Goal: Task Accomplishment & Management: Complete application form

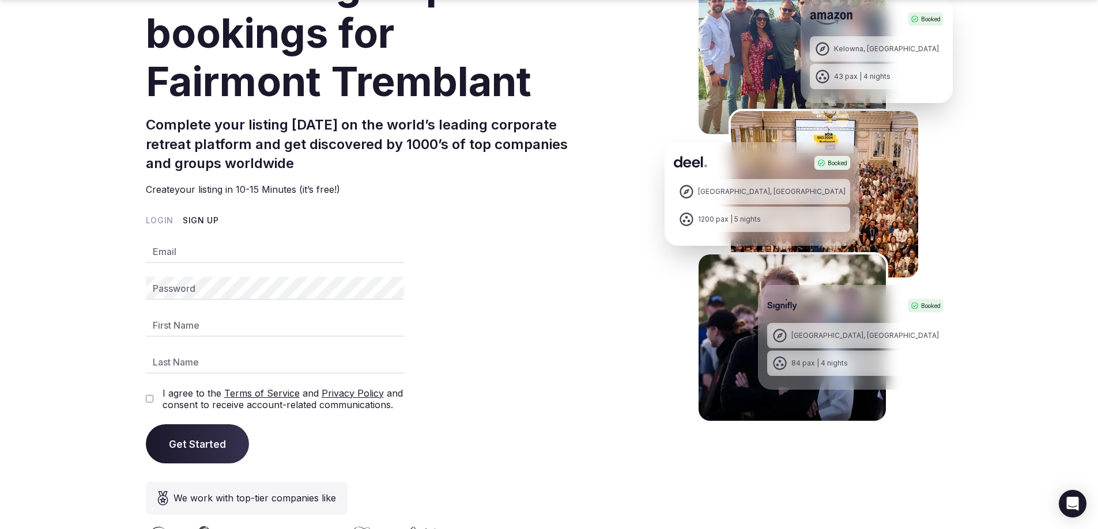
scroll to position [173, 0]
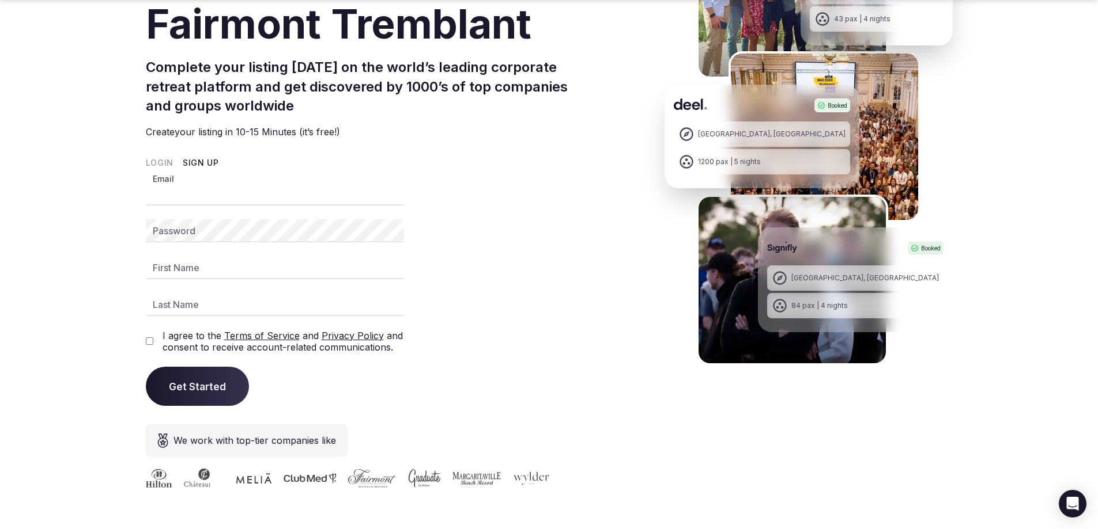
click at [168, 192] on input "Email" at bounding box center [275, 194] width 258 height 23
type input "**********"
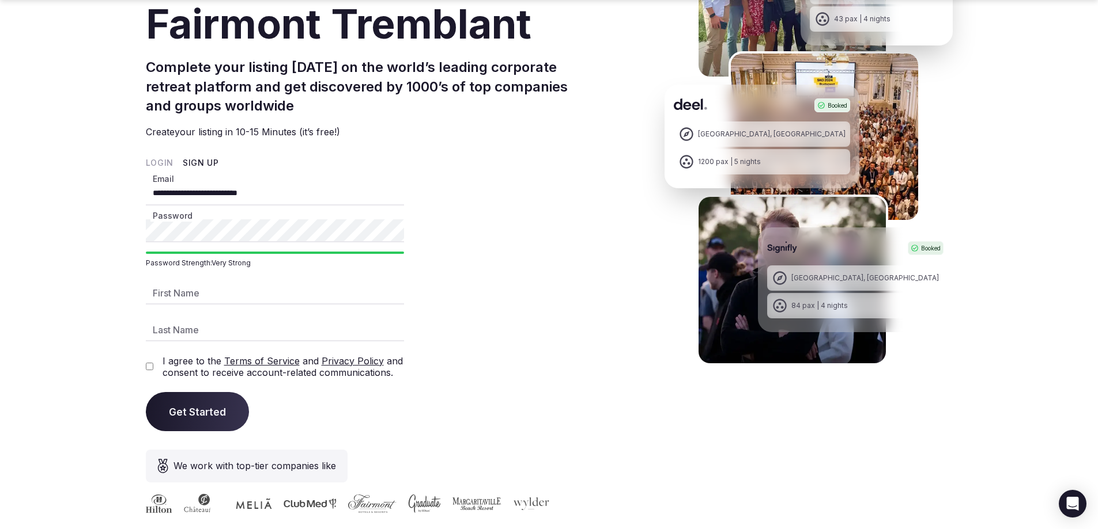
click at [166, 294] on input "First Name" at bounding box center [275, 293] width 258 height 23
type input "*********"
click at [181, 323] on input "Last Name" at bounding box center [275, 330] width 258 height 23
type input "******"
click at [203, 419] on button "Get Started" at bounding box center [197, 411] width 103 height 39
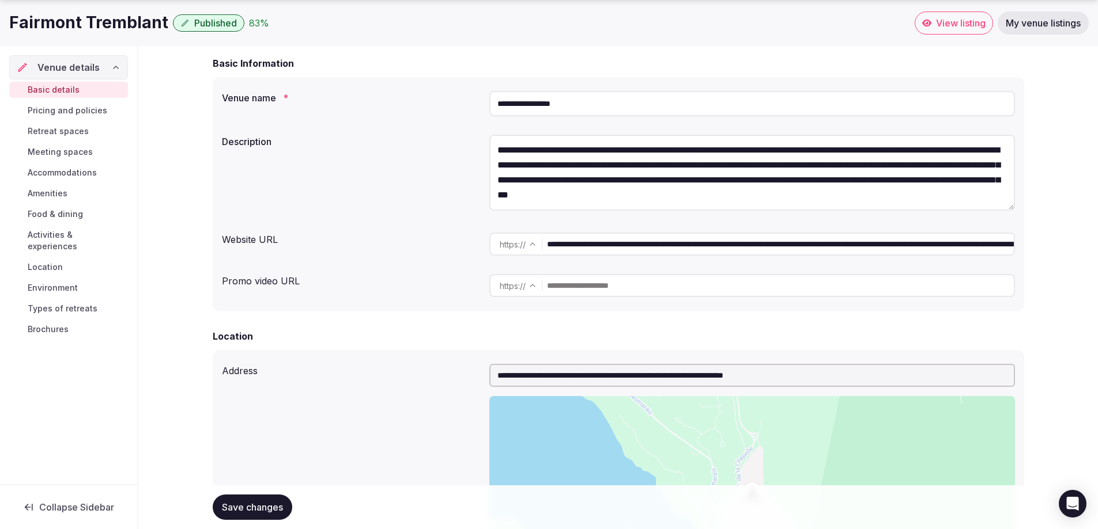
scroll to position [115, 0]
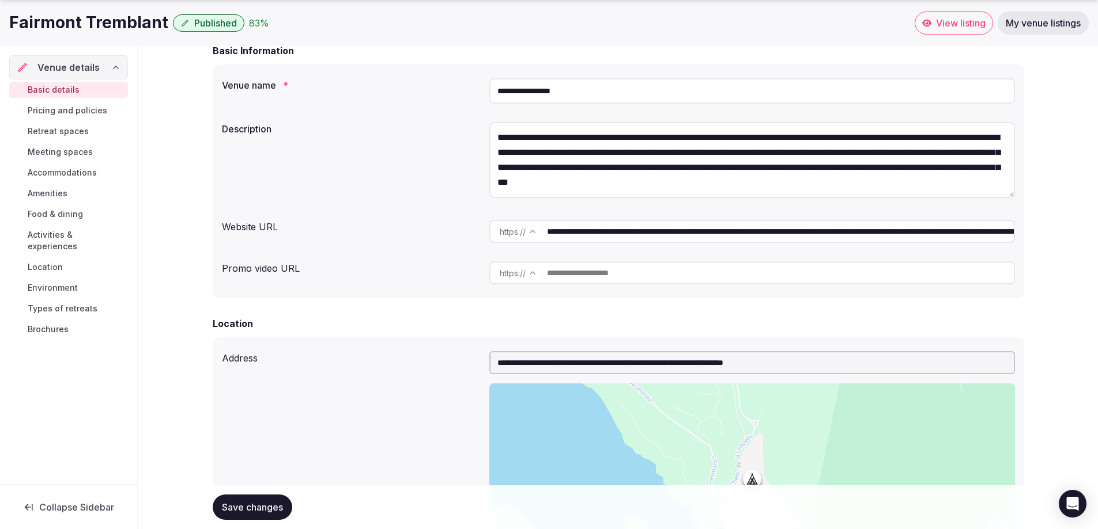
click at [572, 276] on input "text" at bounding box center [780, 273] width 467 height 23
paste input "**********"
type input "**********"
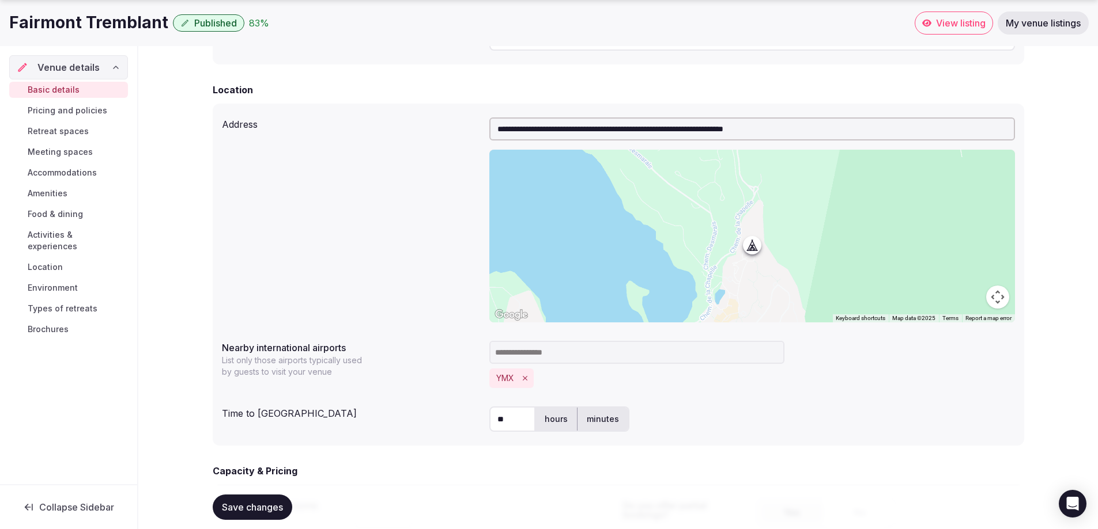
scroll to position [403, 0]
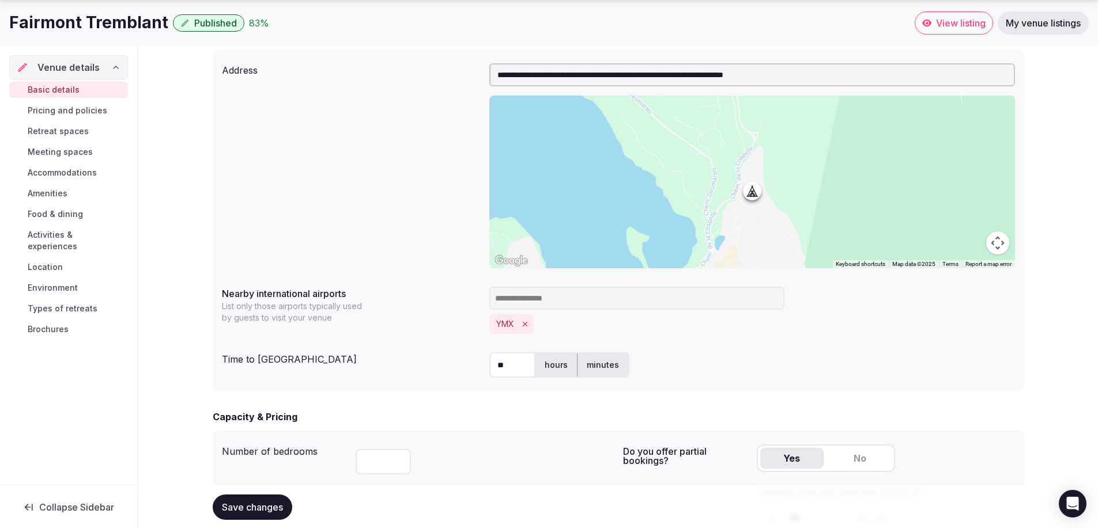
click at [515, 299] on input at bounding box center [636, 298] width 295 height 23
type input "***"
click at [525, 326] on icon "Remove YMX" at bounding box center [525, 324] width 8 height 8
drag, startPoint x: 515, startPoint y: 364, endPoint x: 485, endPoint y: 364, distance: 30.5
click at [485, 364] on div "Time to international airport ** hours minutes" at bounding box center [618, 365] width 793 height 35
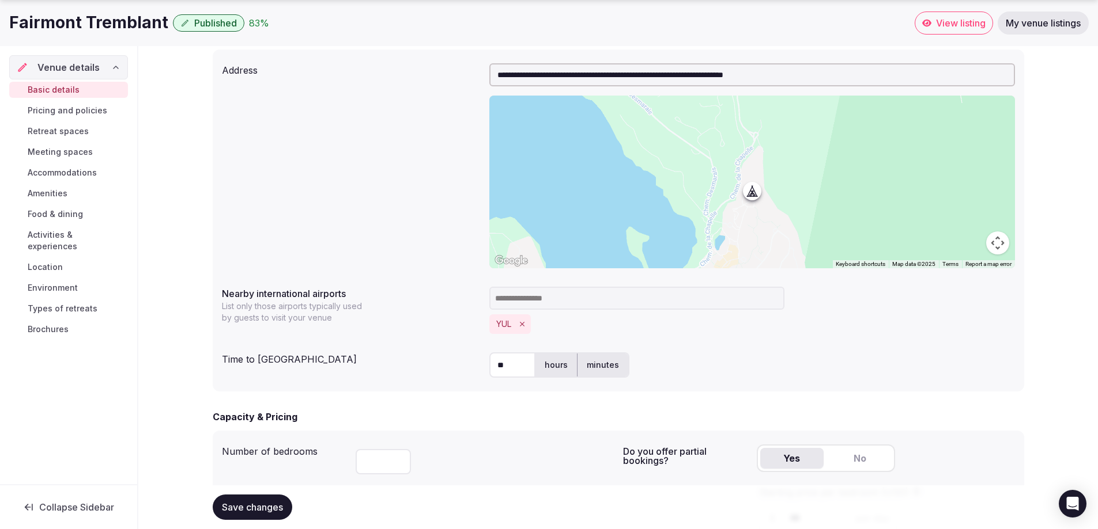
type input "**"
click at [788, 346] on div "**********" at bounding box center [618, 221] width 811 height 342
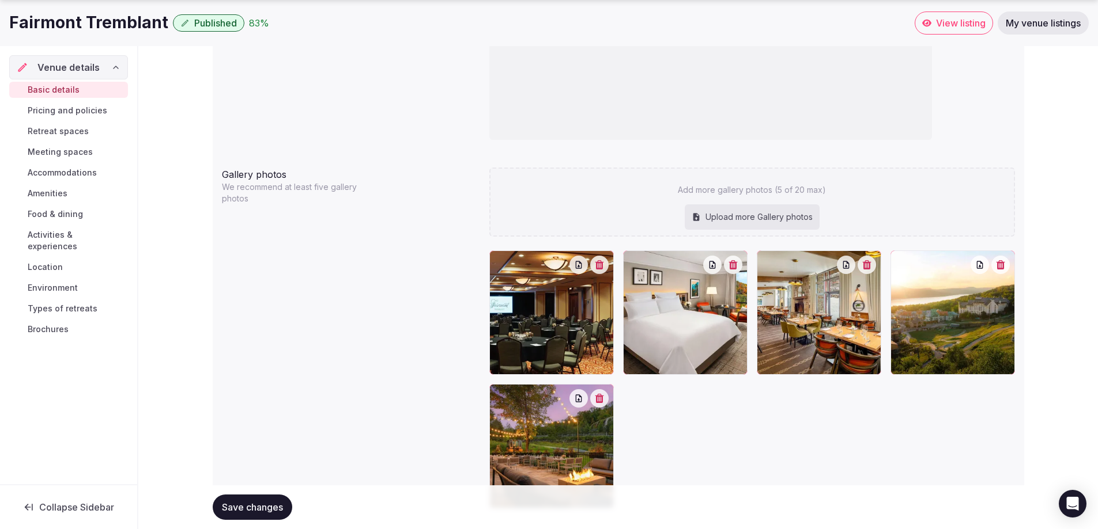
scroll to position [1325, 0]
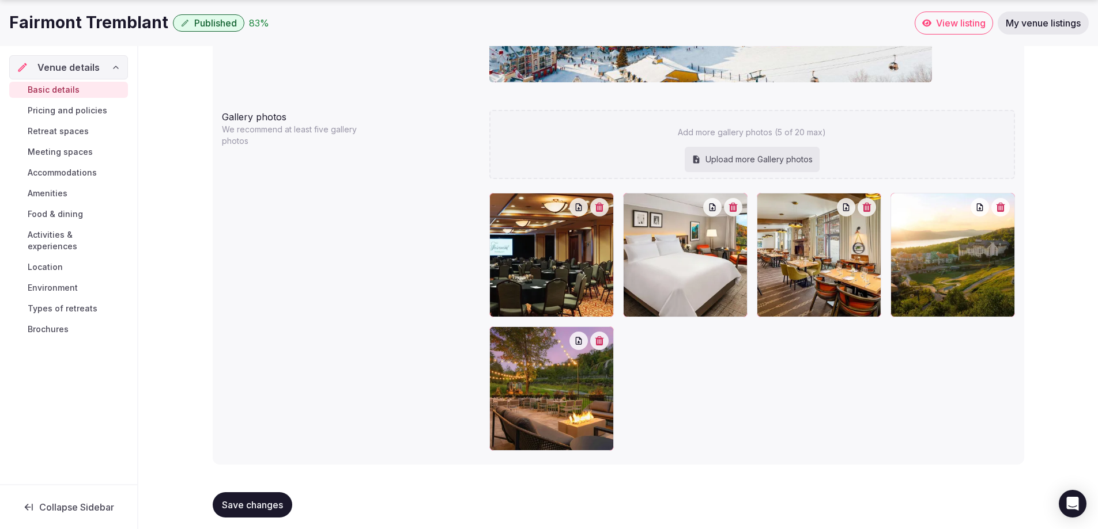
click at [739, 156] on div "Upload more Gallery photos" at bounding box center [751, 159] width 135 height 25
type input "**********"
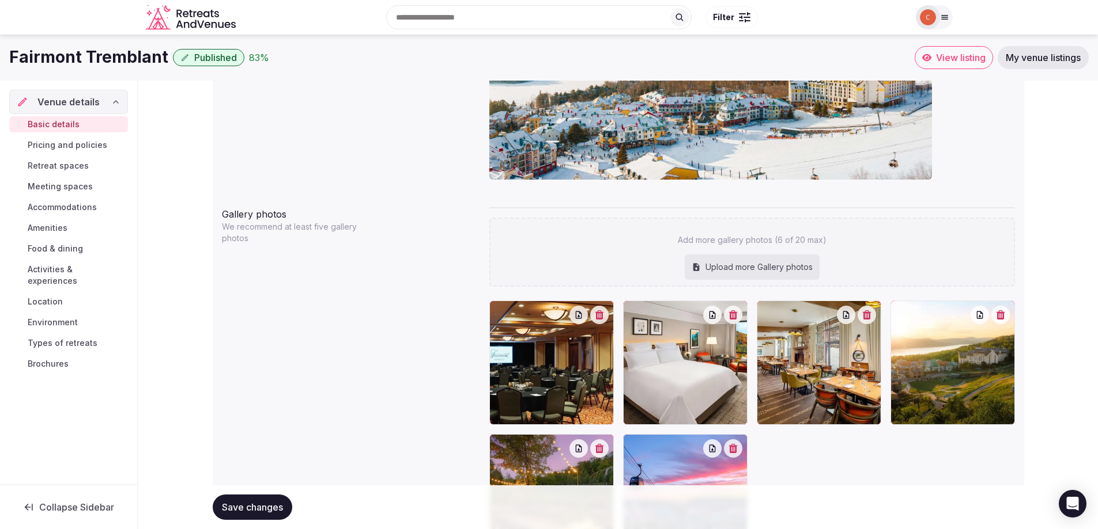
scroll to position [1227, 0]
click at [764, 275] on div "Upload more Gallery photos" at bounding box center [751, 267] width 135 height 25
type input "**********"
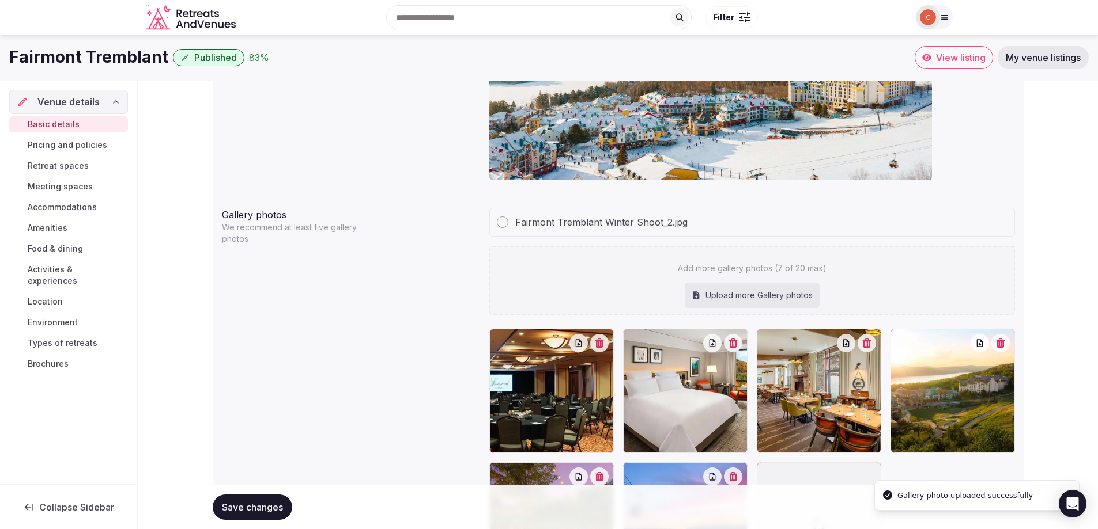
click at [742, 293] on div "Upload more Gallery photos" at bounding box center [751, 295] width 135 height 25
type input "**********"
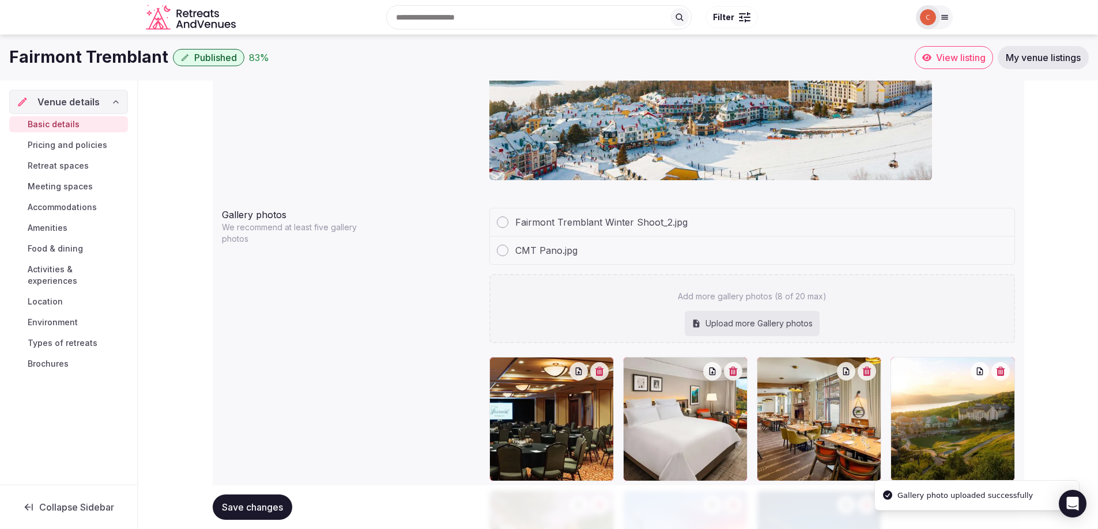
click at [748, 321] on div "Upload more Gallery photos" at bounding box center [751, 323] width 135 height 25
type input "**********"
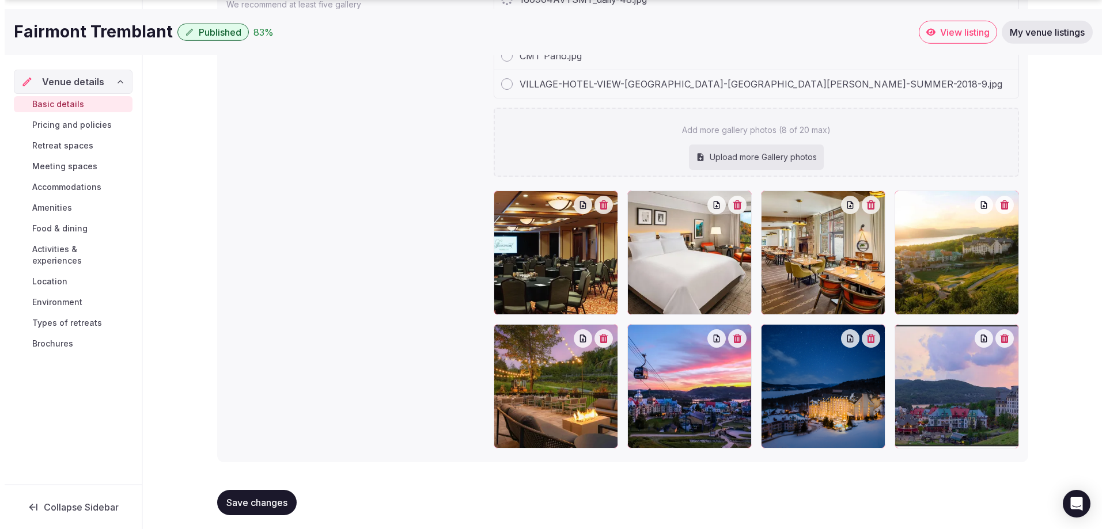
scroll to position [1455, 0]
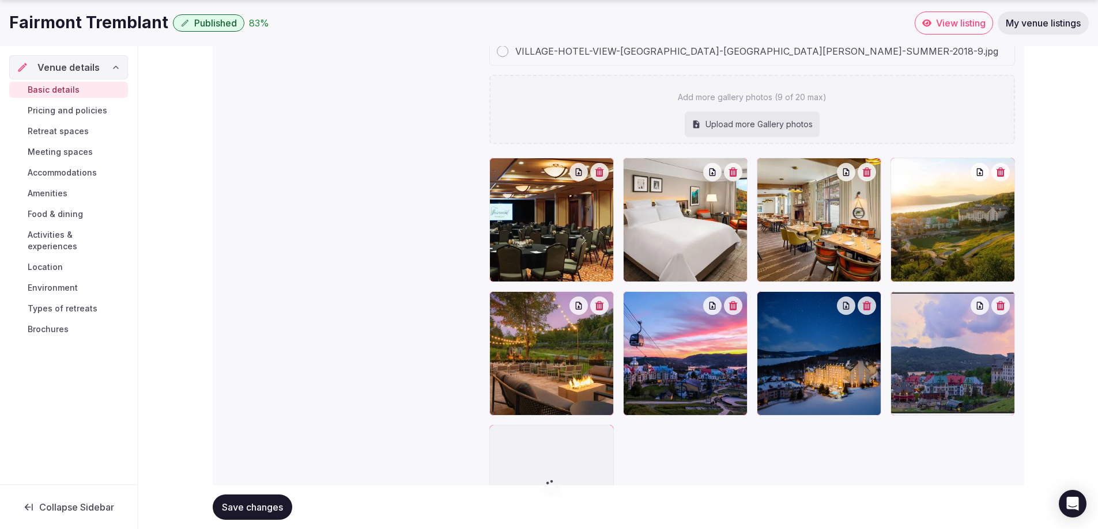
click at [1002, 307] on icon "button" at bounding box center [1000, 305] width 9 height 9
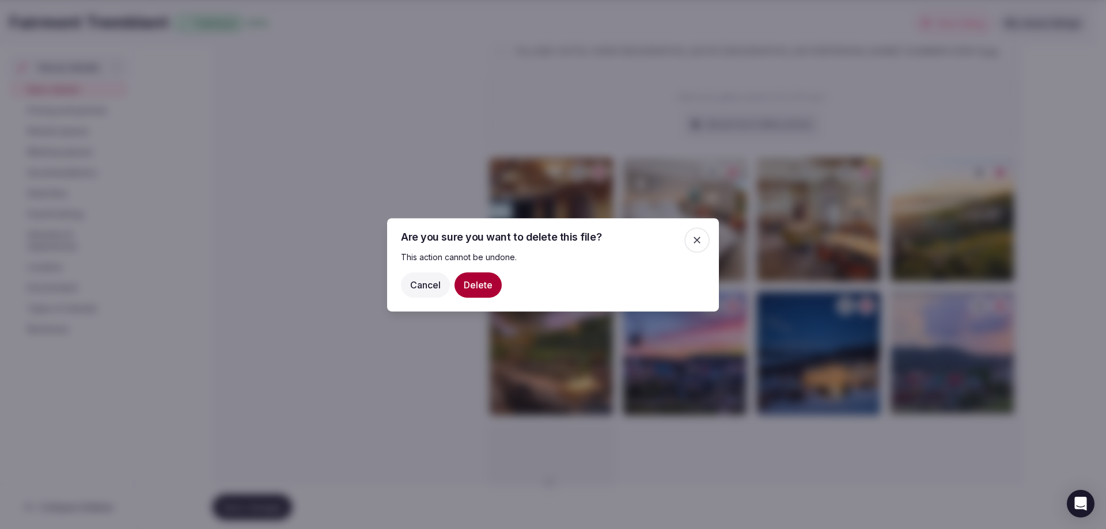
click at [481, 286] on button "Delete" at bounding box center [478, 284] width 47 height 25
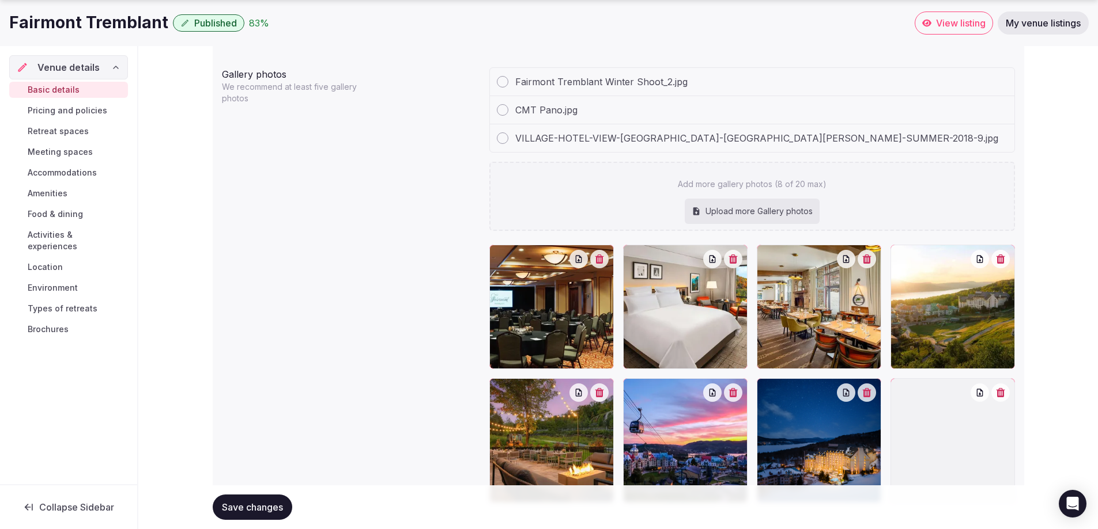
scroll to position [1369, 0]
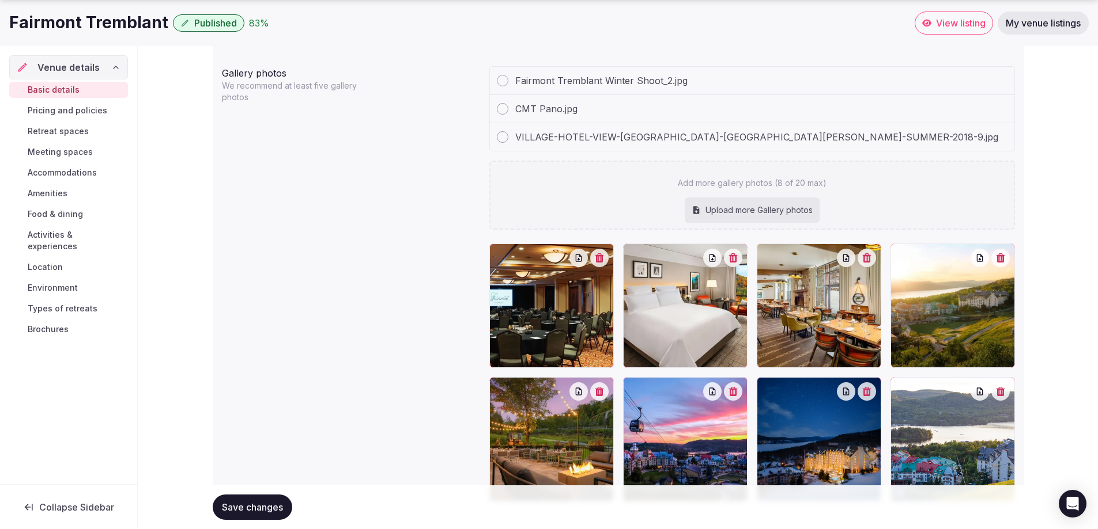
click at [774, 206] on div "Upload more Gallery photos" at bounding box center [751, 210] width 135 height 25
type input "**********"
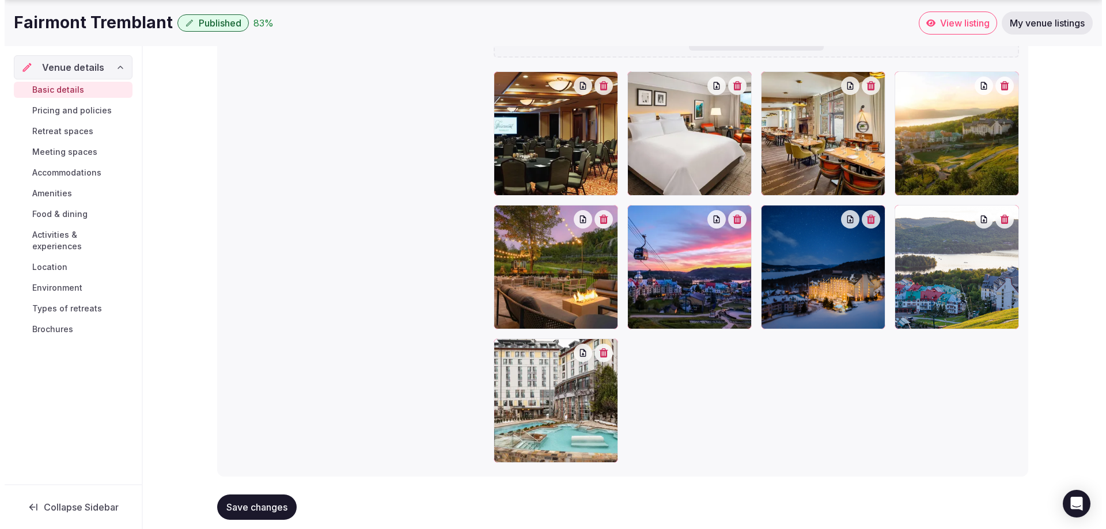
scroll to position [1588, 0]
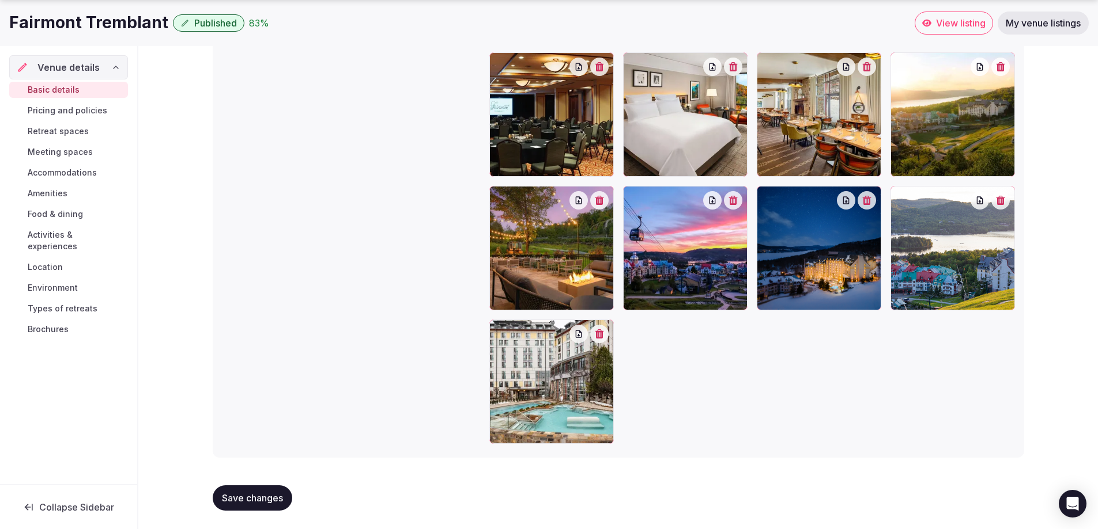
click at [602, 66] on icon "button" at bounding box center [599, 66] width 9 height 9
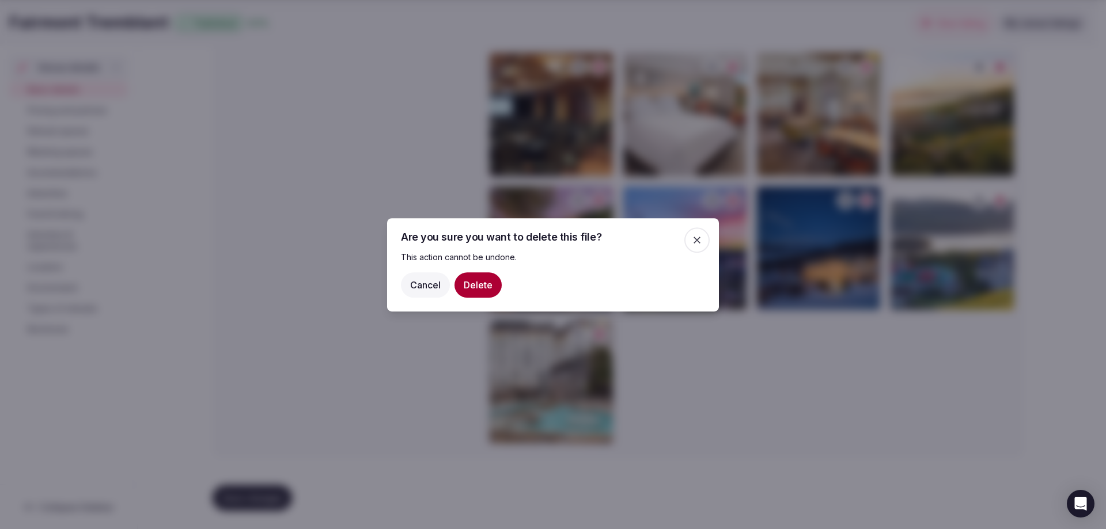
click at [485, 285] on button "Delete" at bounding box center [478, 284] width 47 height 25
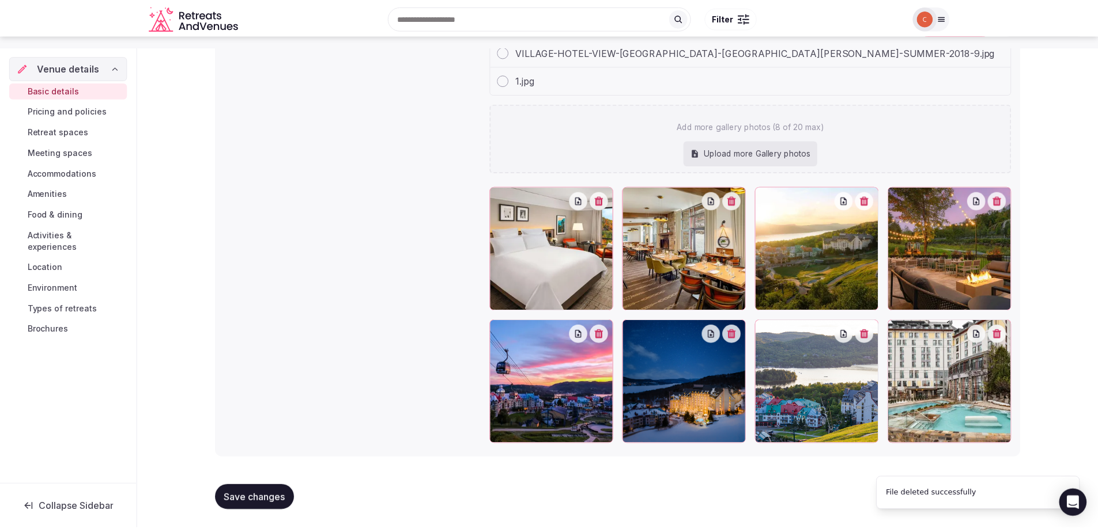
scroll to position [1455, 0]
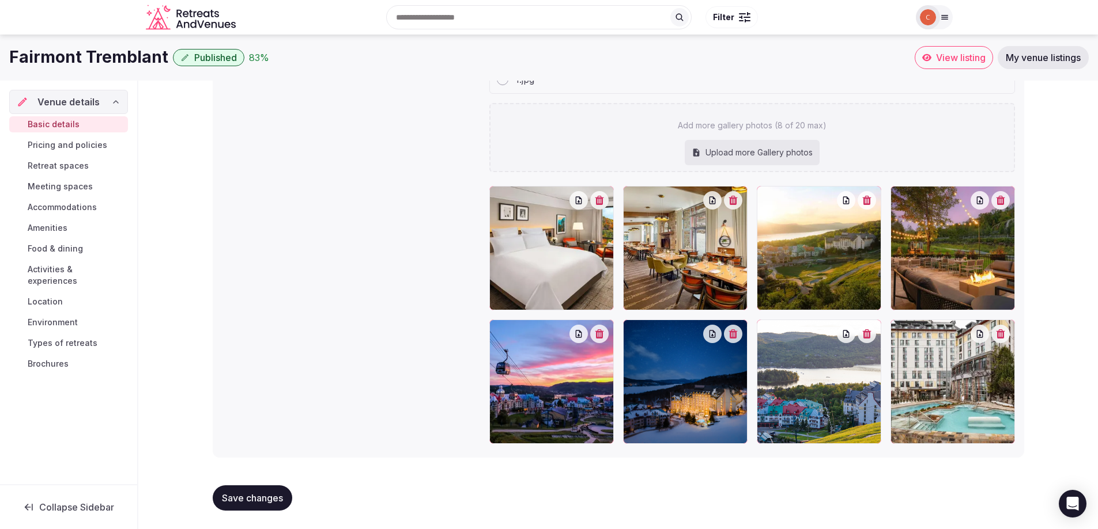
click at [750, 153] on div "Upload more Gallery photos" at bounding box center [751, 152] width 135 height 25
type input "**********"
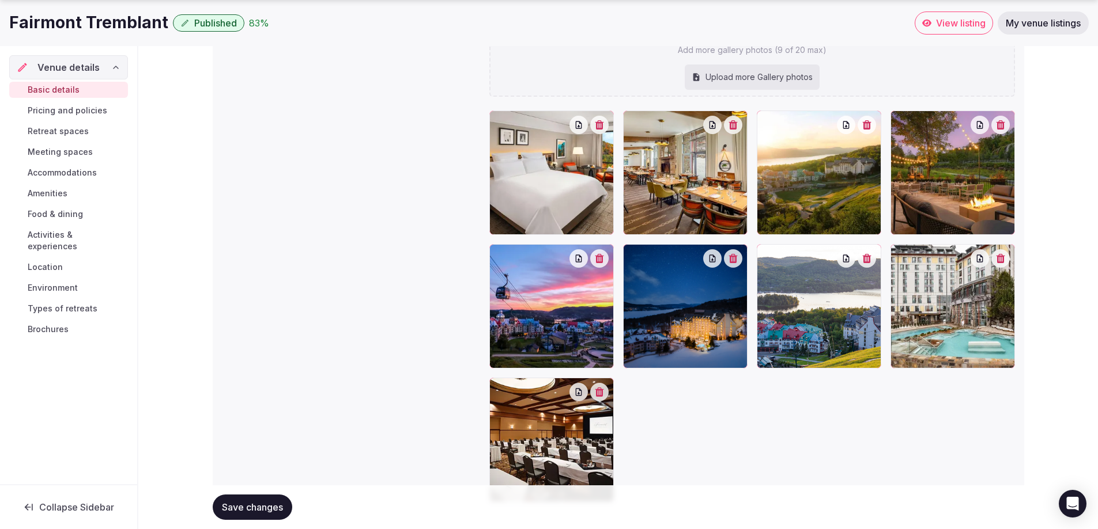
scroll to position [1559, 0]
click at [80, 110] on span "Pricing and policies" at bounding box center [68, 111] width 80 height 12
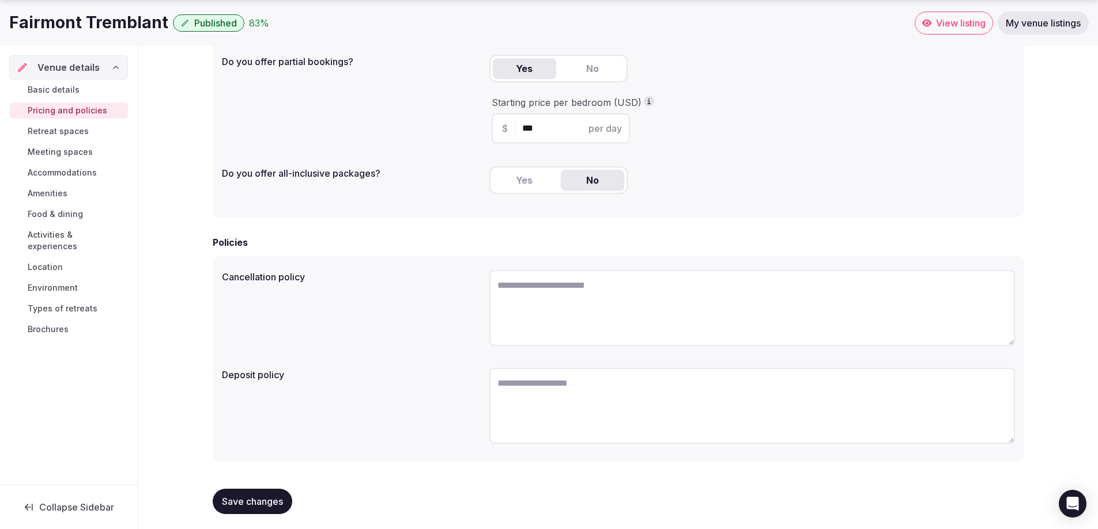
scroll to position [234, 0]
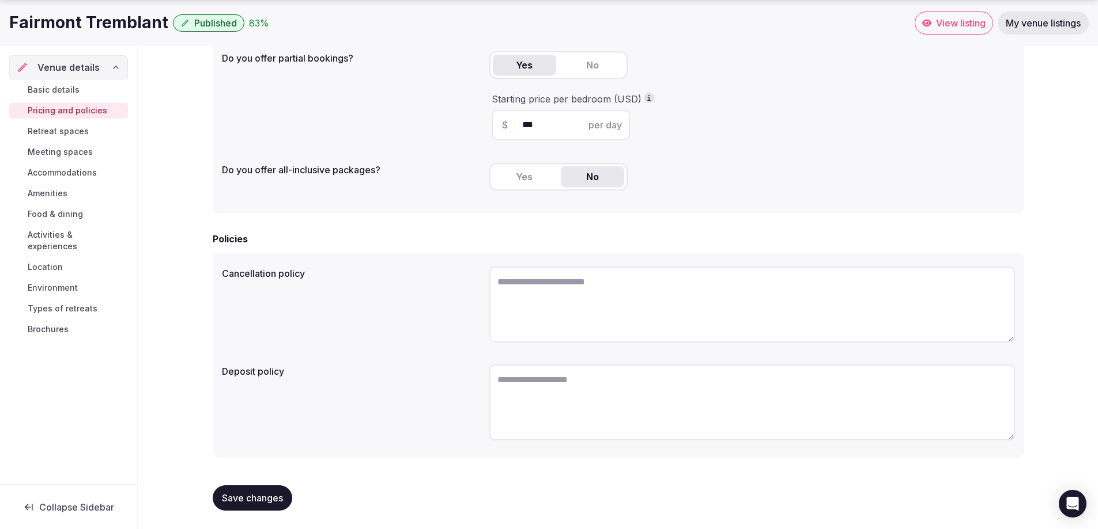
click at [58, 130] on span "Retreat spaces" at bounding box center [58, 132] width 61 height 12
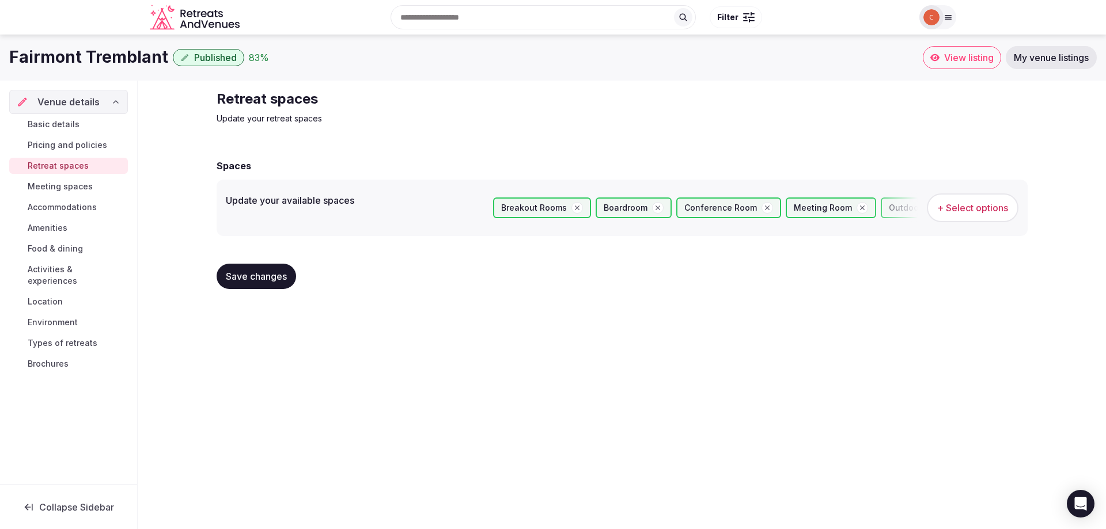
click at [66, 191] on span "Meeting spaces" at bounding box center [60, 187] width 65 height 12
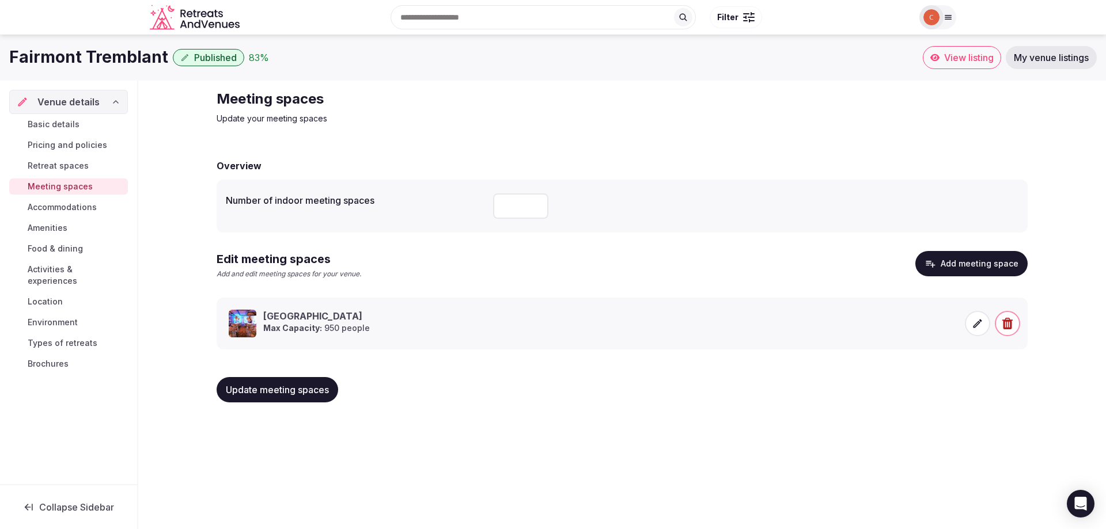
click at [63, 205] on span "Accommodations" at bounding box center [62, 208] width 69 height 12
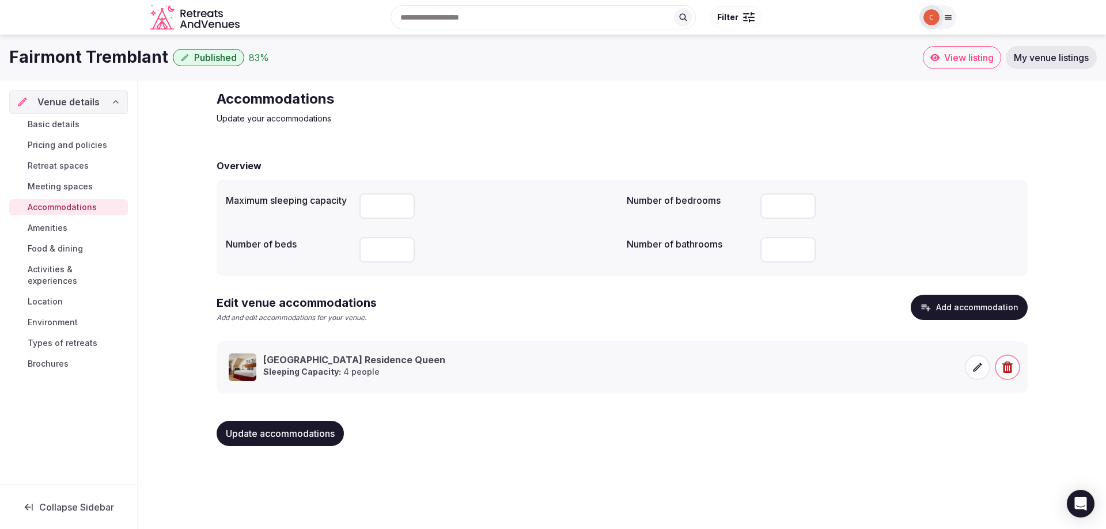
click at [384, 205] on input "number" at bounding box center [387, 206] width 55 height 25
type input "*"
click at [383, 248] on input "number" at bounding box center [387, 249] width 55 height 25
click at [975, 368] on icon at bounding box center [978, 368] width 12 height 12
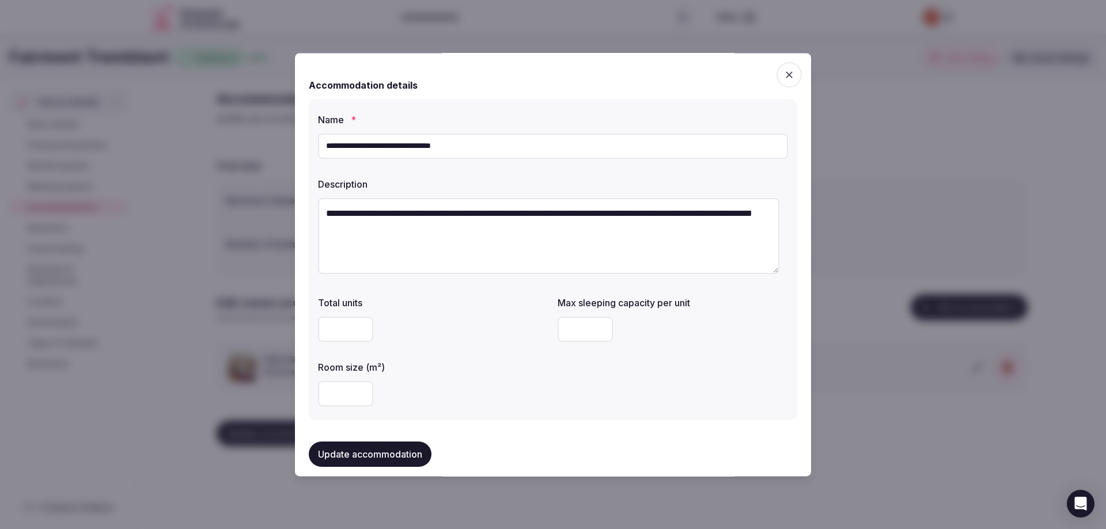
click at [784, 73] on icon "button" at bounding box center [790, 75] width 12 height 12
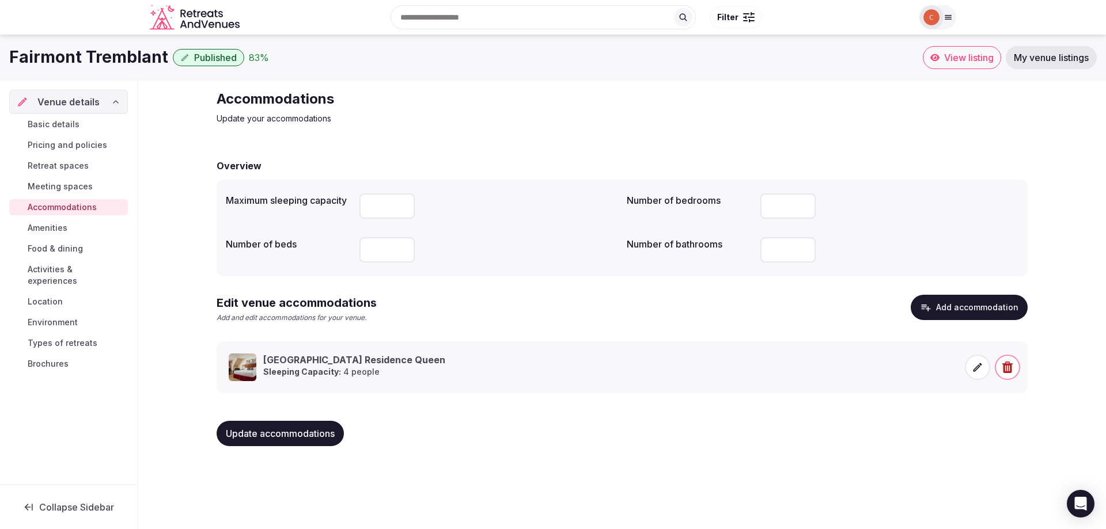
click at [50, 227] on span "Amenities" at bounding box center [48, 228] width 40 height 12
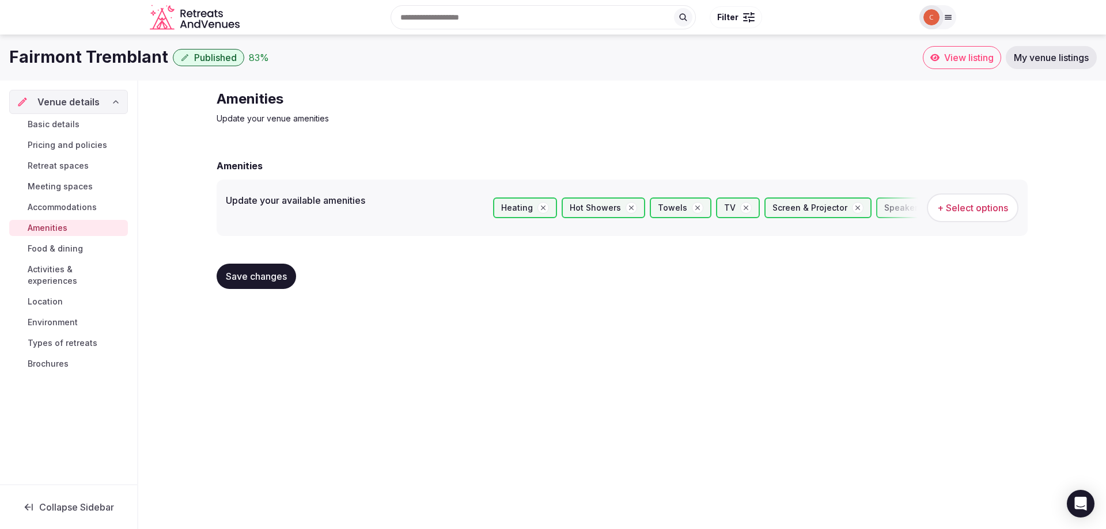
click at [51, 248] on span "Food & dining" at bounding box center [55, 249] width 55 height 12
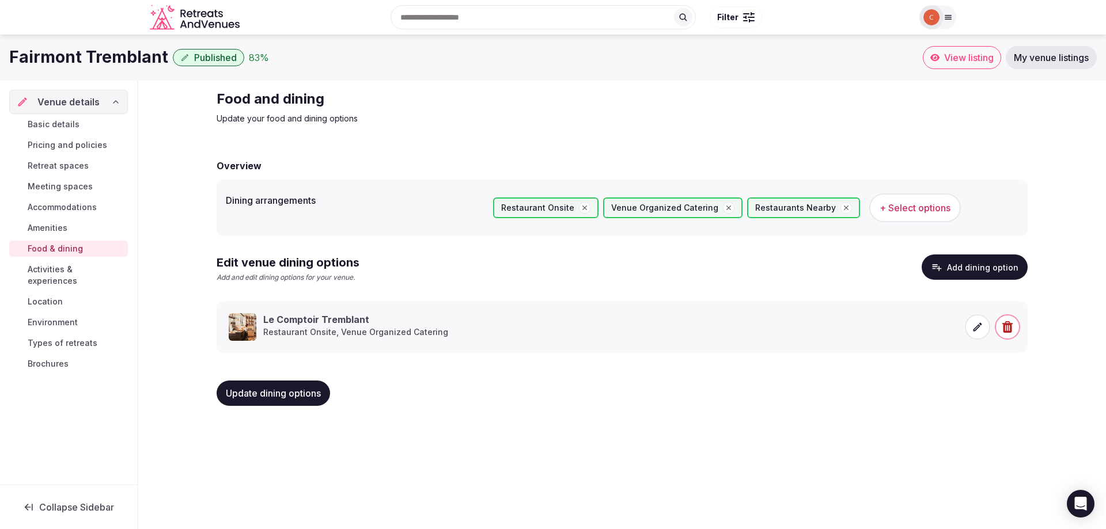
click at [54, 267] on span "Activities & experiences" at bounding box center [76, 275] width 96 height 23
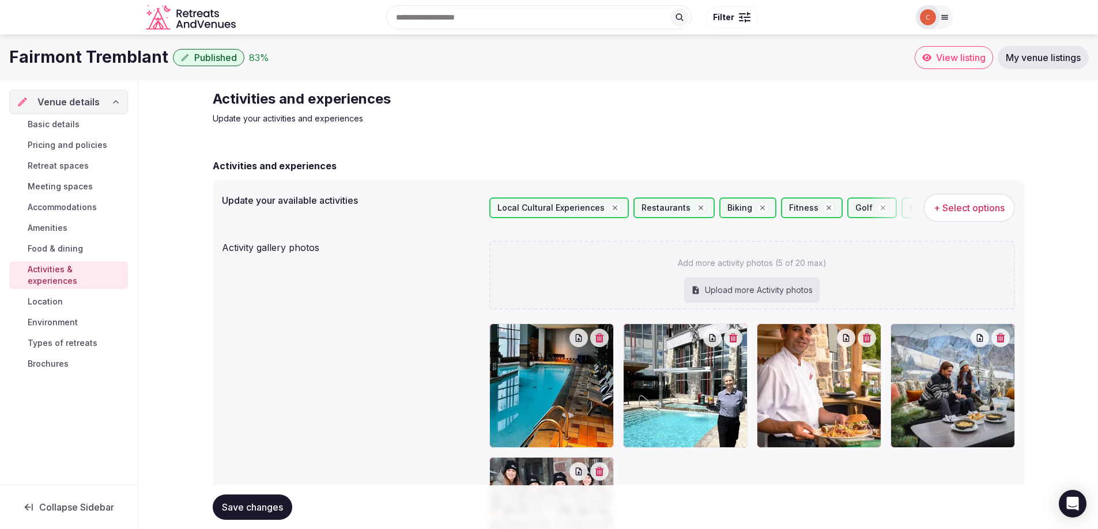
click at [50, 296] on span "Location" at bounding box center [45, 302] width 35 height 12
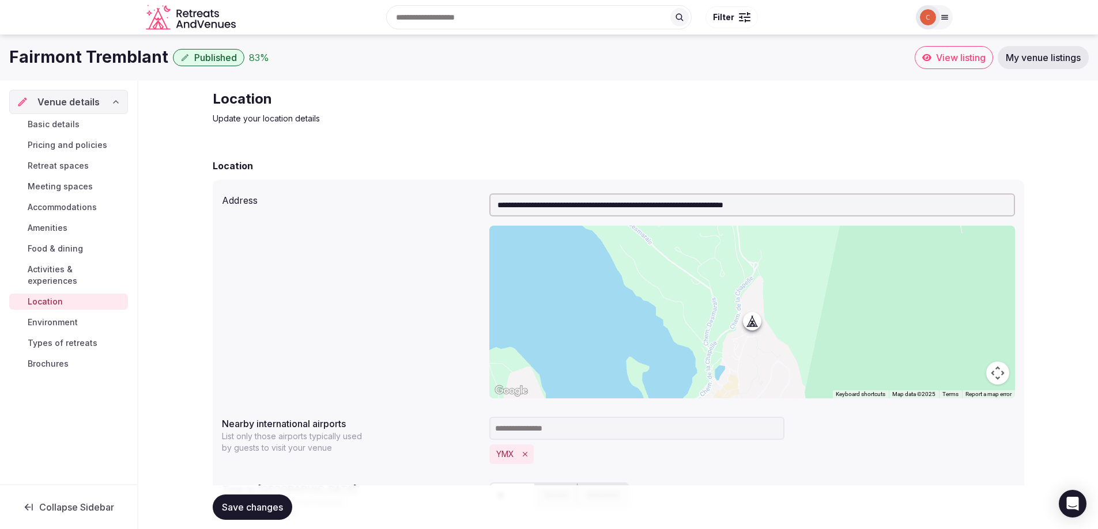
click at [52, 317] on span "Environment" at bounding box center [53, 323] width 50 height 12
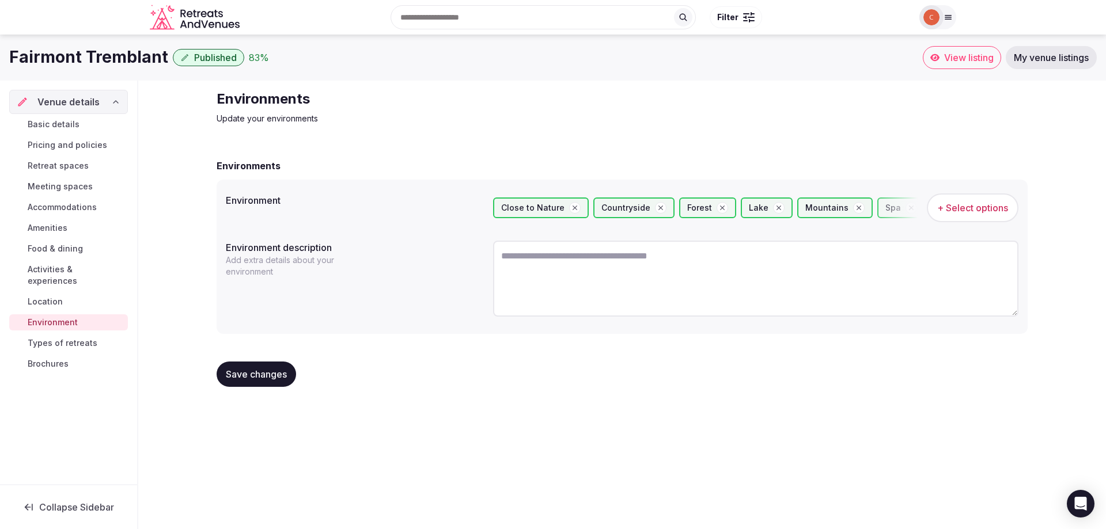
click at [65, 338] on span "Types of retreats" at bounding box center [63, 344] width 70 height 12
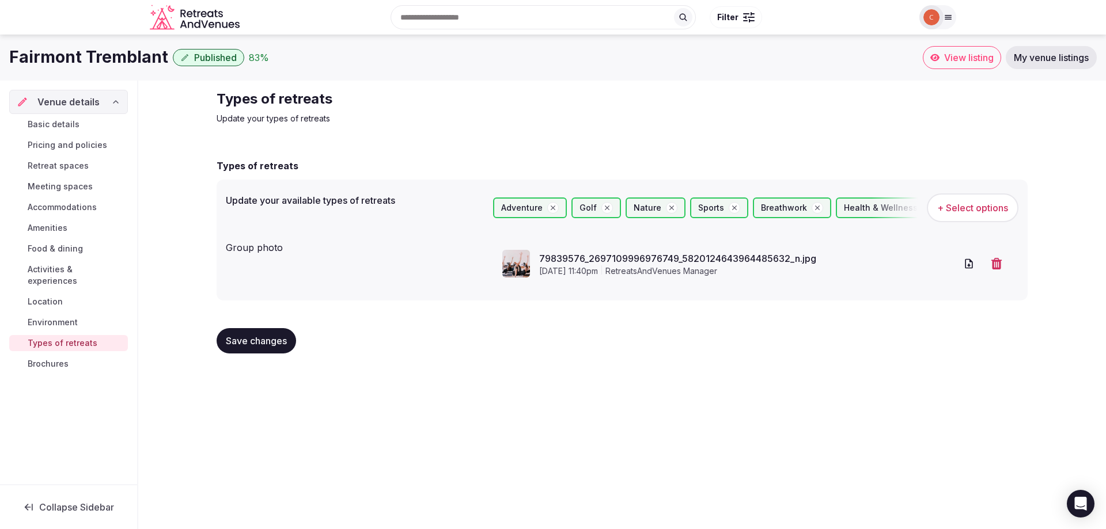
click at [55, 358] on span "Brochures" at bounding box center [48, 364] width 41 height 12
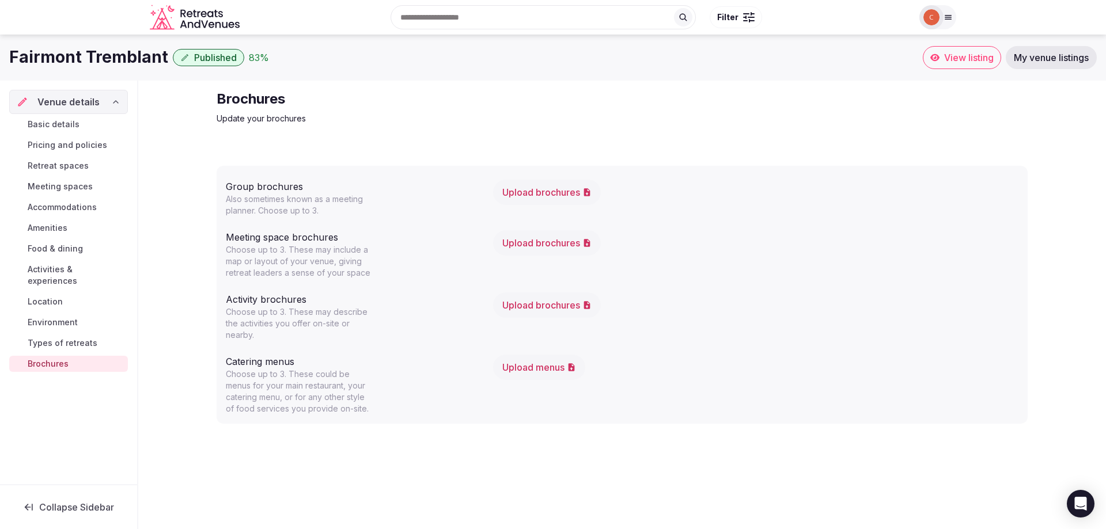
click at [71, 206] on span "Accommodations" at bounding box center [62, 208] width 69 height 12
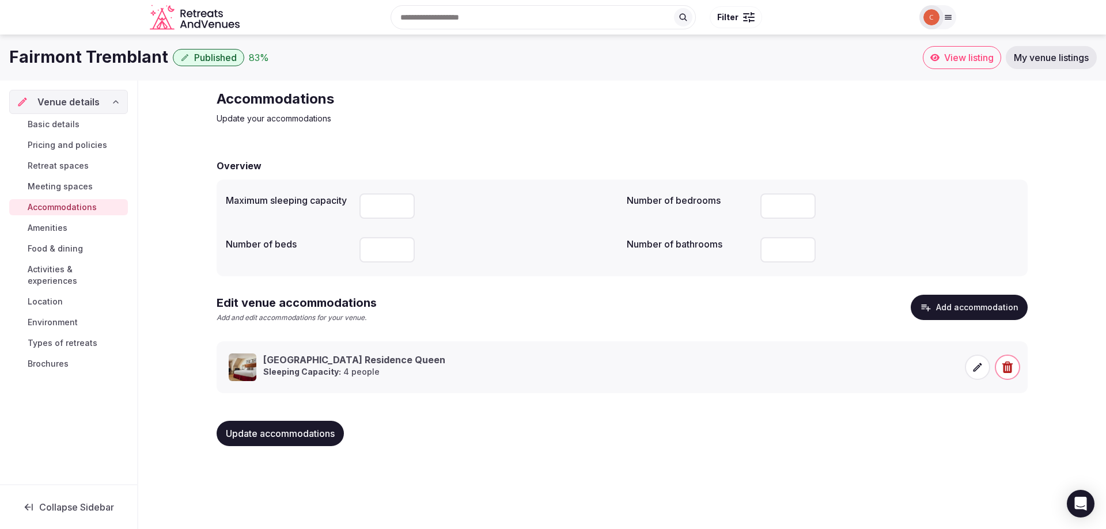
click at [982, 304] on button "Add accommodation" at bounding box center [969, 307] width 117 height 25
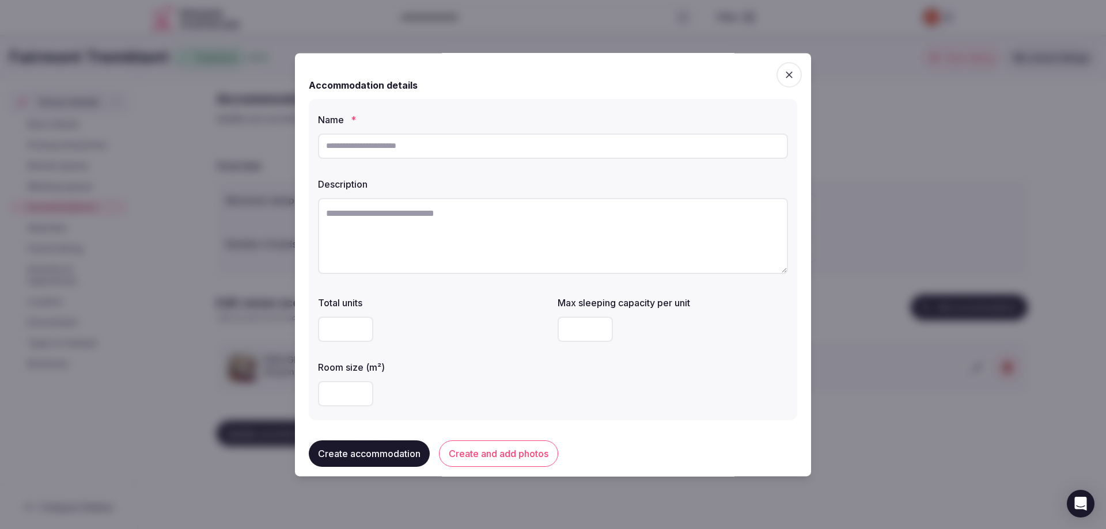
click at [784, 80] on icon "button" at bounding box center [790, 75] width 12 height 12
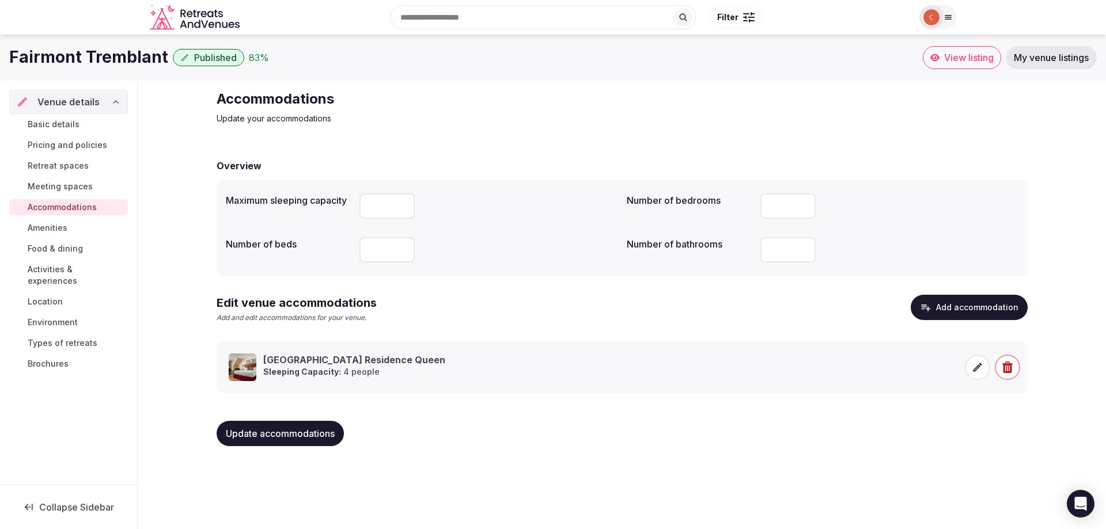
click at [978, 367] on icon at bounding box center [978, 368] width 12 height 12
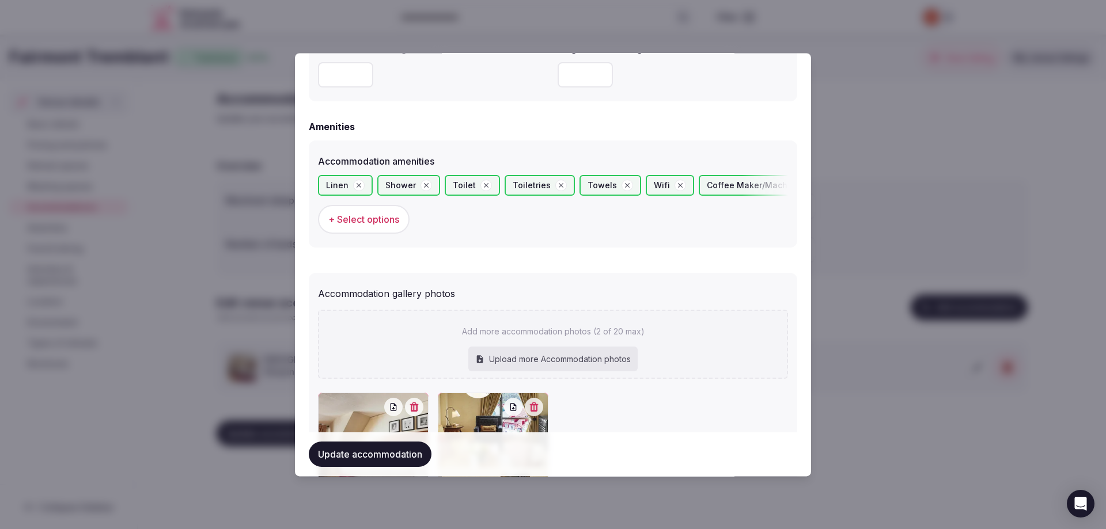
scroll to position [1161, 0]
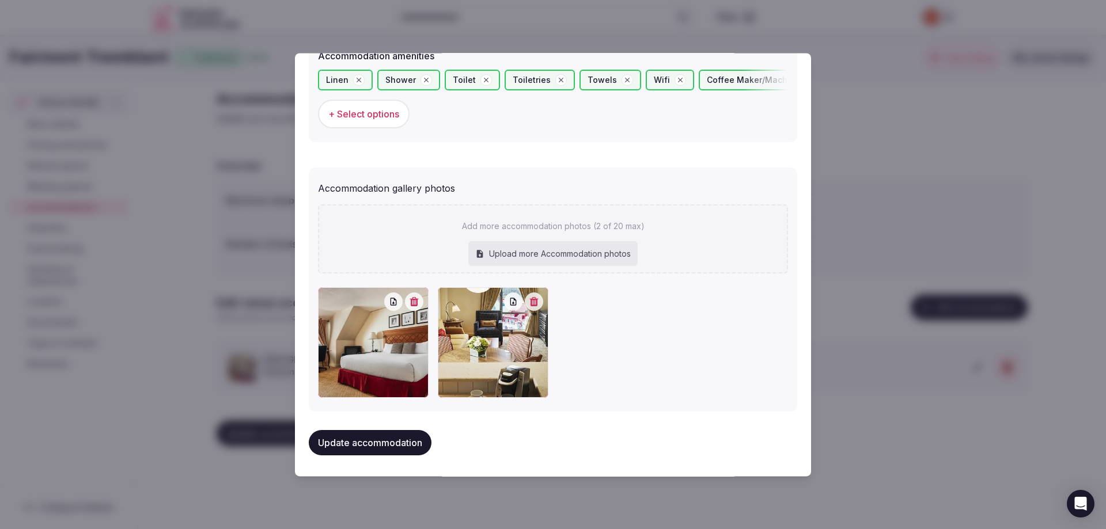
click at [414, 302] on icon "button" at bounding box center [414, 301] width 9 height 9
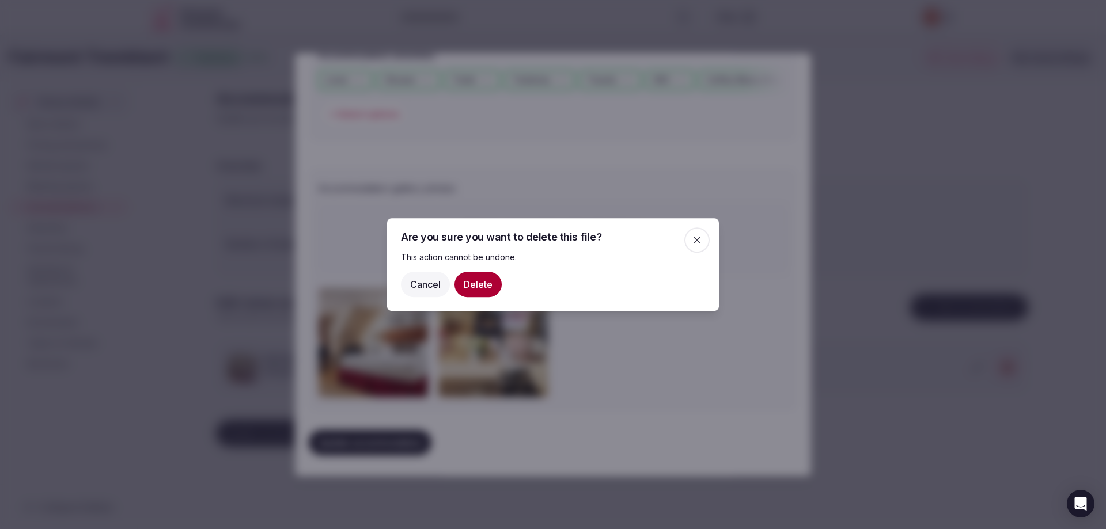
click at [475, 282] on button "Delete" at bounding box center [478, 284] width 47 height 25
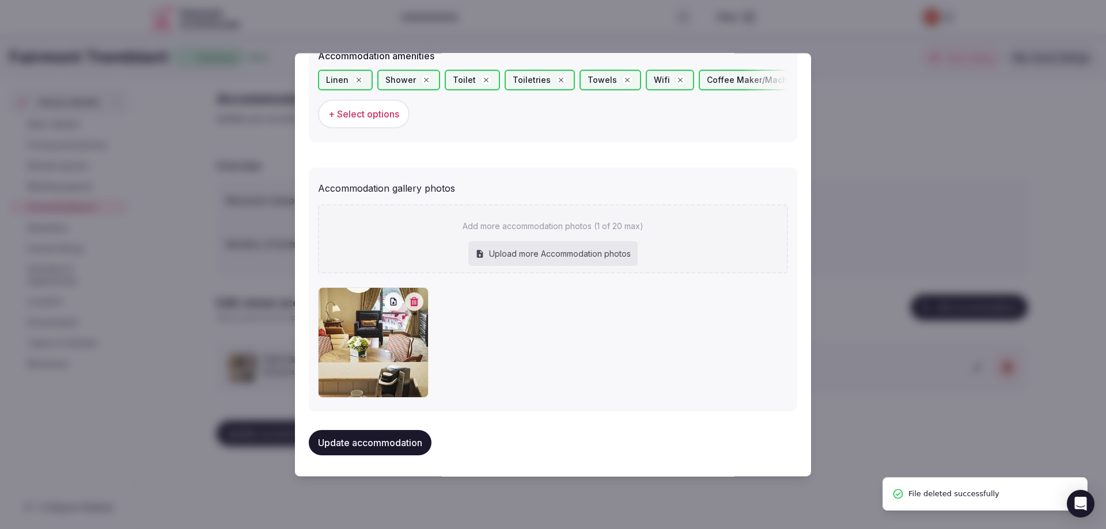
click at [413, 302] on icon "button" at bounding box center [414, 301] width 9 height 9
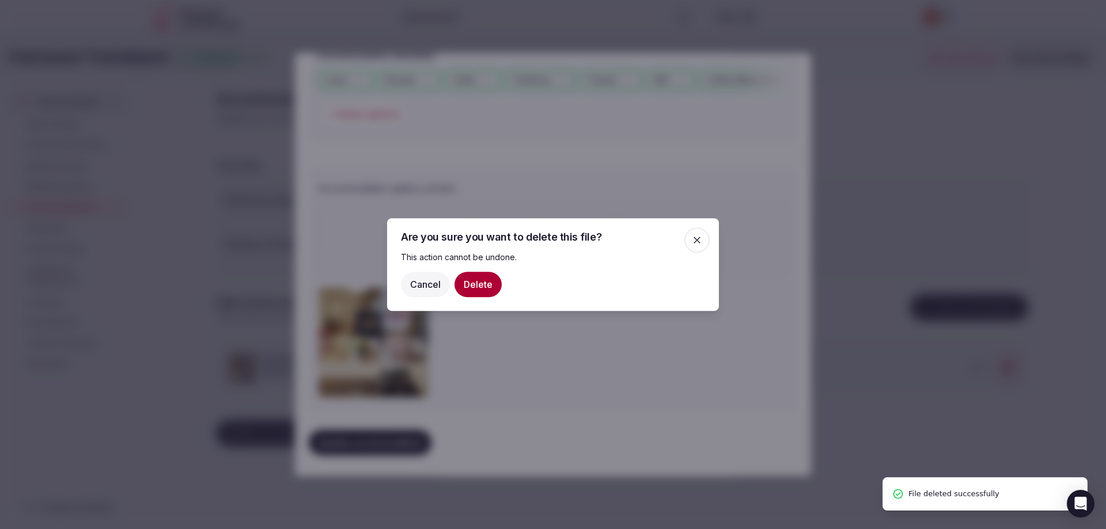
click at [488, 289] on button "Delete" at bounding box center [478, 284] width 47 height 25
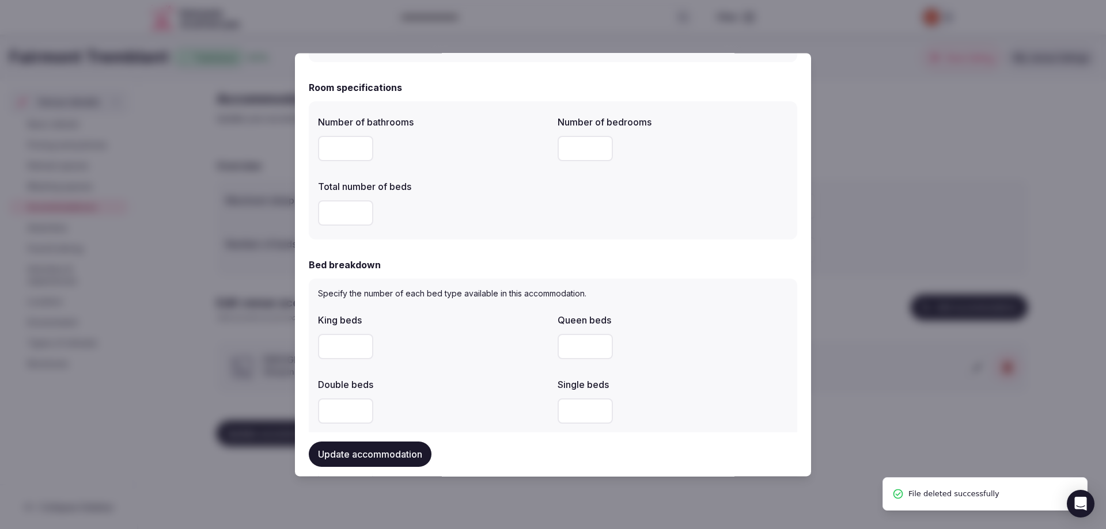
scroll to position [0, 0]
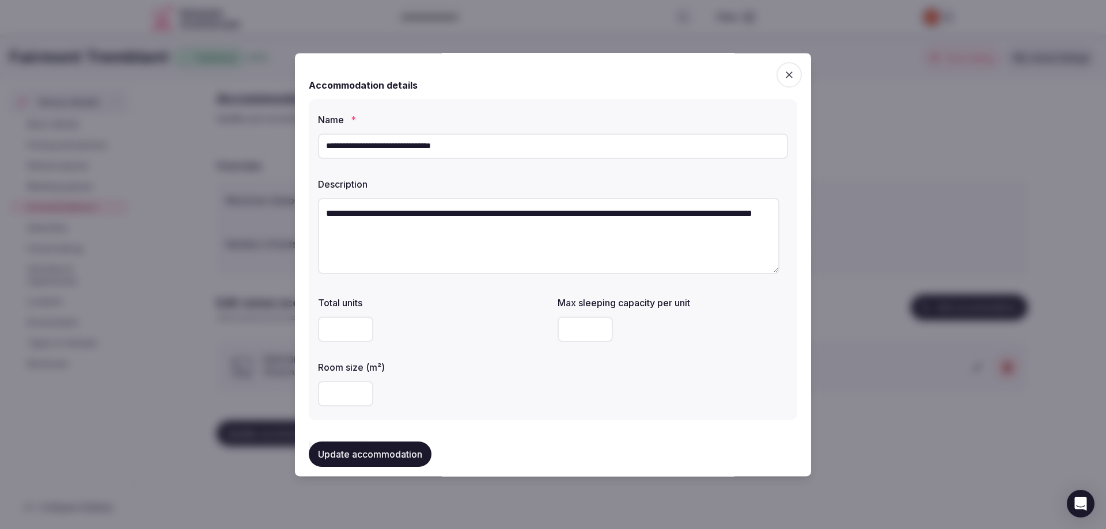
drag, startPoint x: 500, startPoint y: 147, endPoint x: 305, endPoint y: 128, distance: 196.3
click at [305, 128] on div "**********" at bounding box center [553, 264] width 516 height 423
drag, startPoint x: 406, startPoint y: 149, endPoint x: 286, endPoint y: 142, distance: 120.1
click at [286, 142] on body "Search Popular Destinations [GEOGRAPHIC_DATA], [GEOGRAPHIC_DATA] [GEOGRAPHIC_DA…" at bounding box center [553, 261] width 1106 height 523
type input "**********"
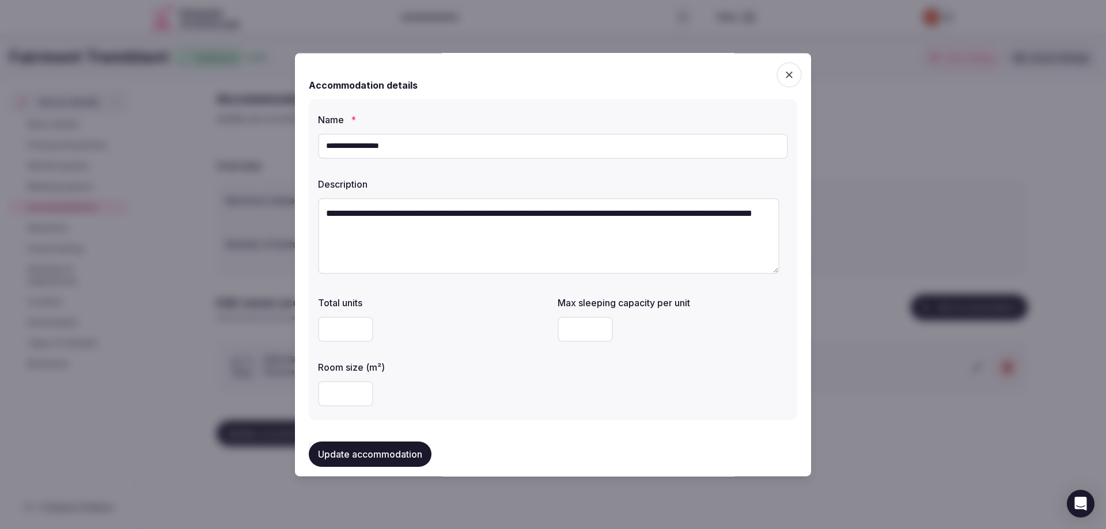
click at [345, 331] on input "number" at bounding box center [345, 329] width 55 height 25
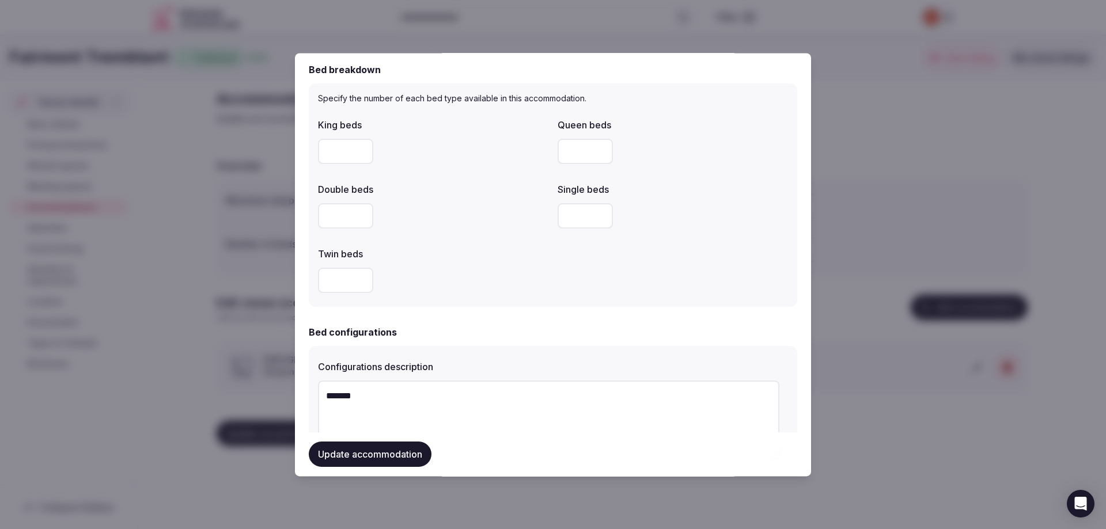
scroll to position [576, 0]
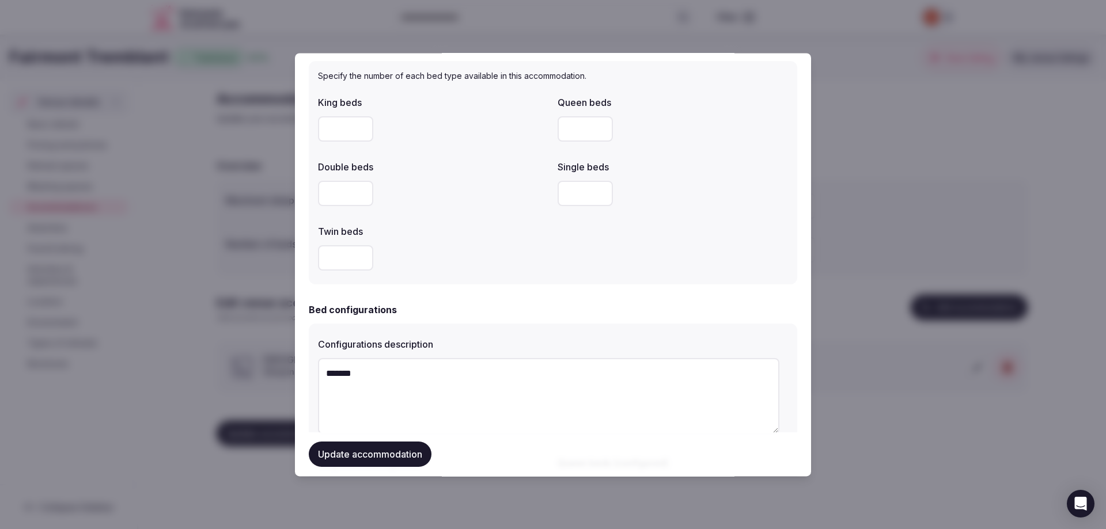
type input "**"
click at [350, 128] on input "number" at bounding box center [345, 128] width 55 height 25
click at [350, 129] on input "number" at bounding box center [345, 128] width 55 height 25
type input "*"
drag, startPoint x: 584, startPoint y: 131, endPoint x: 557, endPoint y: 127, distance: 28.0
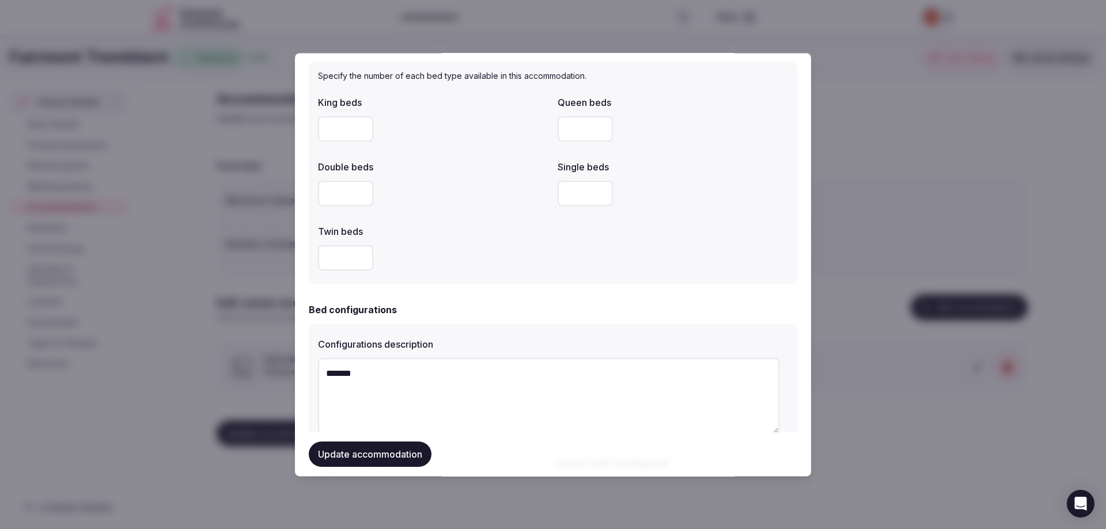
click at [558, 127] on input "*" at bounding box center [585, 128] width 55 height 25
click at [597, 132] on input "number" at bounding box center [585, 128] width 55 height 25
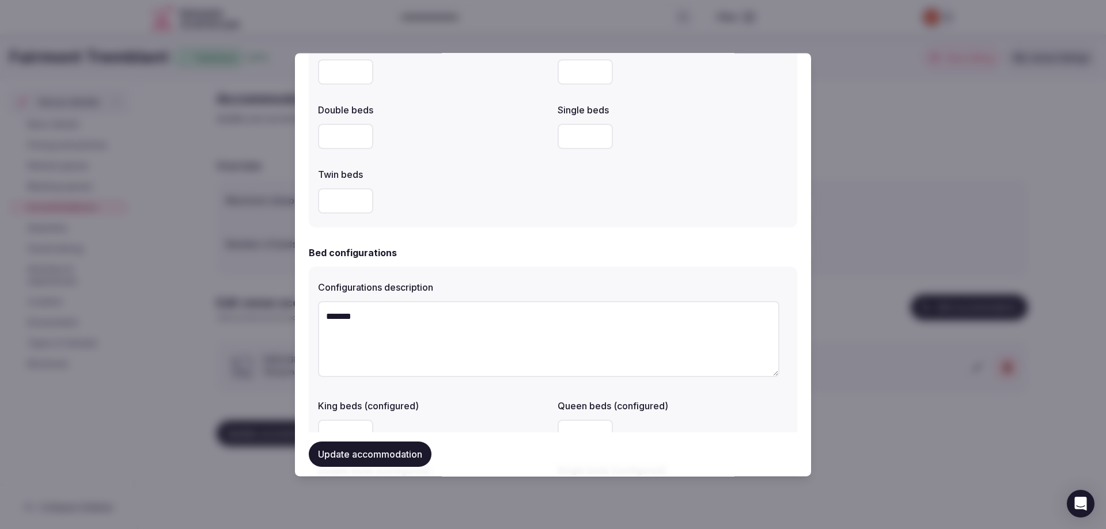
scroll to position [691, 0]
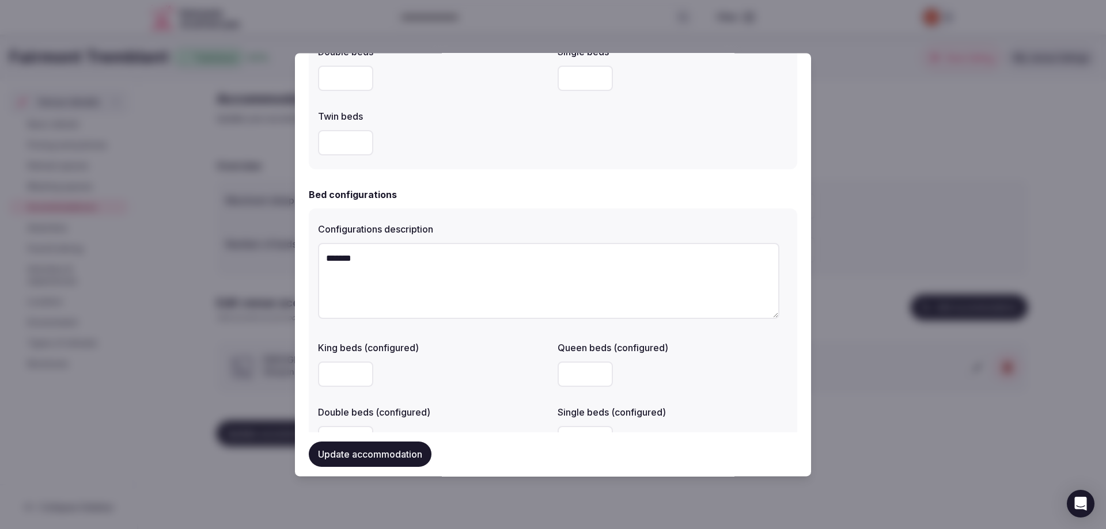
click at [328, 259] on textarea "*******" at bounding box center [548, 281] width 461 height 76
click at [326, 259] on textarea "*******" at bounding box center [548, 281] width 461 height 76
click at [395, 260] on textarea "**********" at bounding box center [548, 281] width 461 height 76
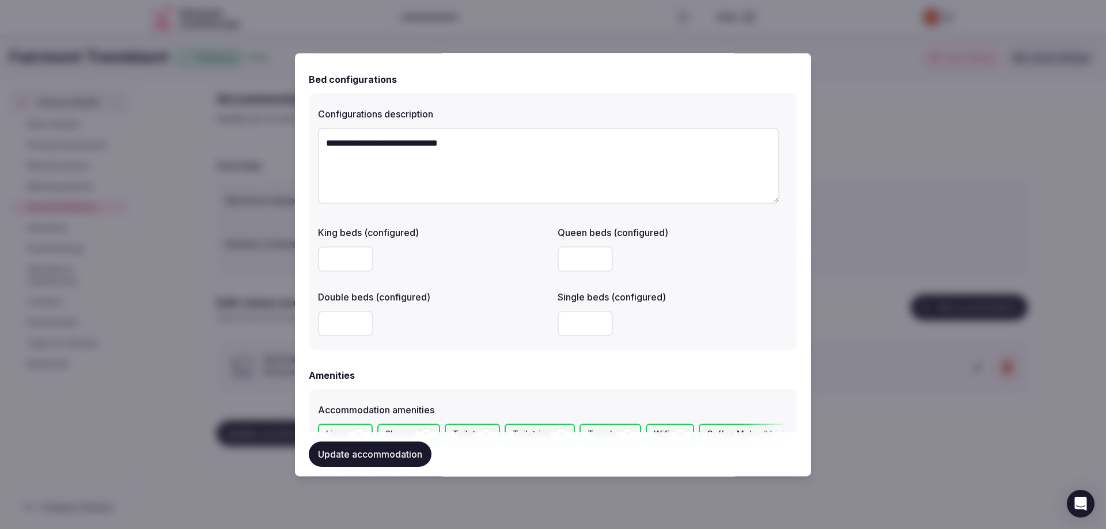
scroll to position [864, 0]
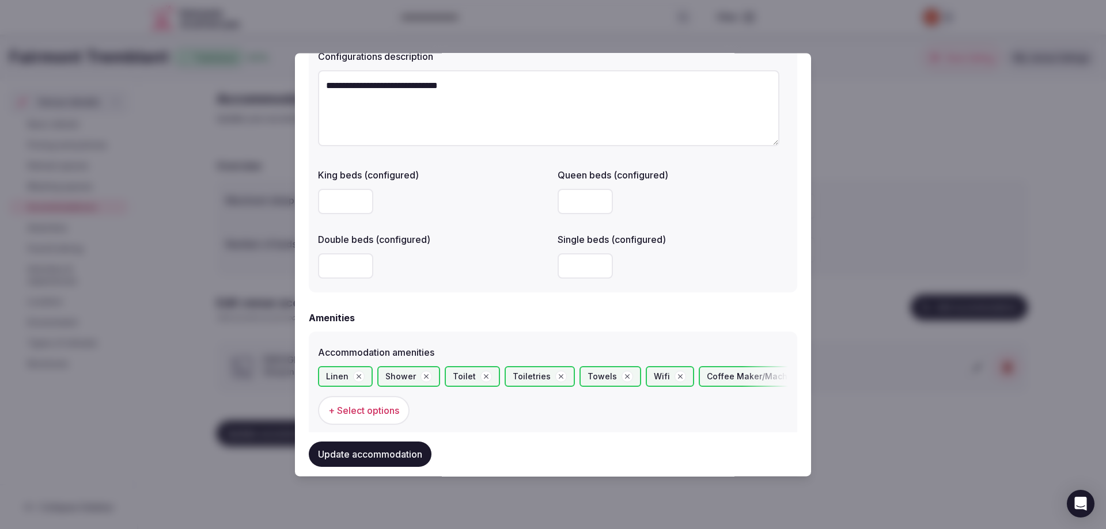
type textarea "**********"
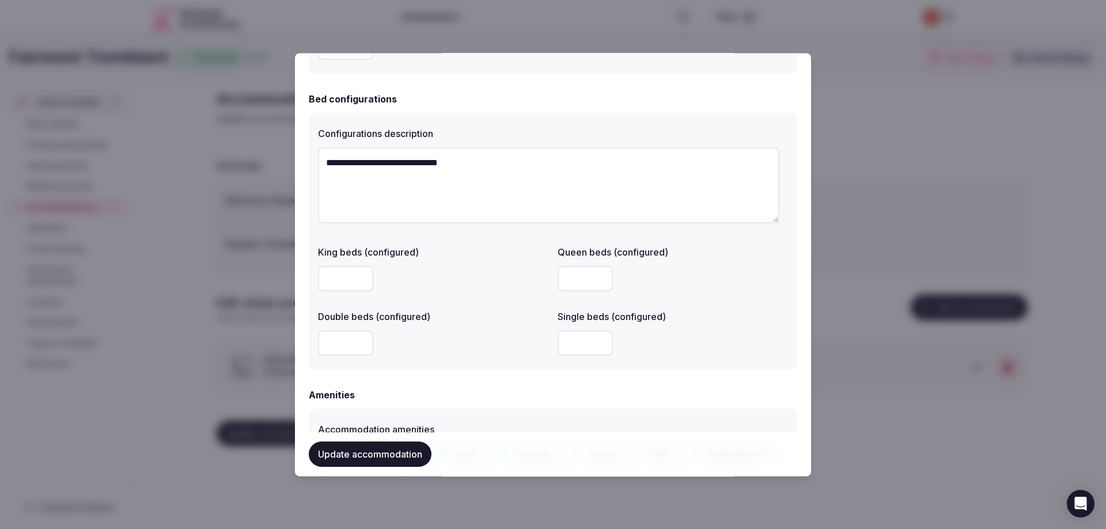
scroll to position [807, 0]
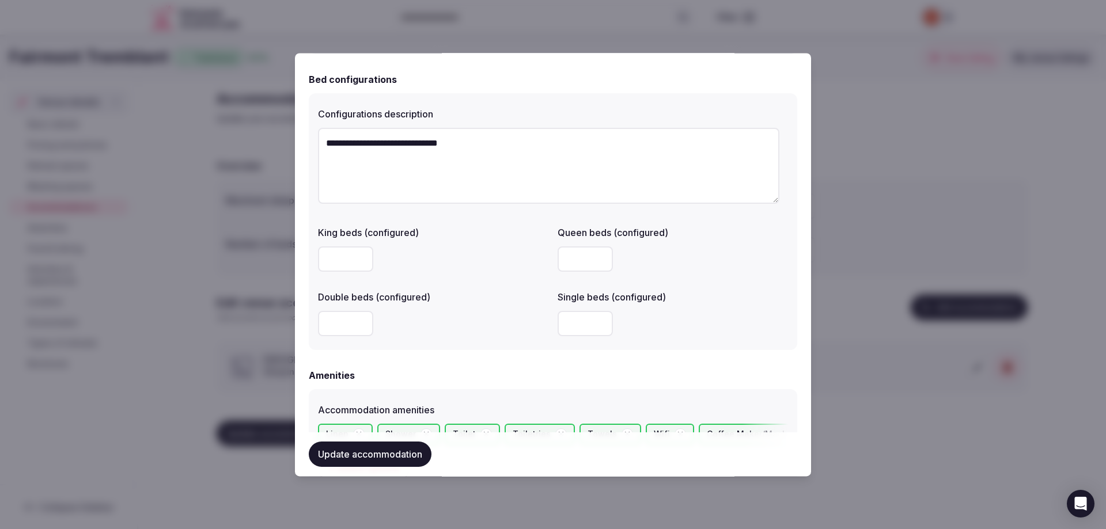
click at [358, 327] on input "number" at bounding box center [345, 323] width 55 height 25
click at [331, 258] on input "number" at bounding box center [345, 259] width 55 height 25
type input "*"
click at [361, 258] on input "*" at bounding box center [345, 259] width 55 height 25
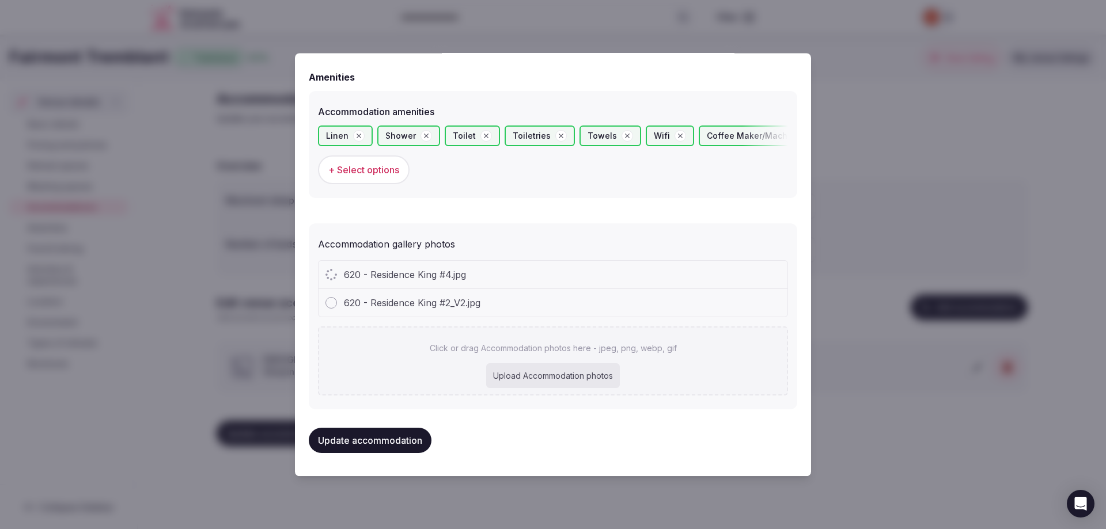
scroll to position [1107, 0]
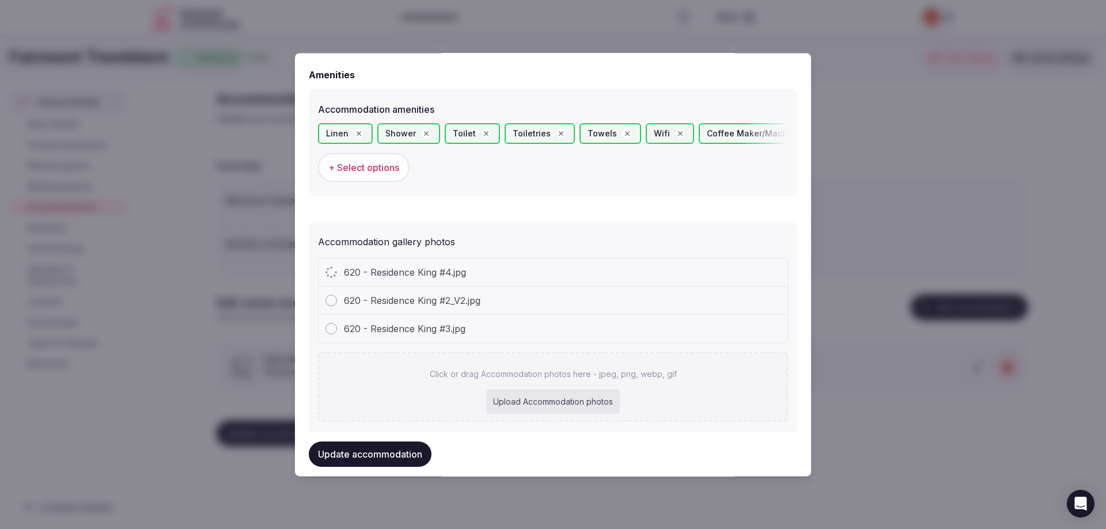
click at [373, 456] on button "Update accommodation" at bounding box center [370, 454] width 123 height 25
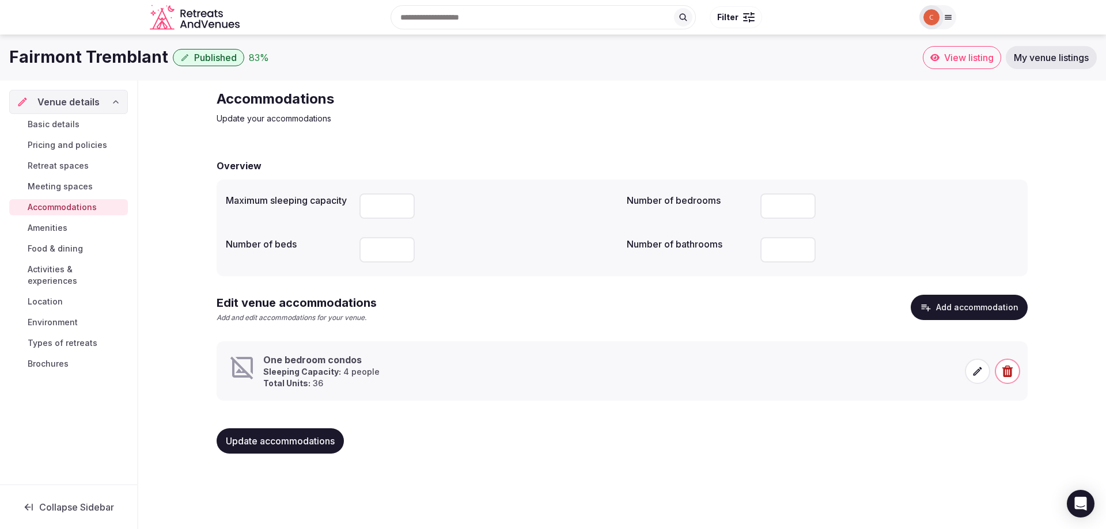
click at [981, 372] on icon at bounding box center [978, 372] width 12 height 12
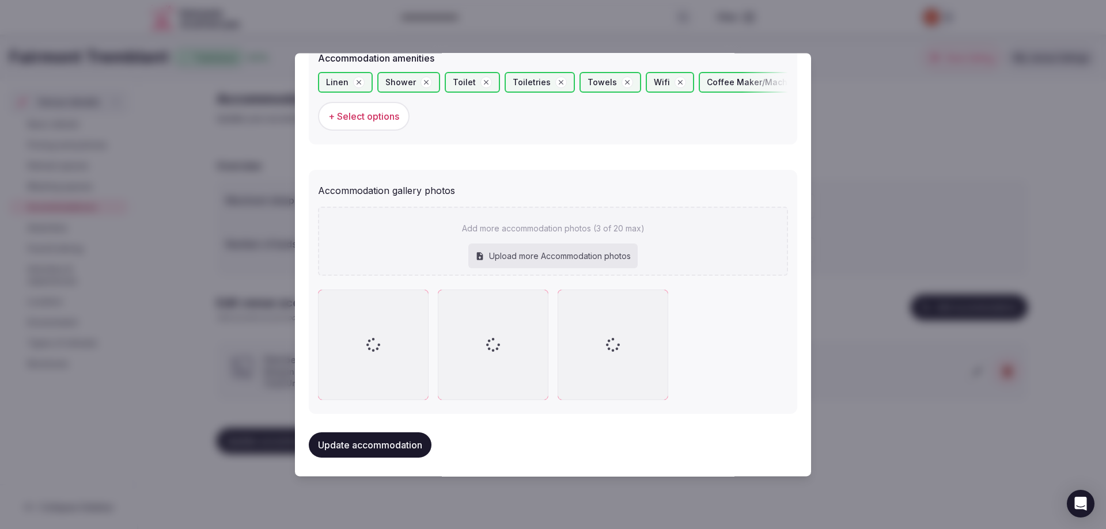
scroll to position [1161, 0]
click at [375, 441] on button "Update accommodation" at bounding box center [370, 442] width 123 height 25
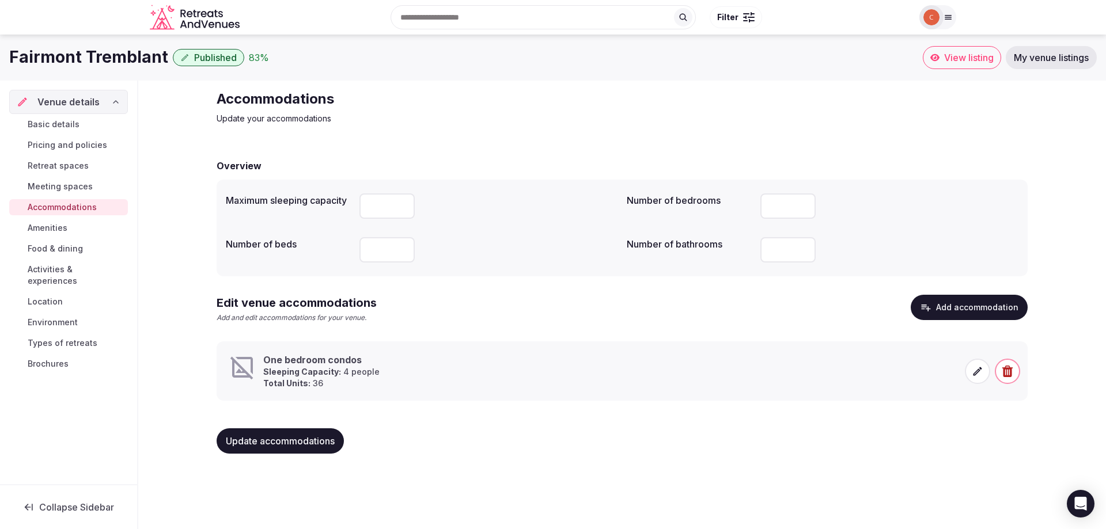
click at [67, 180] on link "Meeting spaces" at bounding box center [68, 187] width 119 height 16
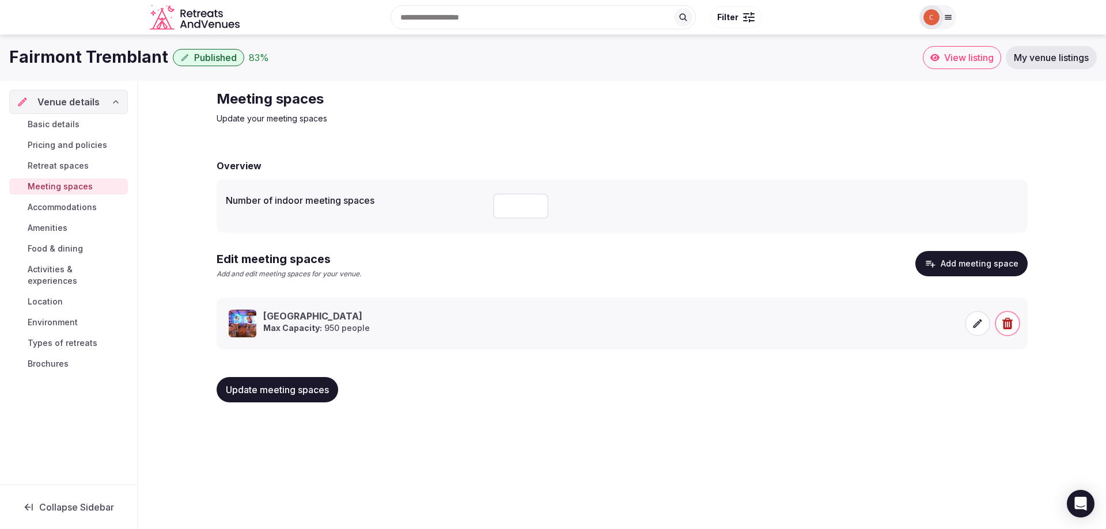
click at [247, 324] on img at bounding box center [243, 324] width 28 height 28
click at [975, 323] on icon at bounding box center [978, 324] width 12 height 12
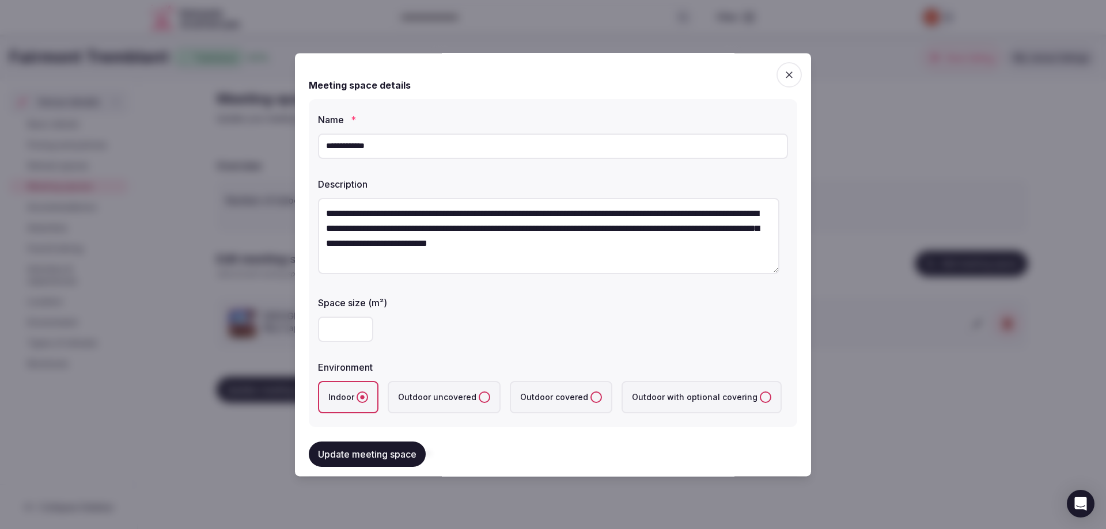
click at [790, 75] on span "button" at bounding box center [789, 74] width 25 height 25
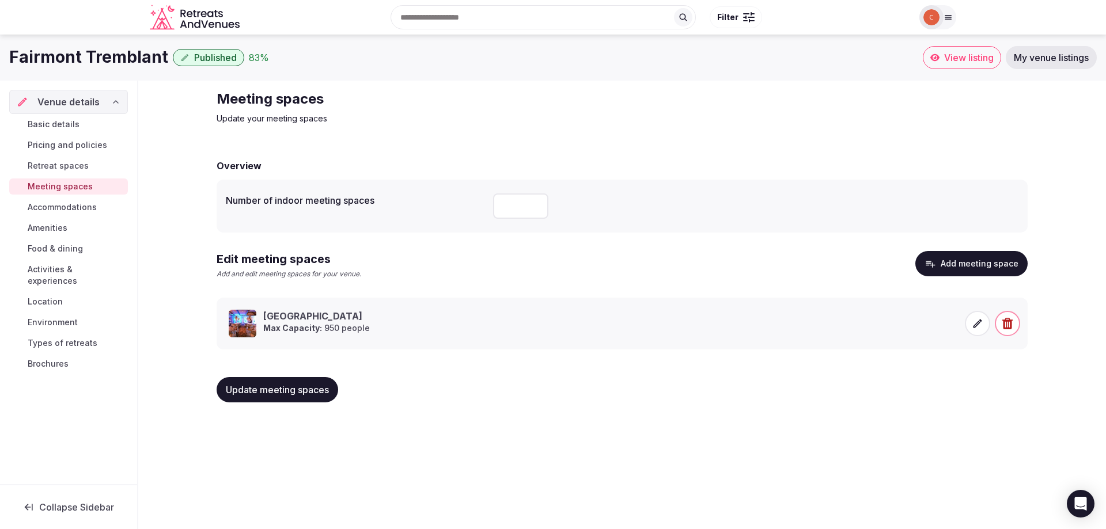
click at [71, 203] on span "Accommodations" at bounding box center [62, 208] width 69 height 12
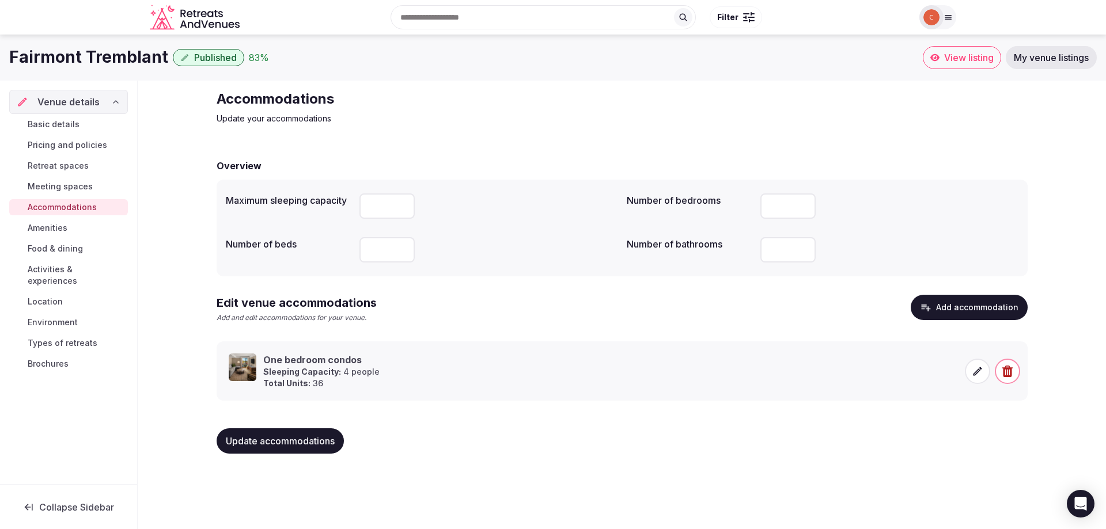
click at [981, 373] on icon at bounding box center [978, 372] width 12 height 12
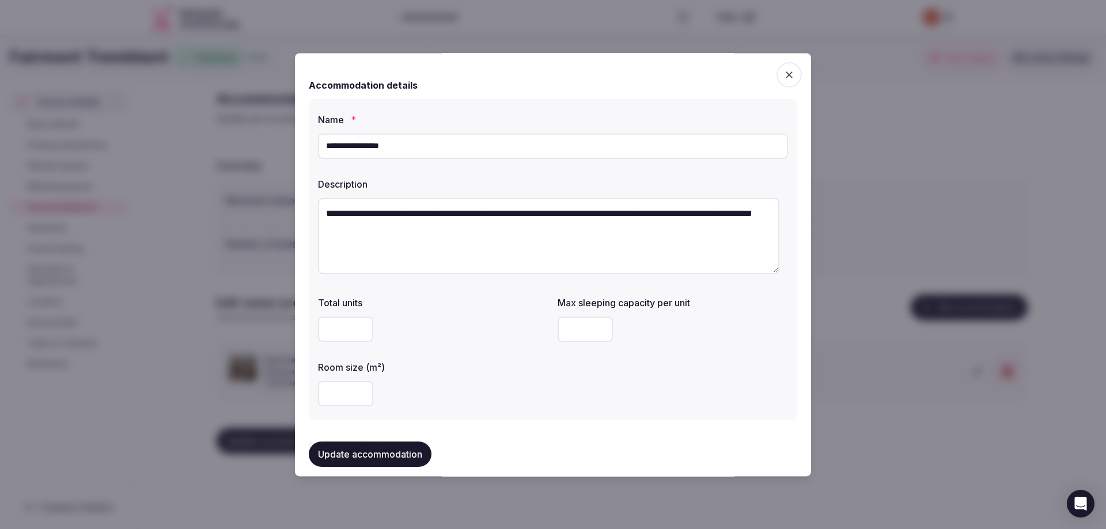
click at [786, 75] on icon "button" at bounding box center [789, 74] width 7 height 7
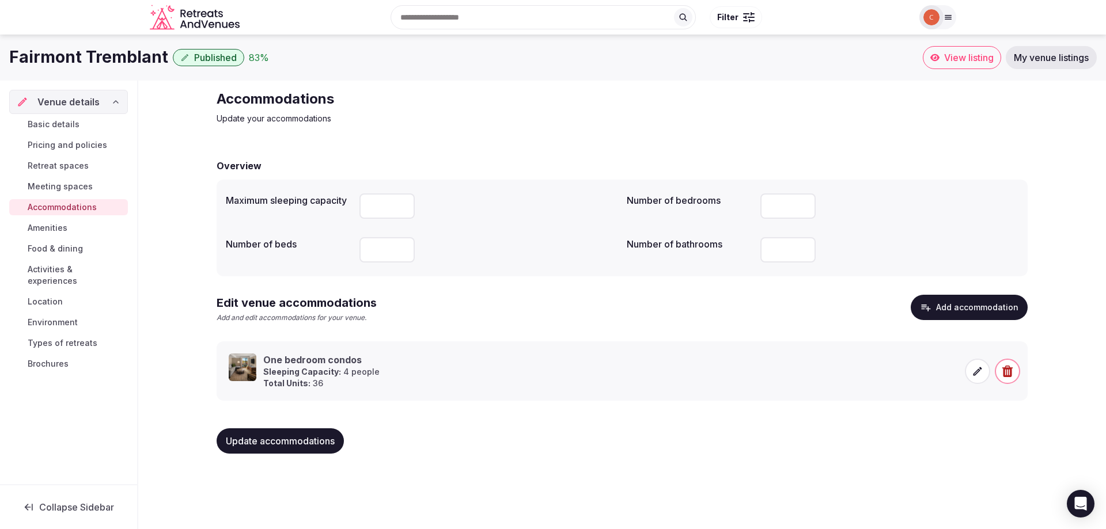
click at [377, 205] on input "number" at bounding box center [387, 206] width 55 height 25
click at [774, 249] on input "number" at bounding box center [787, 249] width 55 height 25
type input "***"
click at [379, 209] on input "number" at bounding box center [387, 206] width 55 height 25
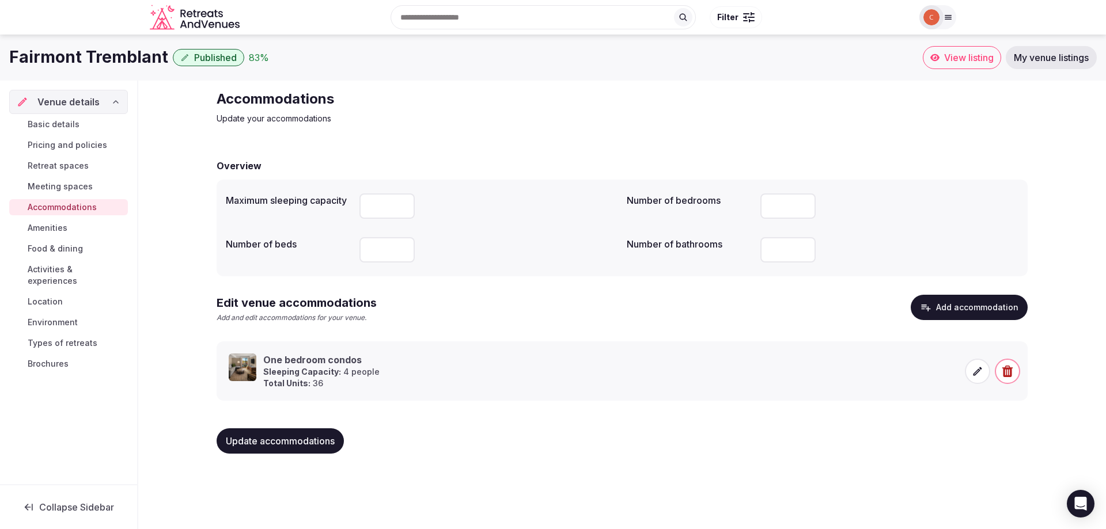
type input "****"
click at [482, 241] on div at bounding box center [489, 249] width 258 height 25
click at [974, 308] on button "Add accommodation" at bounding box center [969, 307] width 117 height 25
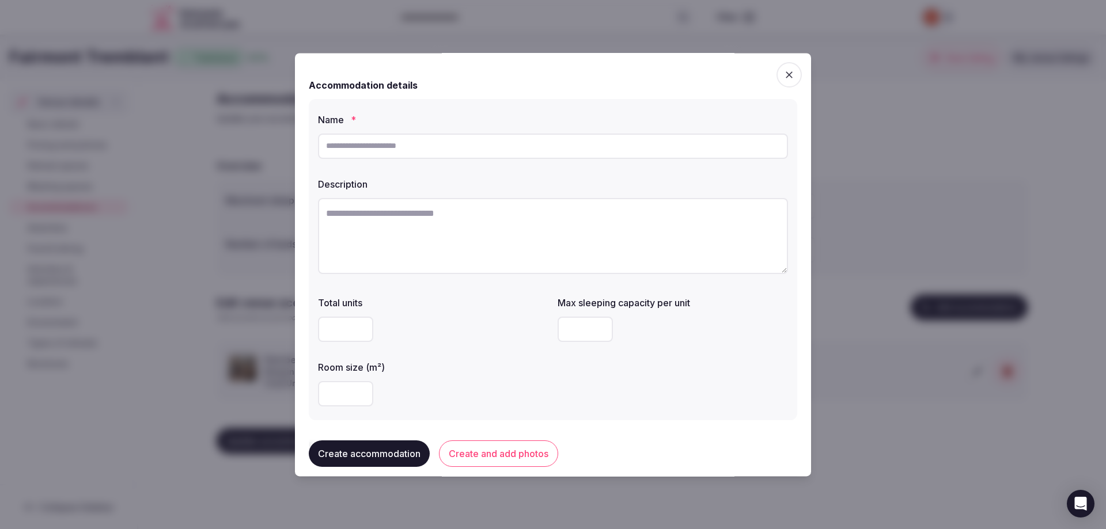
click at [350, 147] on input "text" at bounding box center [553, 146] width 470 height 25
type input "**********"
click at [350, 216] on textarea at bounding box center [553, 236] width 470 height 76
paste textarea "**********"
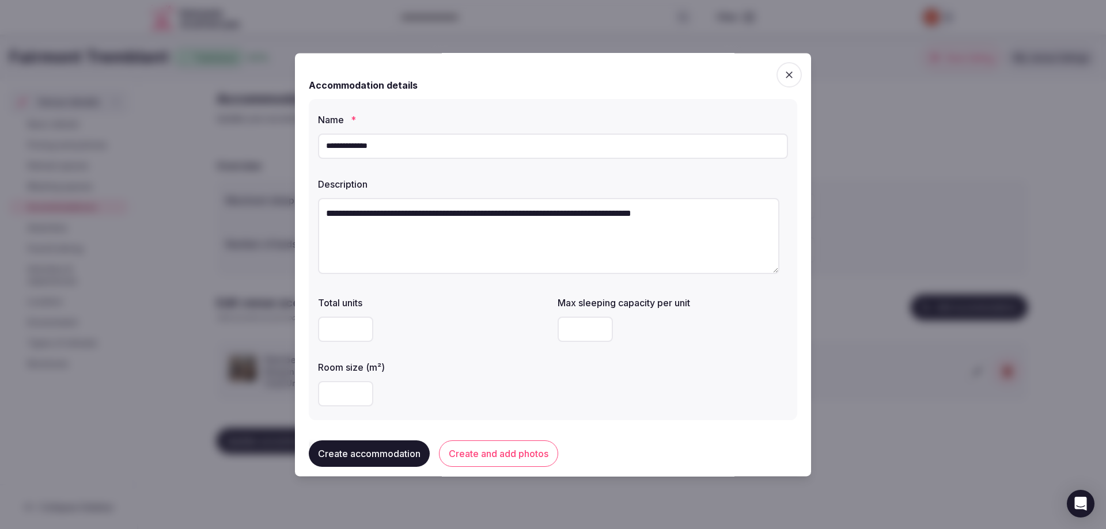
click at [482, 214] on textarea "**********" at bounding box center [548, 236] width 461 height 76
type textarea "**********"
click at [581, 328] on input "number" at bounding box center [585, 329] width 55 height 25
type input "*"
click at [336, 389] on input "number" at bounding box center [345, 393] width 55 height 25
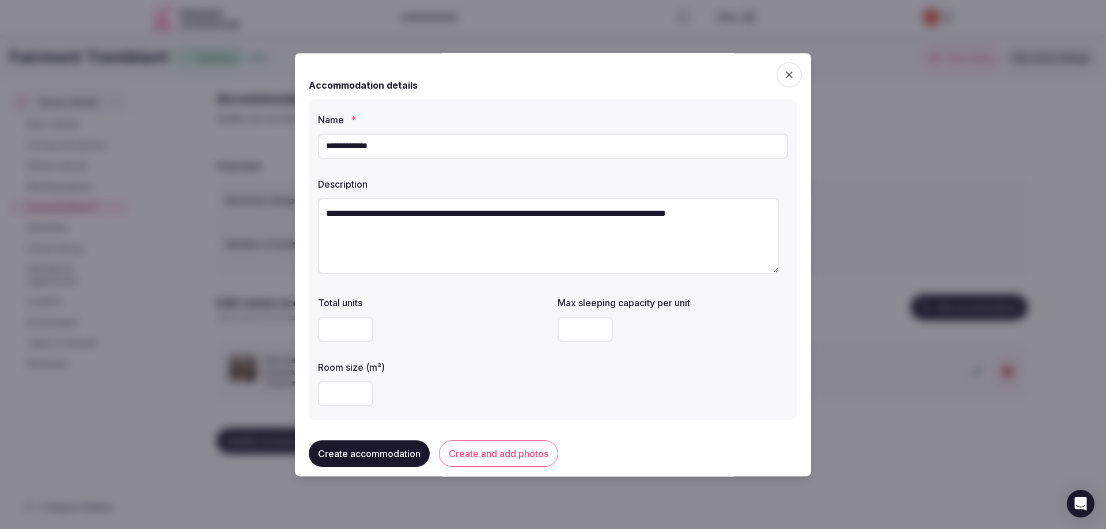
type input "**"
click at [336, 329] on input "number" at bounding box center [345, 329] width 55 height 25
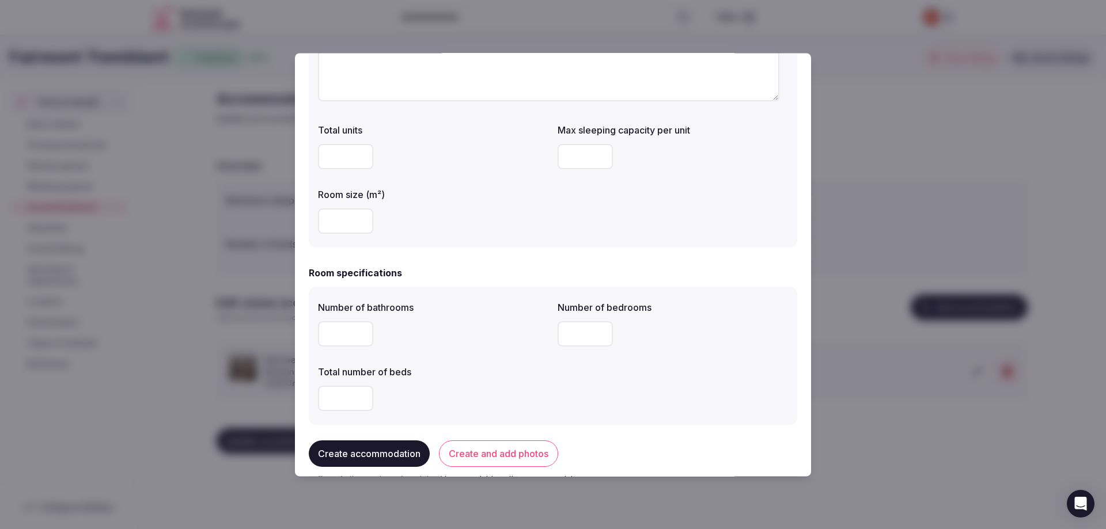
scroll to position [230, 0]
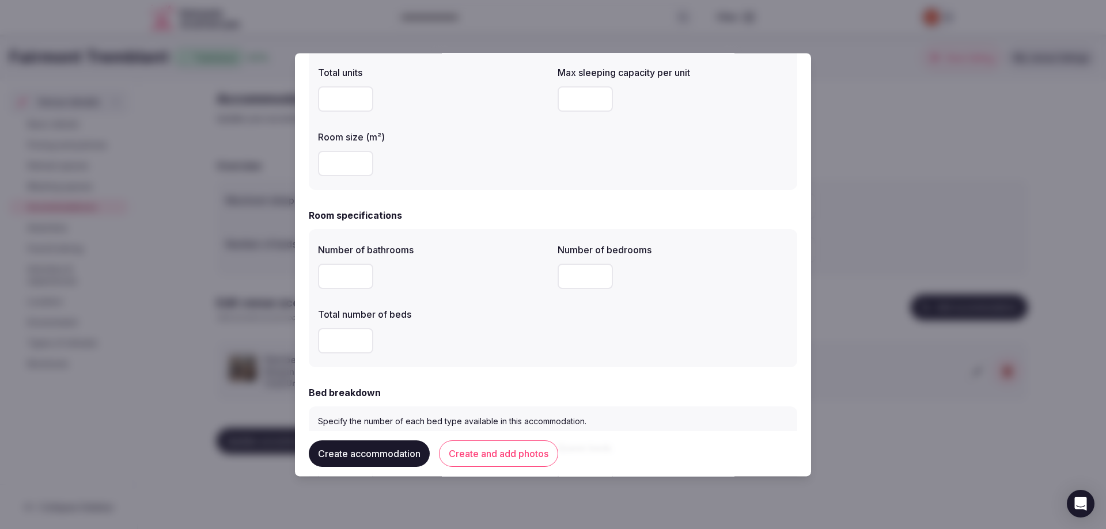
type input "***"
click at [344, 275] on input "number" at bounding box center [345, 276] width 55 height 25
type input "*"
click at [578, 275] on input "number" at bounding box center [585, 276] width 55 height 25
type input "*"
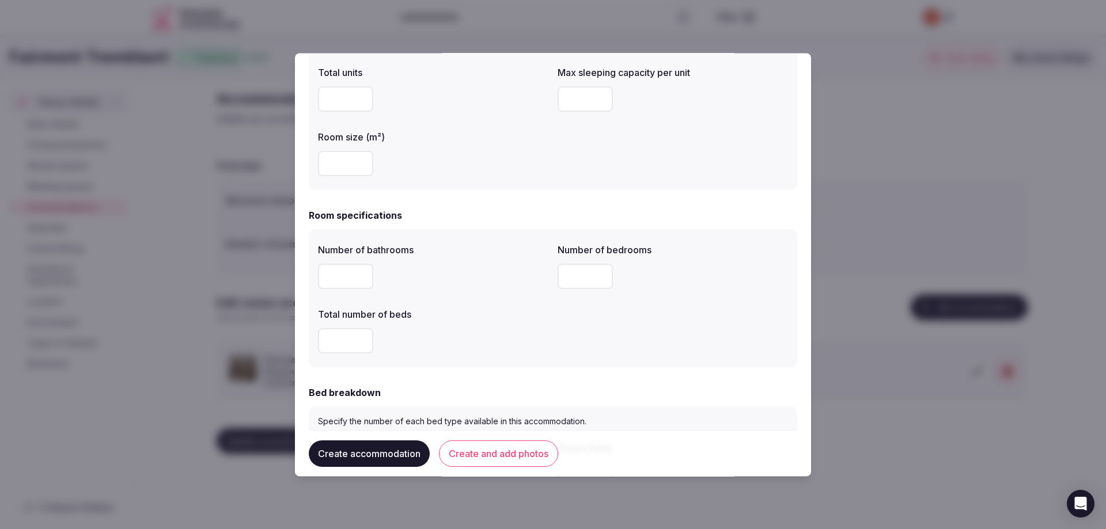
click at [328, 341] on input "number" at bounding box center [345, 340] width 55 height 25
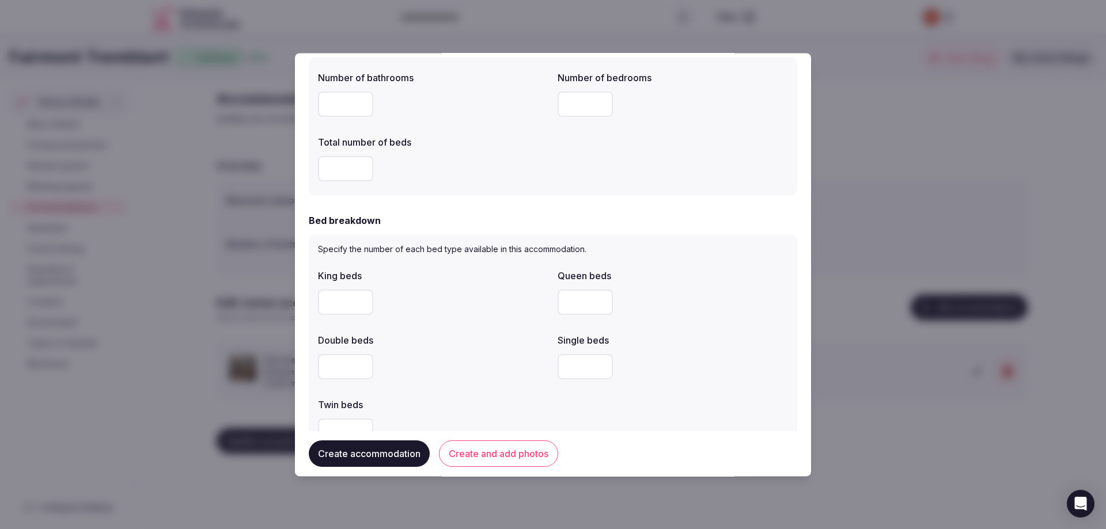
scroll to position [403, 0]
click at [352, 300] on input "number" at bounding box center [345, 301] width 55 height 25
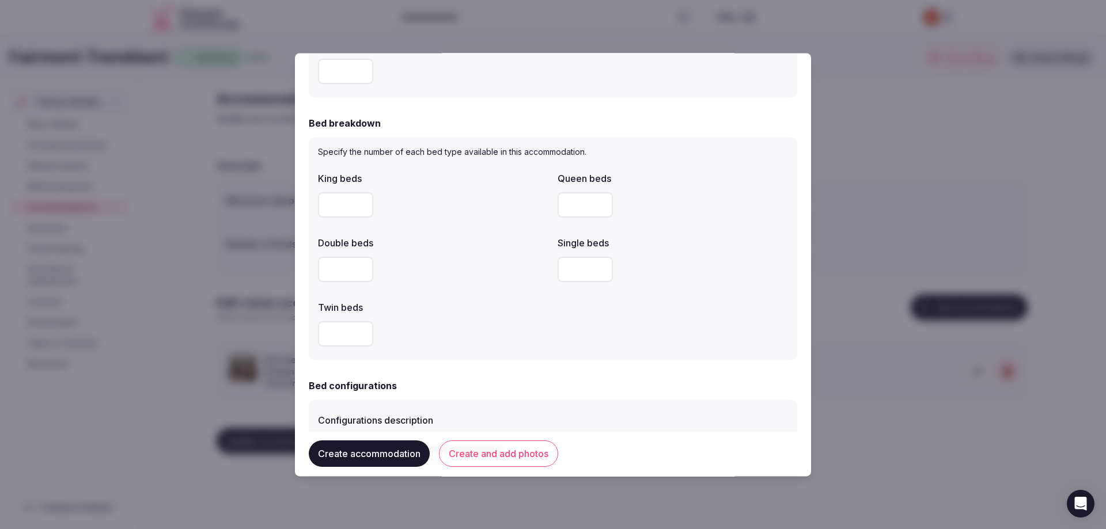
scroll to position [519, 0]
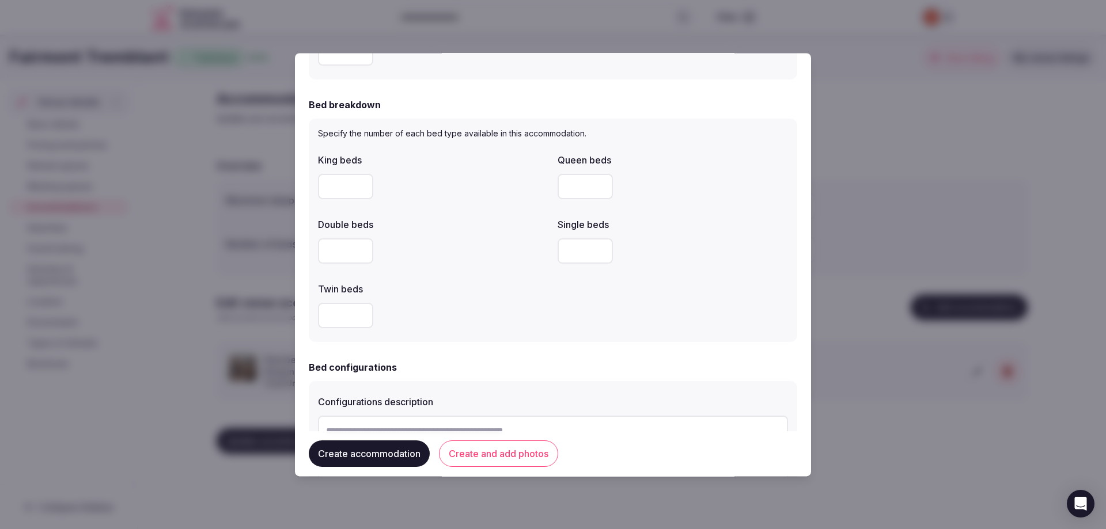
click at [584, 189] on input "number" at bounding box center [585, 186] width 55 height 25
click at [322, 183] on input "*" at bounding box center [345, 186] width 55 height 25
type input "*"
click at [577, 191] on input "number" at bounding box center [585, 186] width 55 height 25
type input "*"
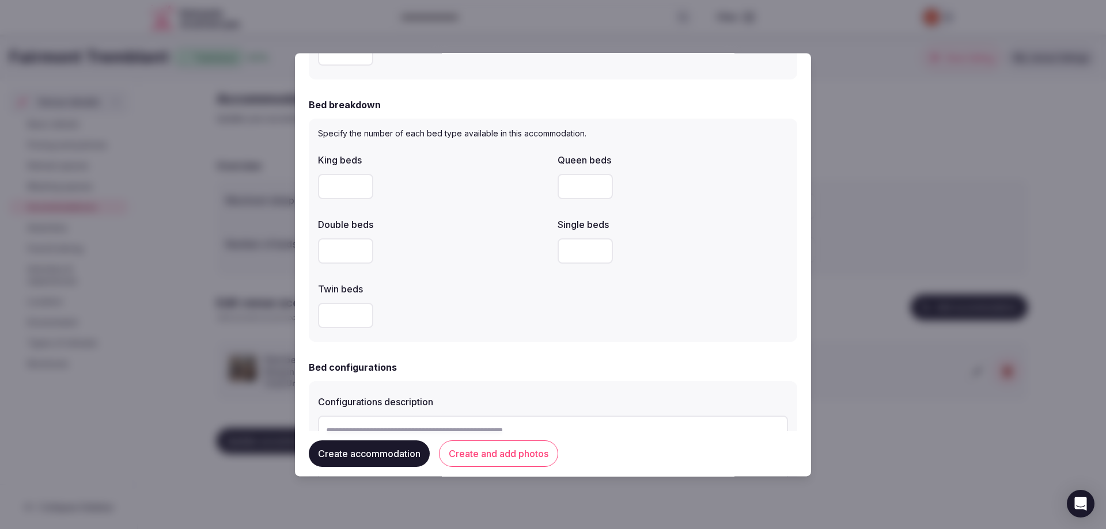
click at [536, 339] on div "Specify the number of each bed type available in this accommodation. King beds …" at bounding box center [553, 231] width 489 height 224
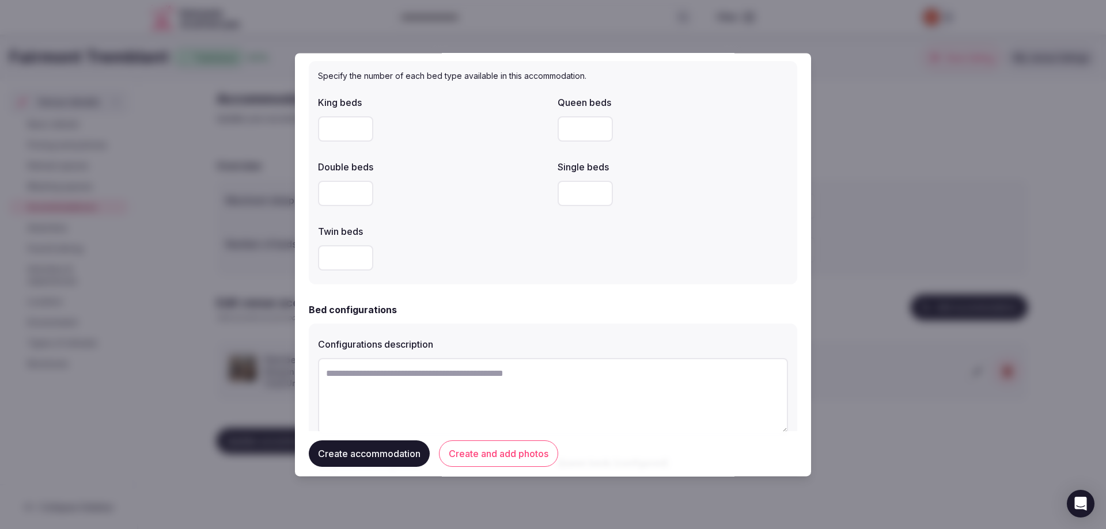
scroll to position [634, 0]
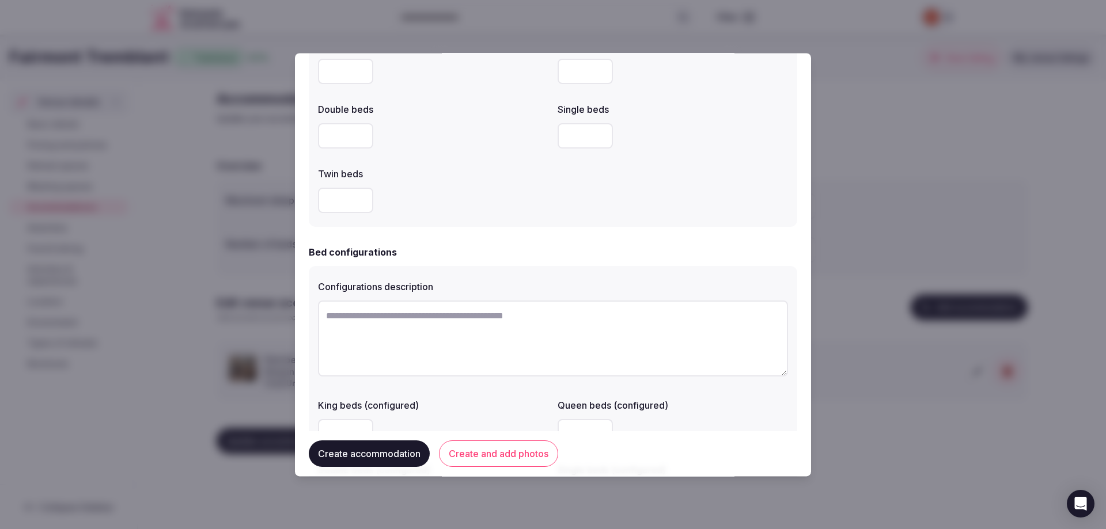
click at [348, 318] on textarea at bounding box center [553, 339] width 470 height 76
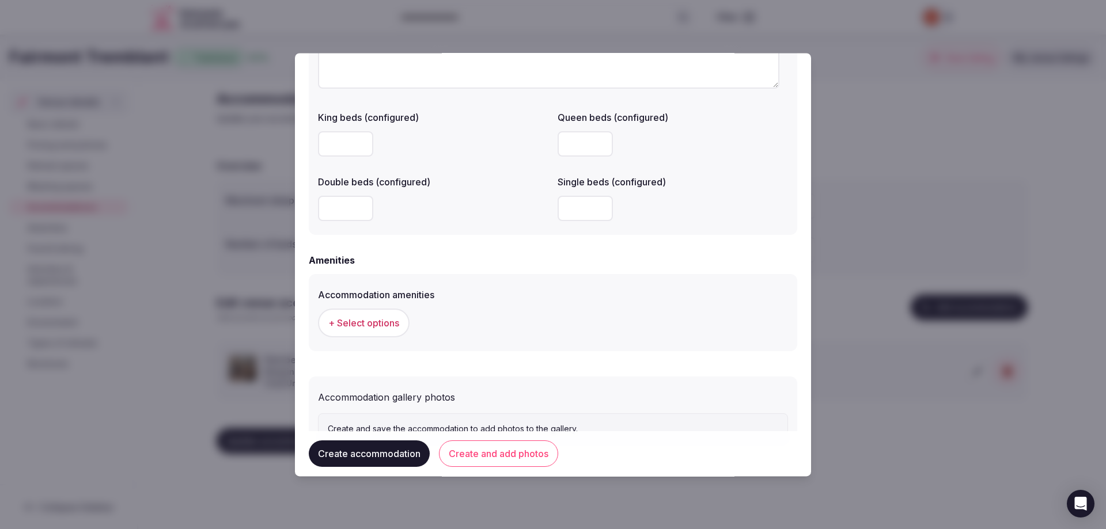
scroll to position [971, 0]
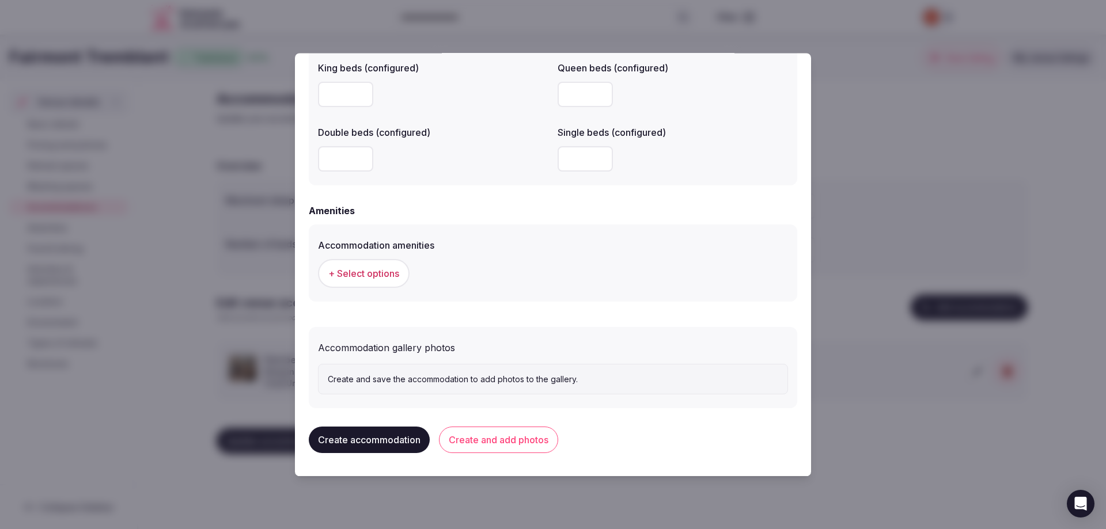
type textarea "**********"
click at [515, 439] on button "Create and add photos" at bounding box center [498, 440] width 119 height 27
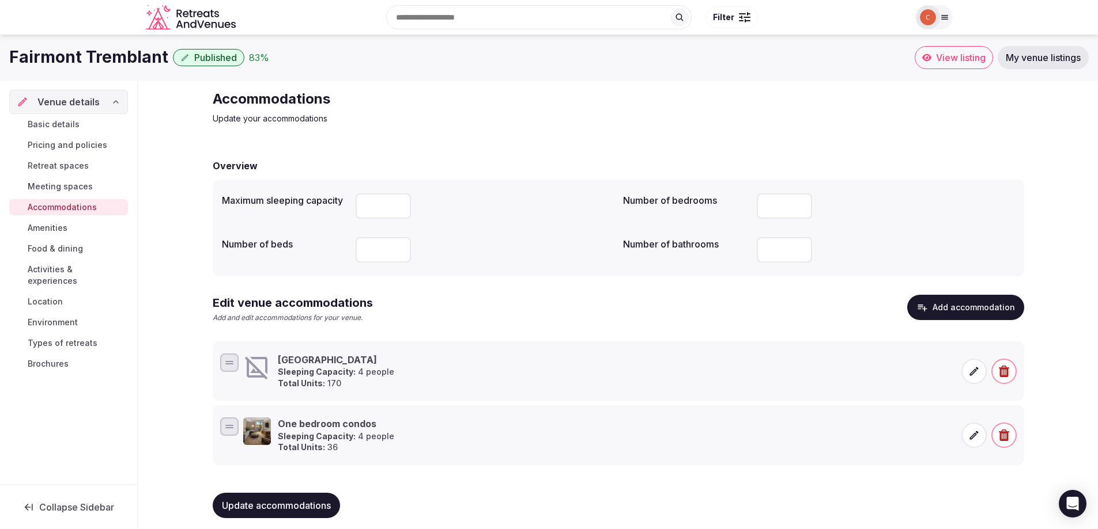
click at [971, 372] on icon at bounding box center [974, 372] width 12 height 12
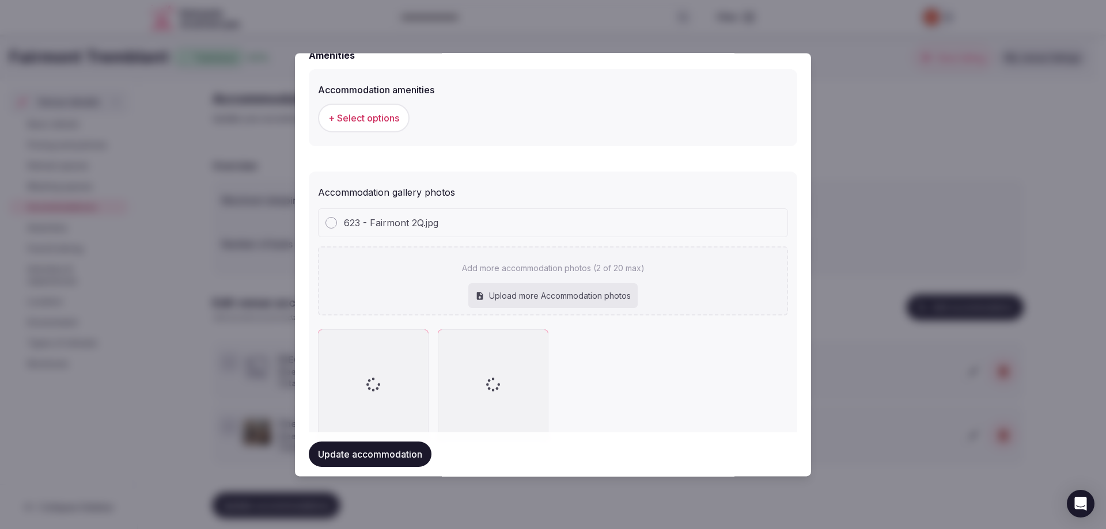
scroll to position [1169, 0]
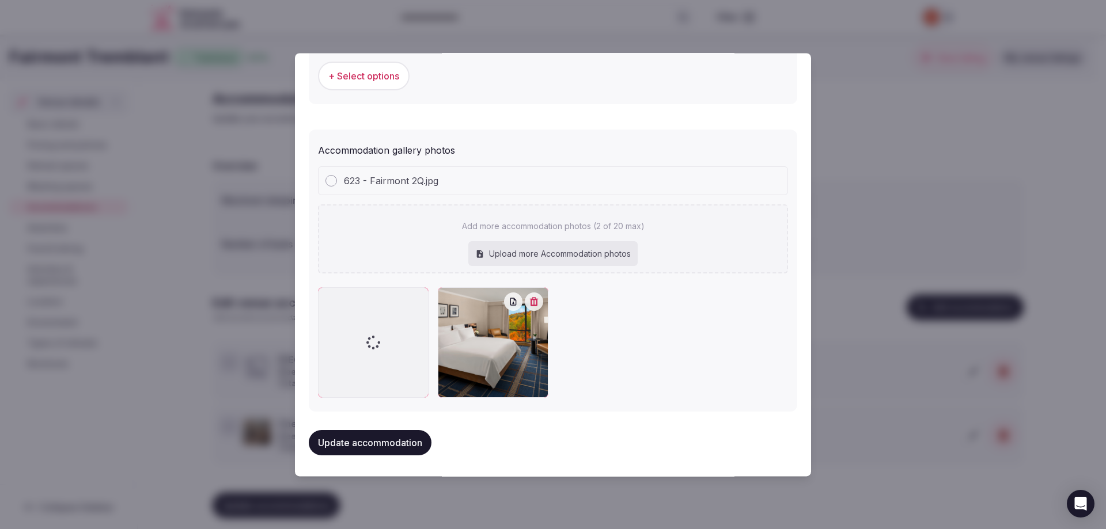
click at [398, 443] on button "Update accommodation" at bounding box center [370, 442] width 123 height 25
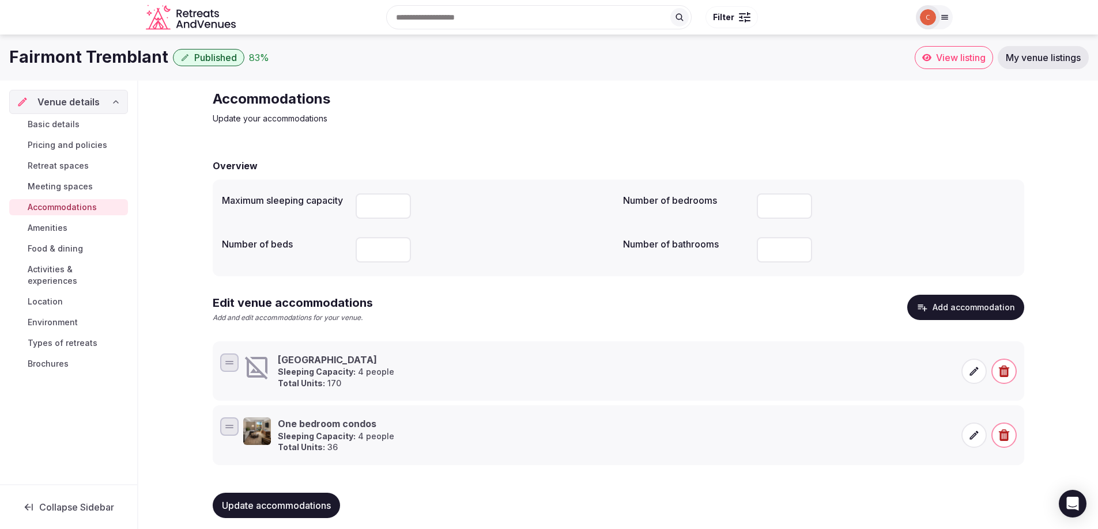
click at [975, 374] on icon at bounding box center [974, 372] width 12 height 12
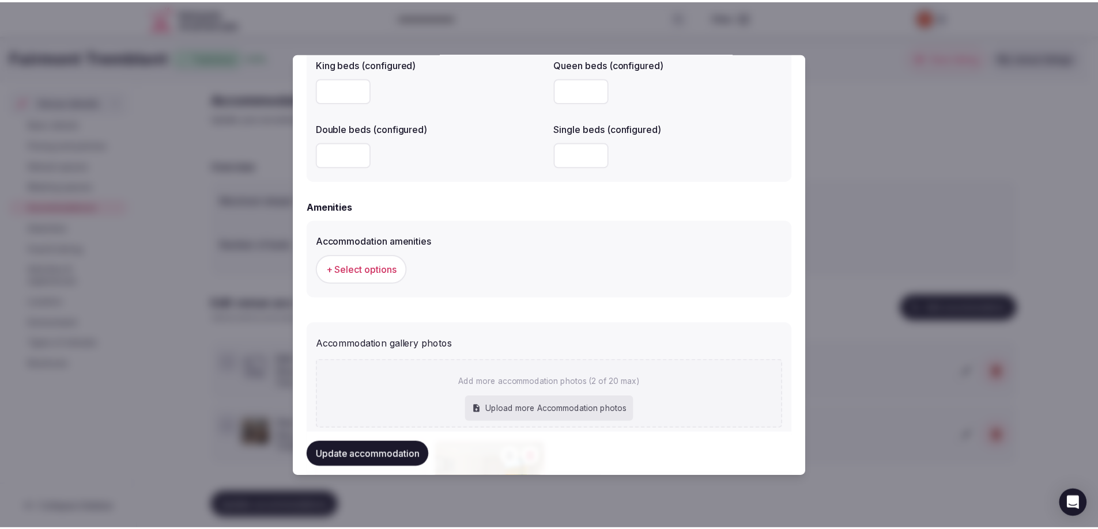
scroll to position [1131, 0]
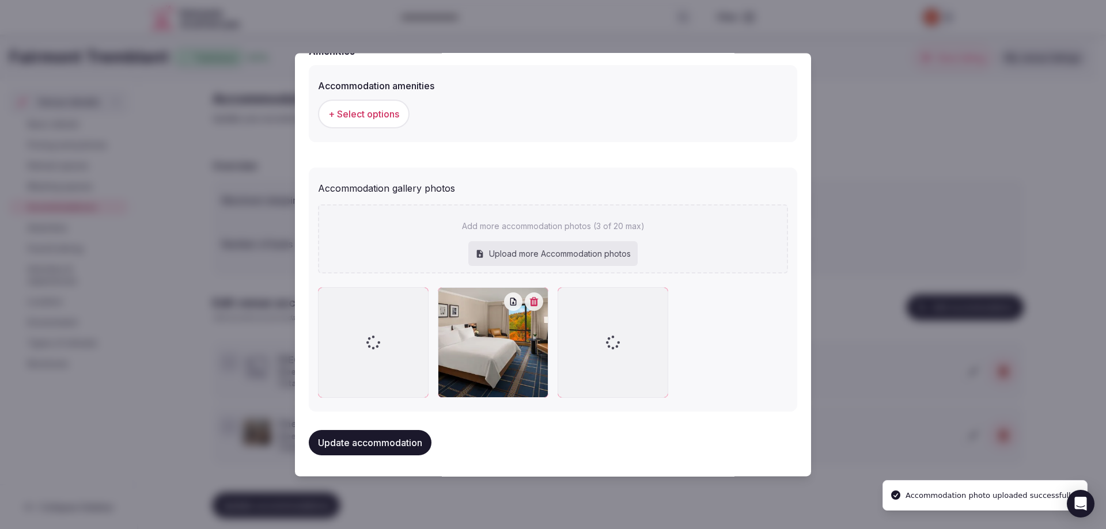
click at [370, 441] on button "Update accommodation" at bounding box center [370, 442] width 123 height 25
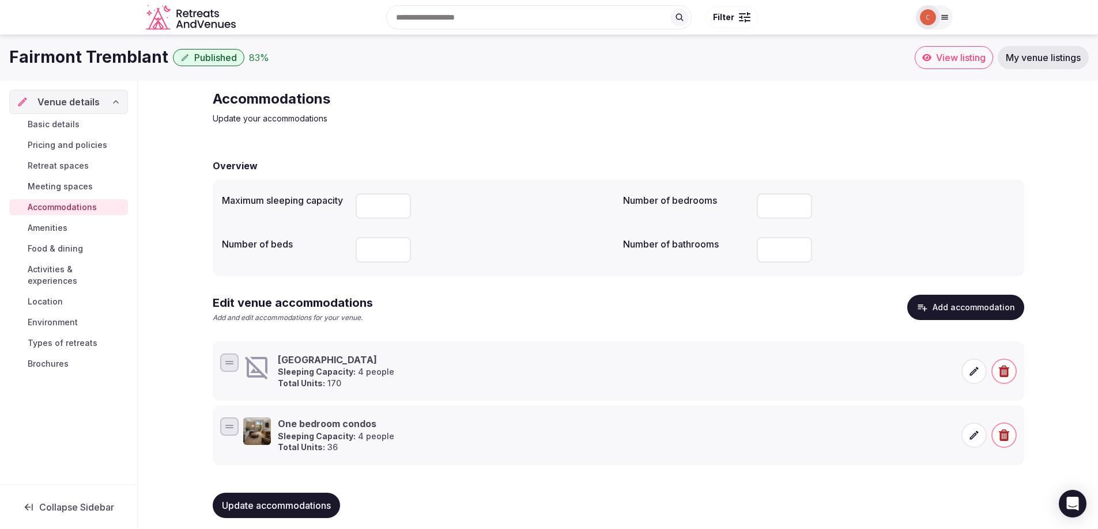
click at [66, 183] on span "Meeting spaces" at bounding box center [60, 187] width 65 height 12
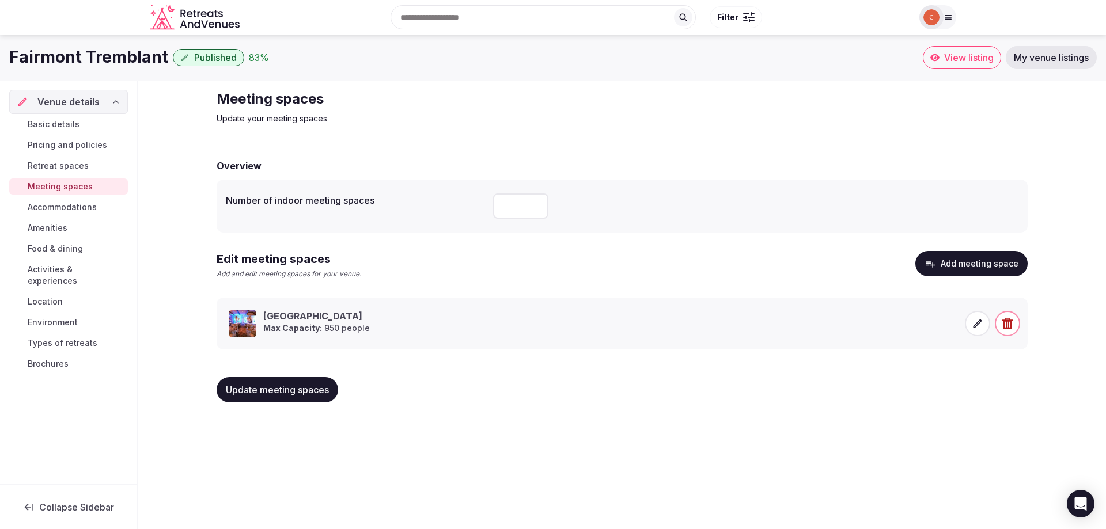
click at [74, 207] on span "Accommodations" at bounding box center [62, 208] width 69 height 12
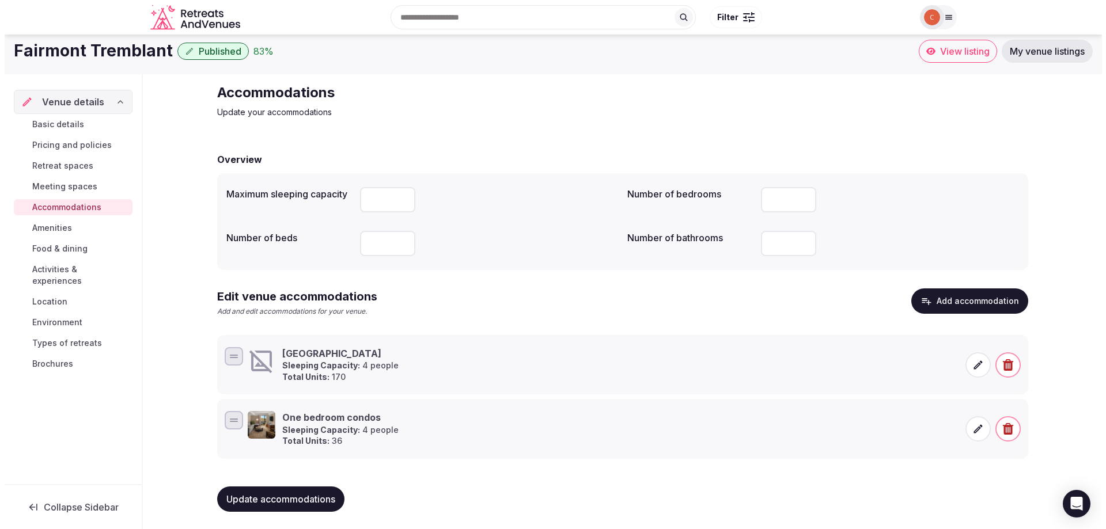
scroll to position [7, 0]
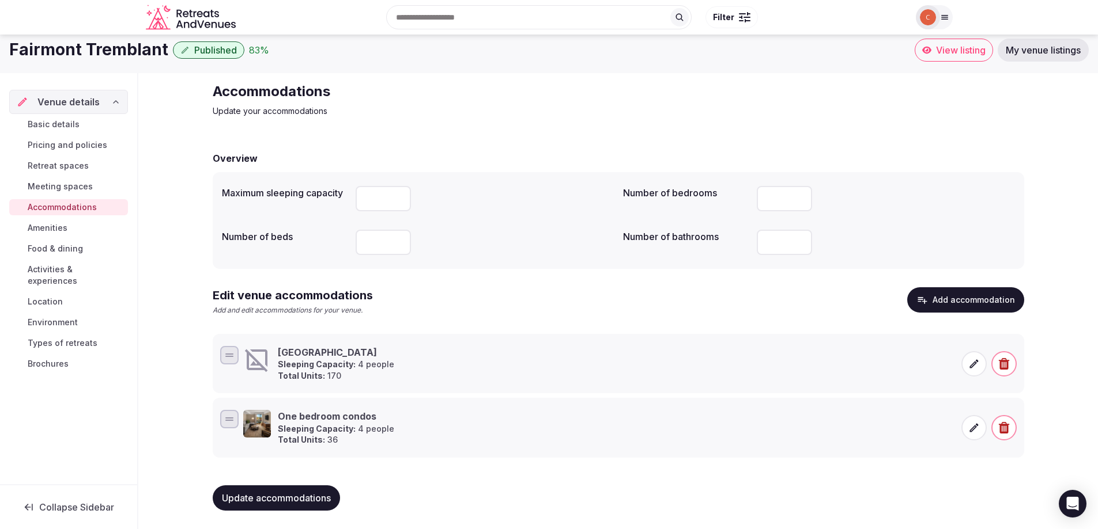
click at [977, 363] on icon at bounding box center [974, 364] width 12 height 12
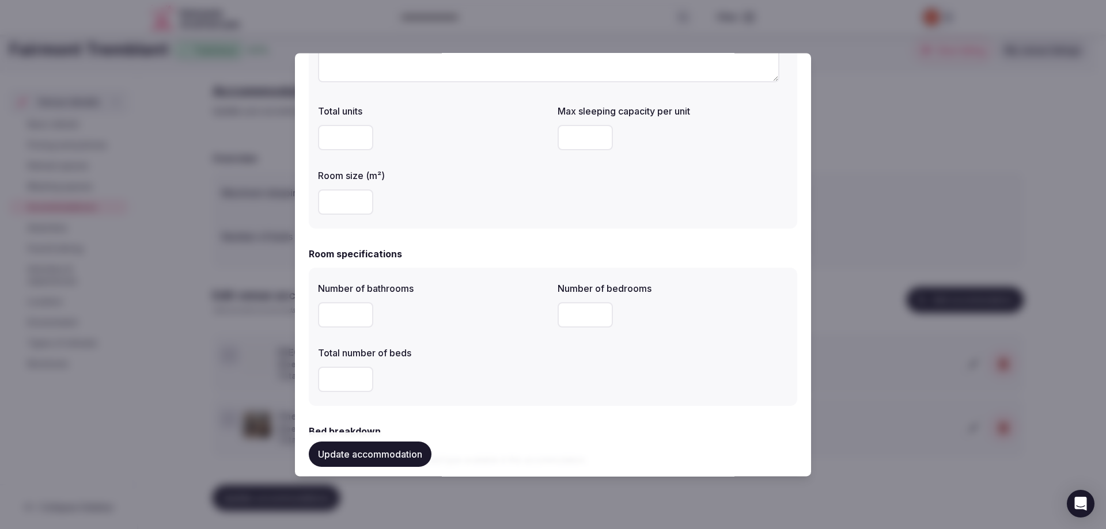
scroll to position [0, 0]
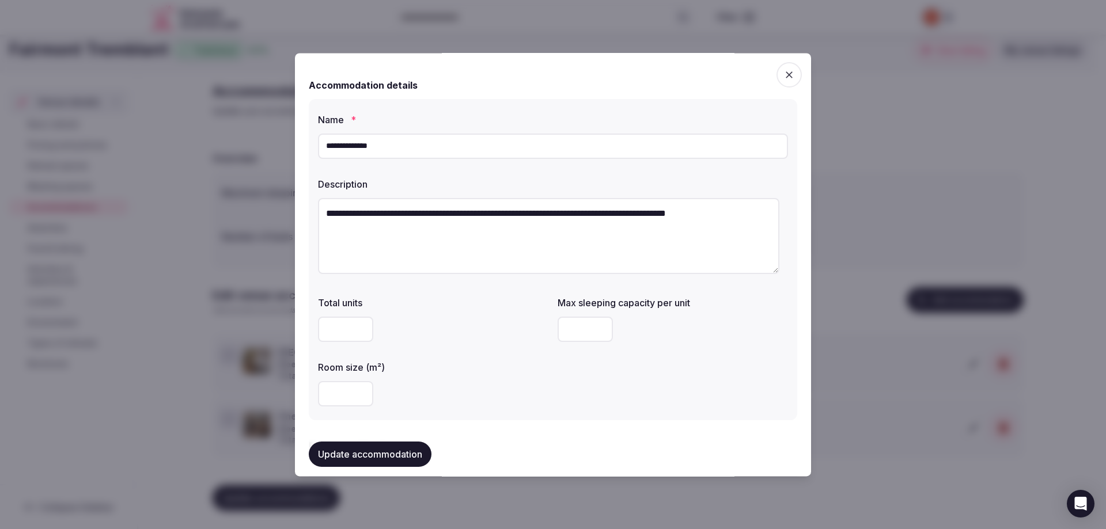
click at [784, 73] on icon "button" at bounding box center [790, 75] width 12 height 12
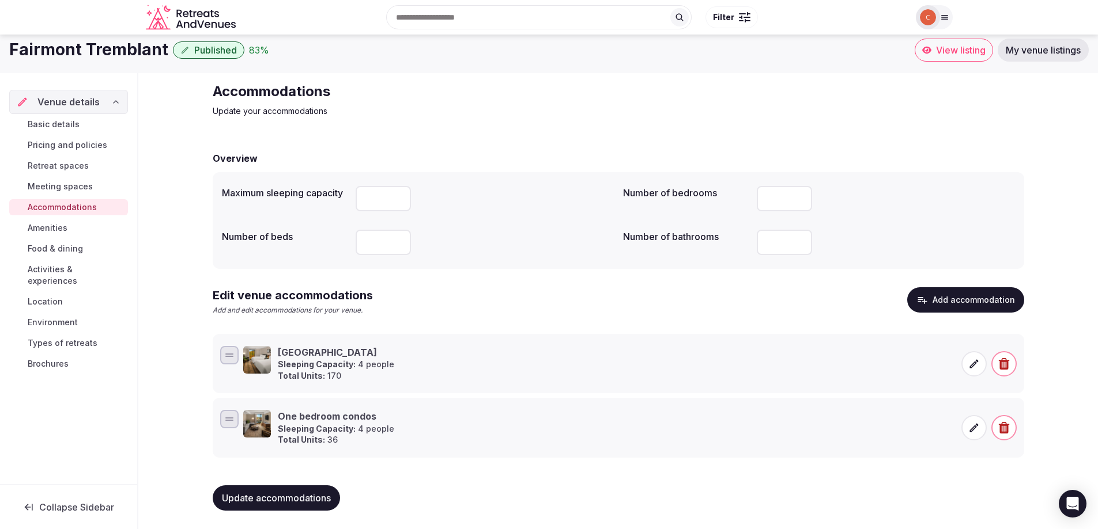
click at [958, 297] on button "Add accommodation" at bounding box center [965, 299] width 117 height 25
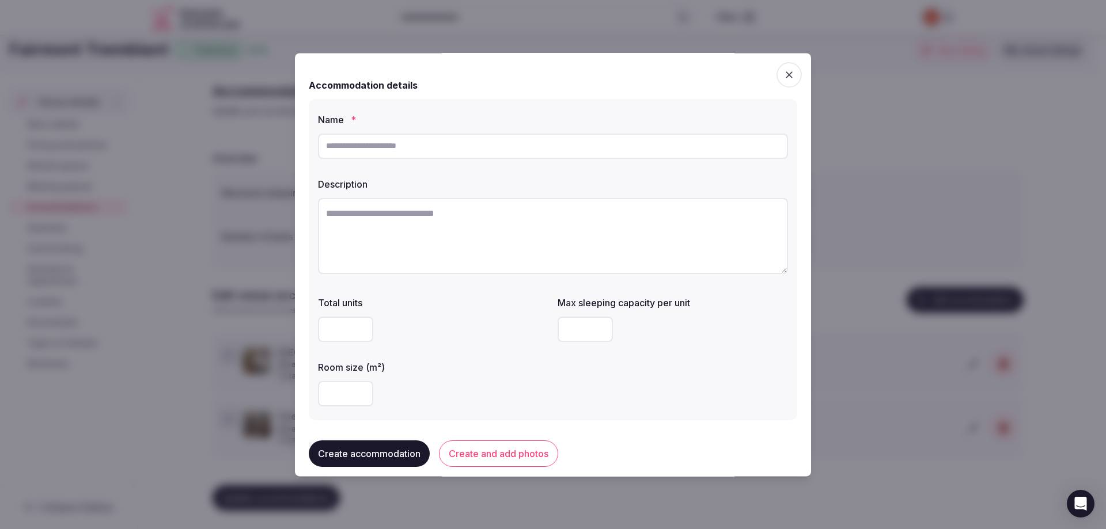
click at [362, 147] on input "text" at bounding box center [553, 146] width 470 height 25
type input "**********"
click at [351, 213] on textarea at bounding box center [553, 236] width 470 height 76
paste textarea "**********"
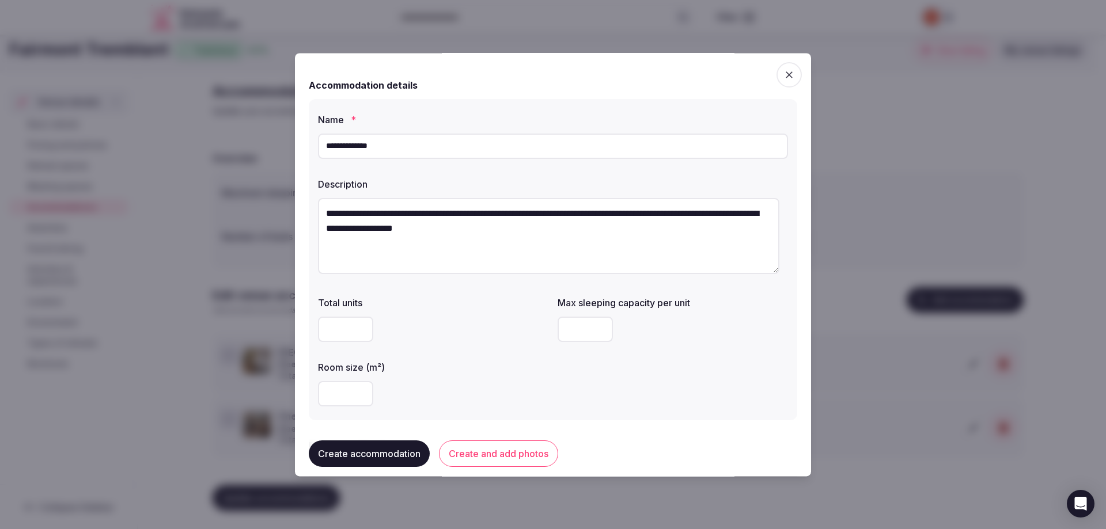
type textarea "**********"
click at [345, 327] on input "number" at bounding box center [345, 329] width 55 height 25
type input "**"
click at [575, 336] on input "number" at bounding box center [585, 329] width 55 height 25
type input "*"
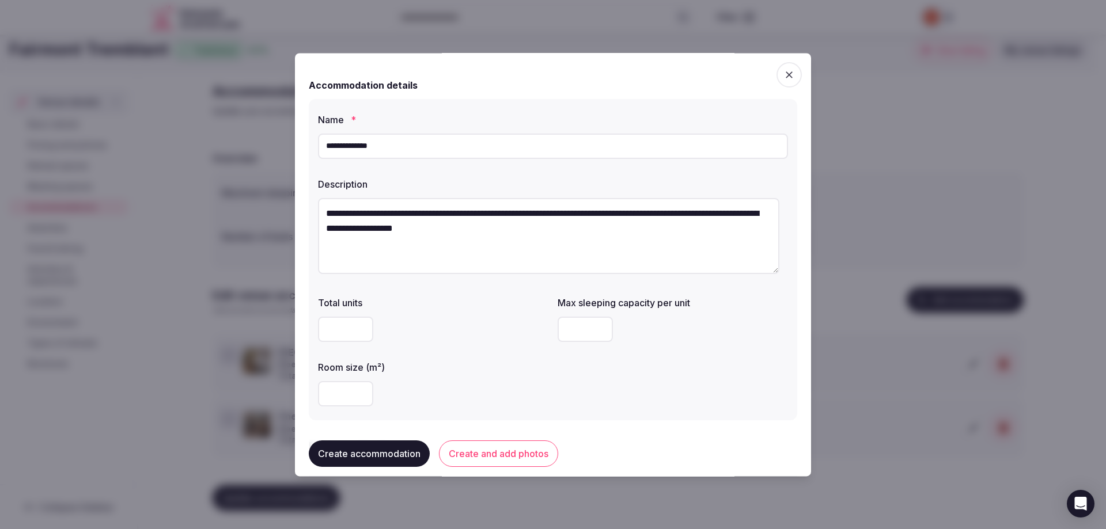
click at [341, 395] on input "number" at bounding box center [345, 393] width 55 height 25
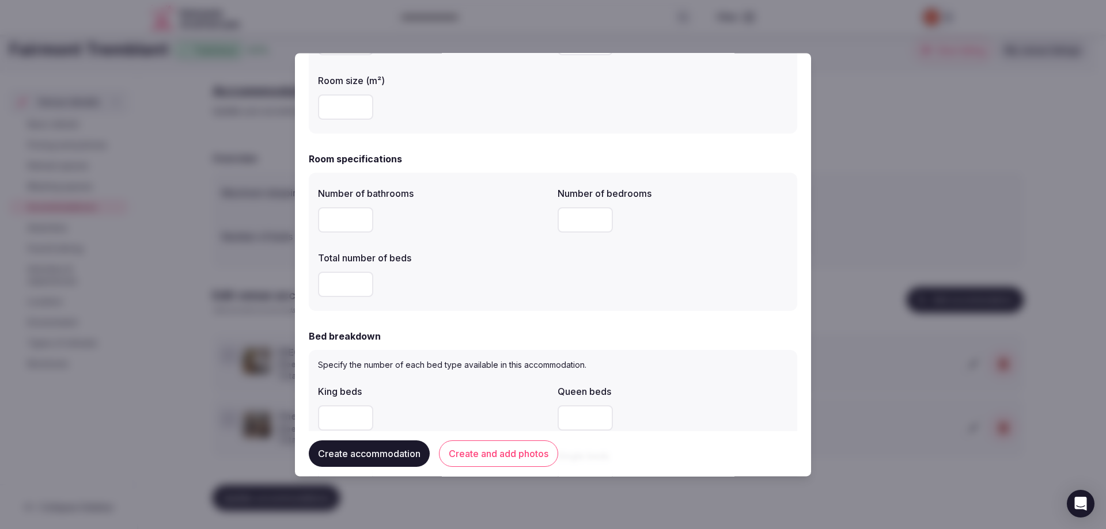
scroll to position [288, 0]
type input "**"
click at [337, 214] on input "number" at bounding box center [345, 218] width 55 height 25
type input "*"
click at [570, 221] on input "number" at bounding box center [585, 218] width 55 height 25
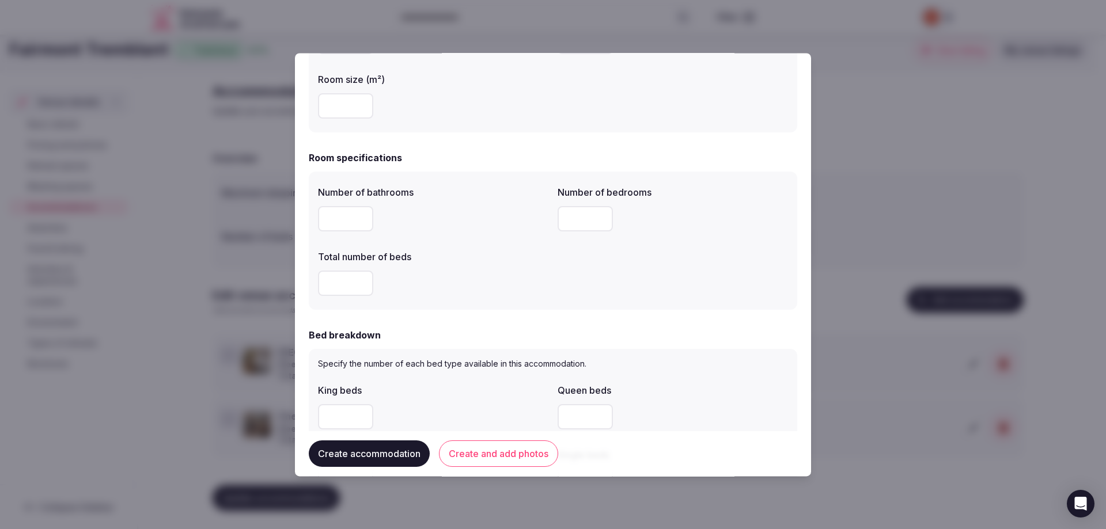
type input "*"
click at [347, 281] on input "number" at bounding box center [345, 283] width 55 height 25
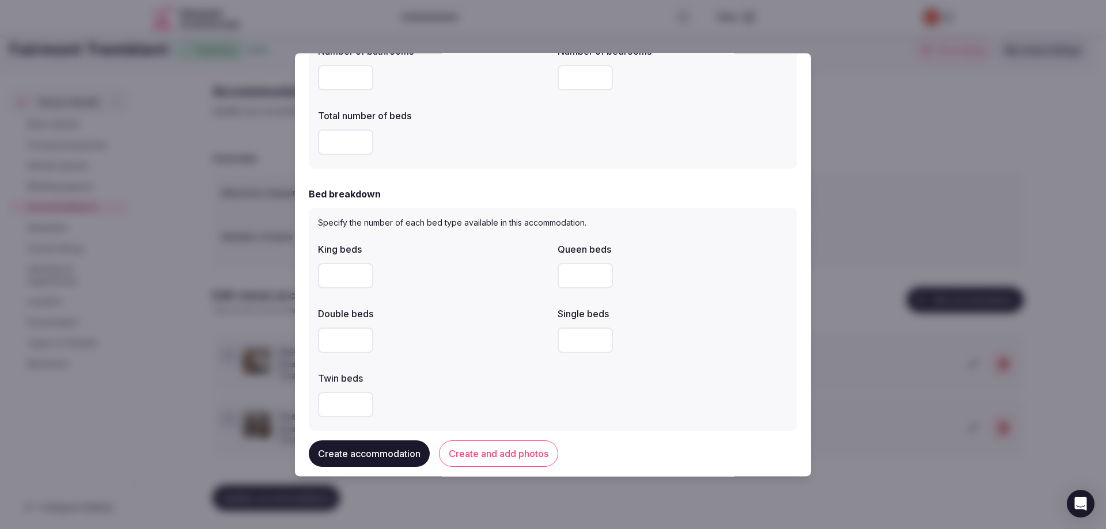
scroll to position [461, 0]
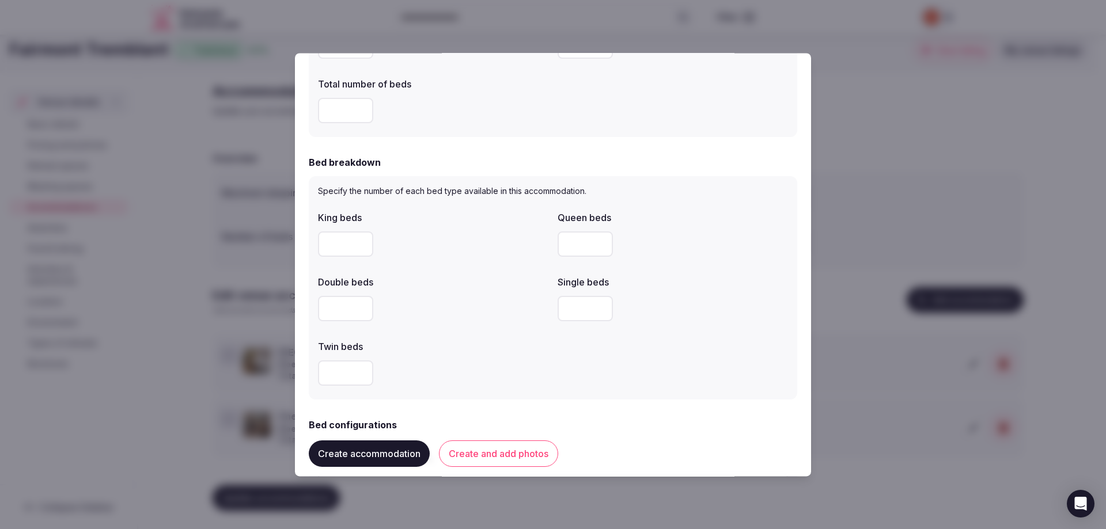
type input "*"
click at [346, 246] on input "number" at bounding box center [345, 244] width 55 height 25
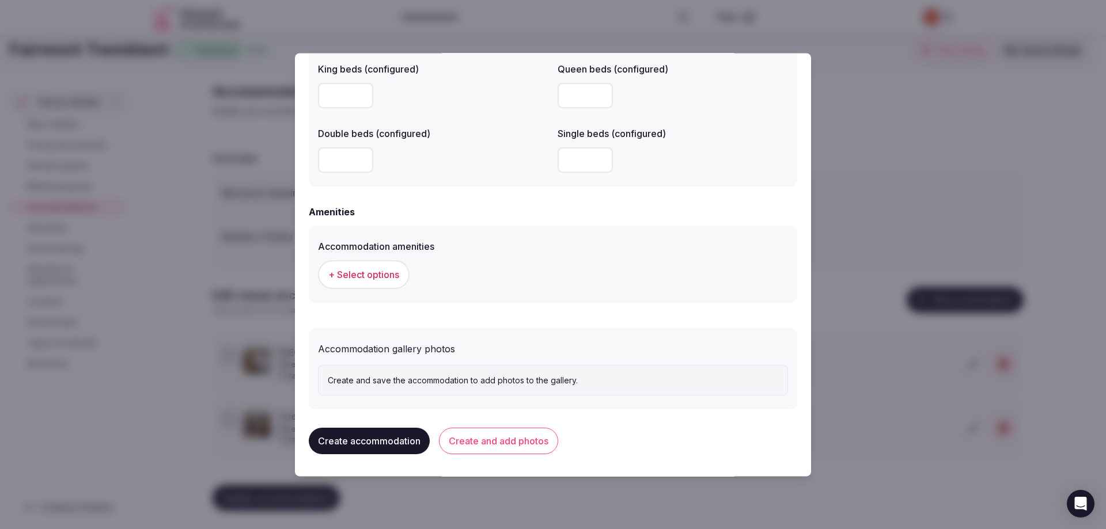
scroll to position [971, 0]
type input "*"
click at [509, 442] on button "Create and add photos" at bounding box center [498, 440] width 119 height 27
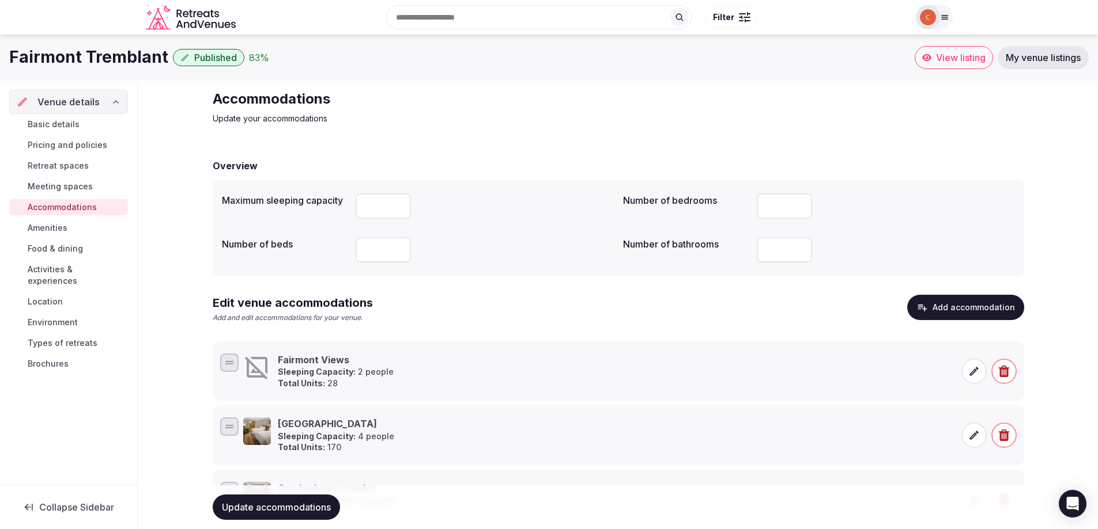
scroll to position [34, 0]
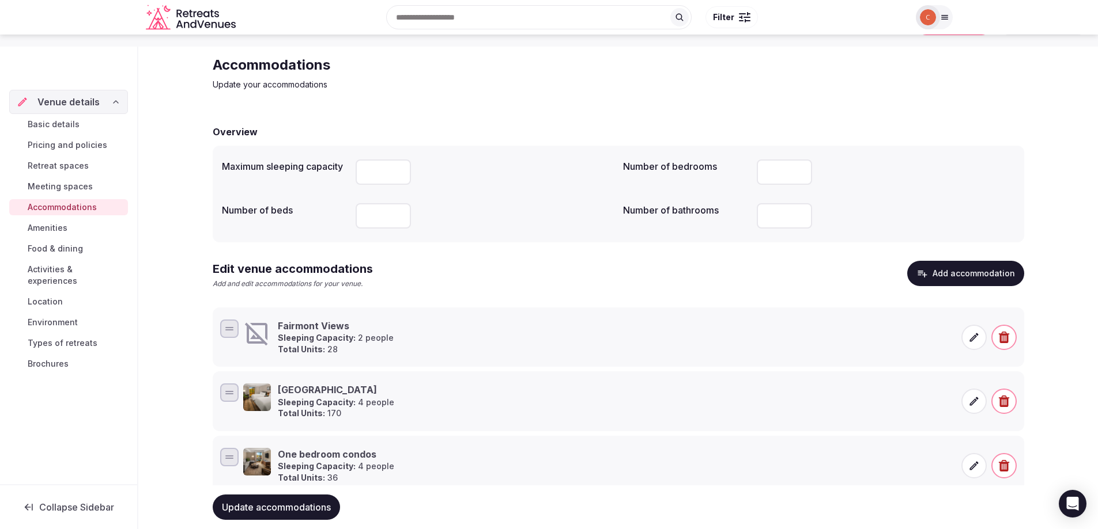
click at [974, 396] on icon at bounding box center [974, 402] width 12 height 12
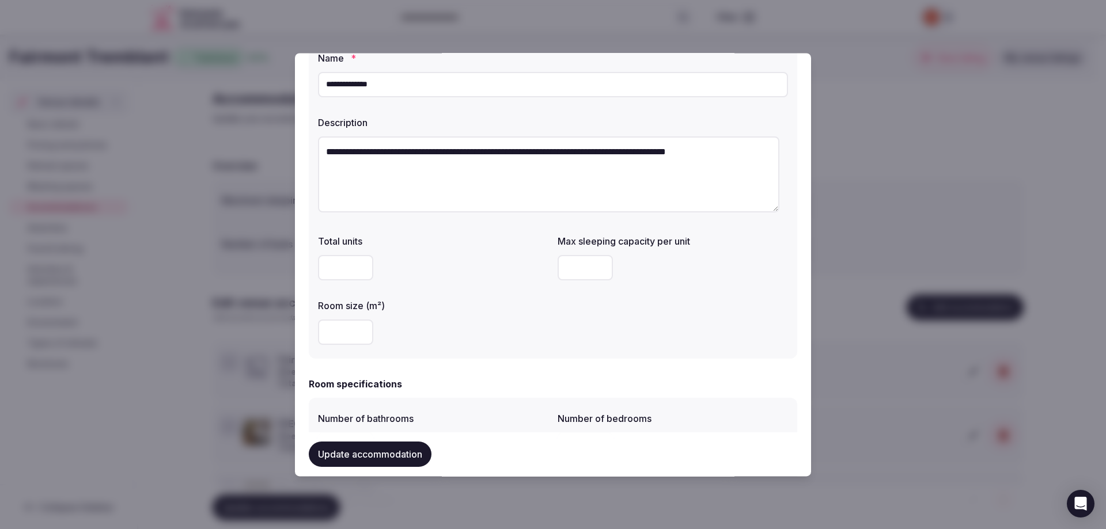
scroll to position [0, 0]
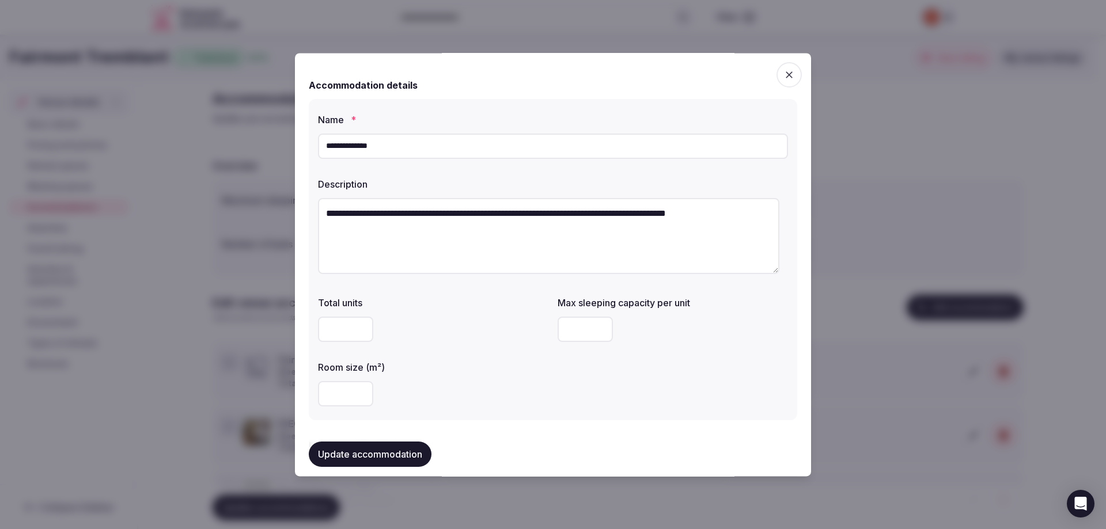
click at [784, 78] on icon "button" at bounding box center [790, 75] width 12 height 12
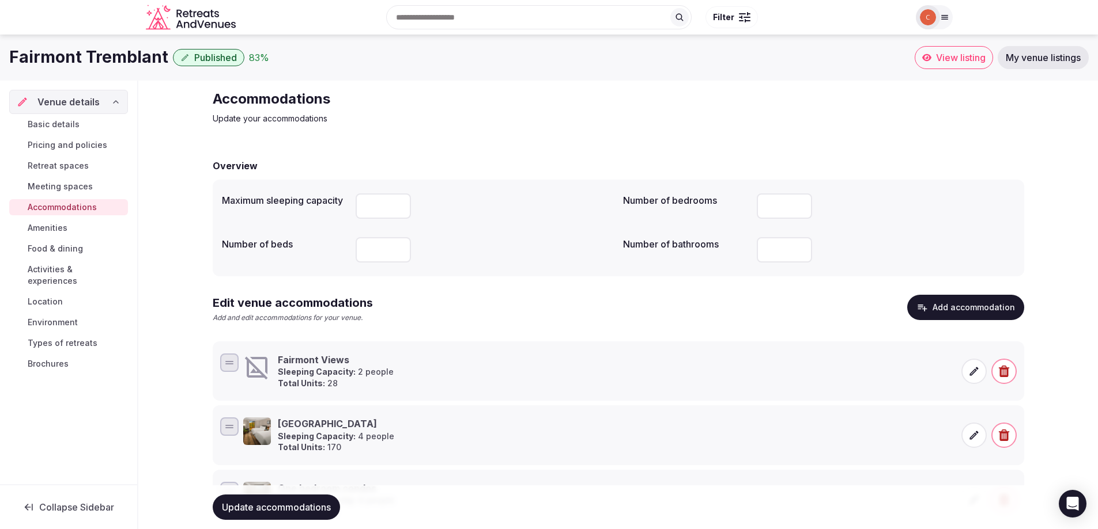
click at [978, 372] on icon at bounding box center [974, 372] width 12 height 12
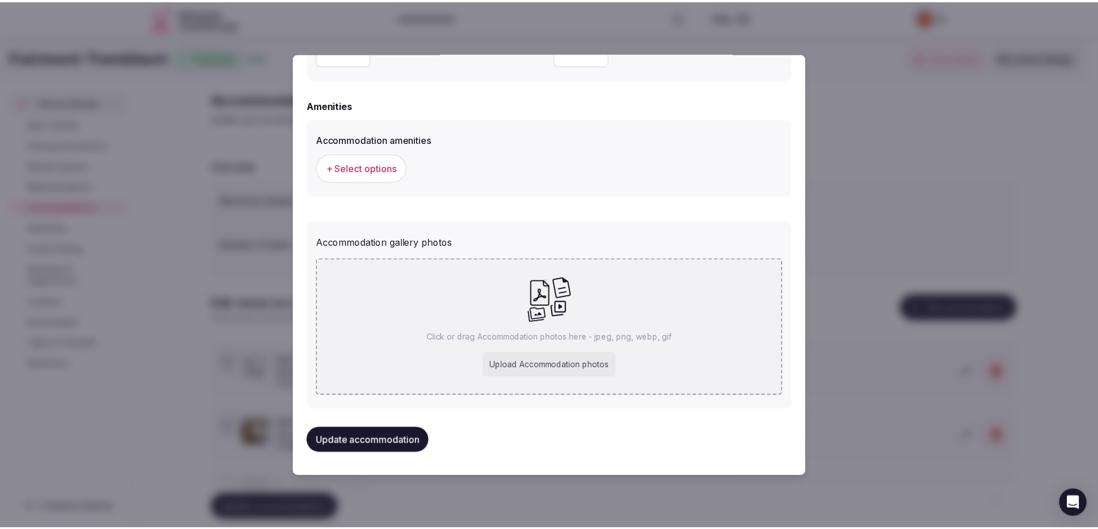
scroll to position [1047, 0]
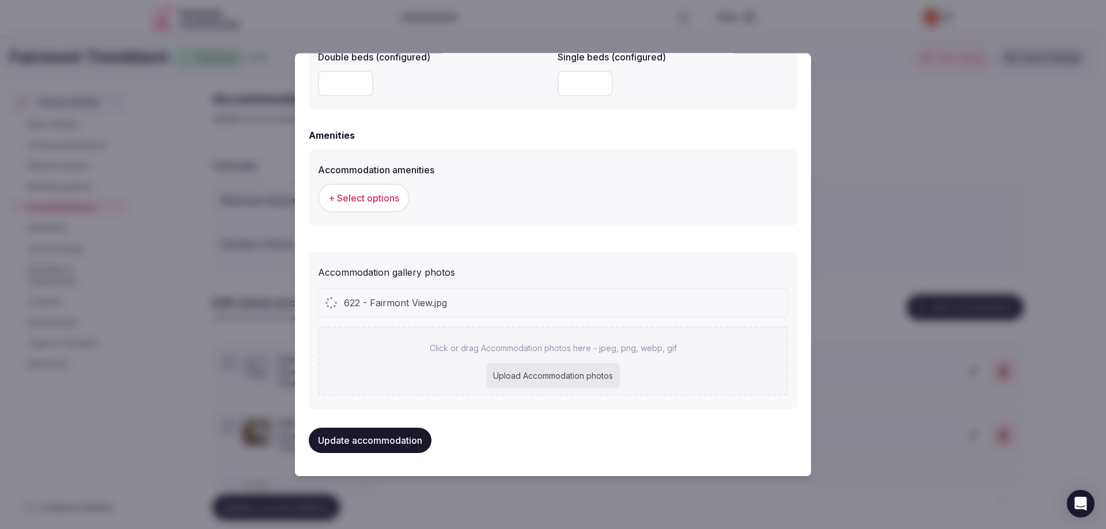
click at [389, 435] on button "Update accommodation" at bounding box center [370, 440] width 123 height 25
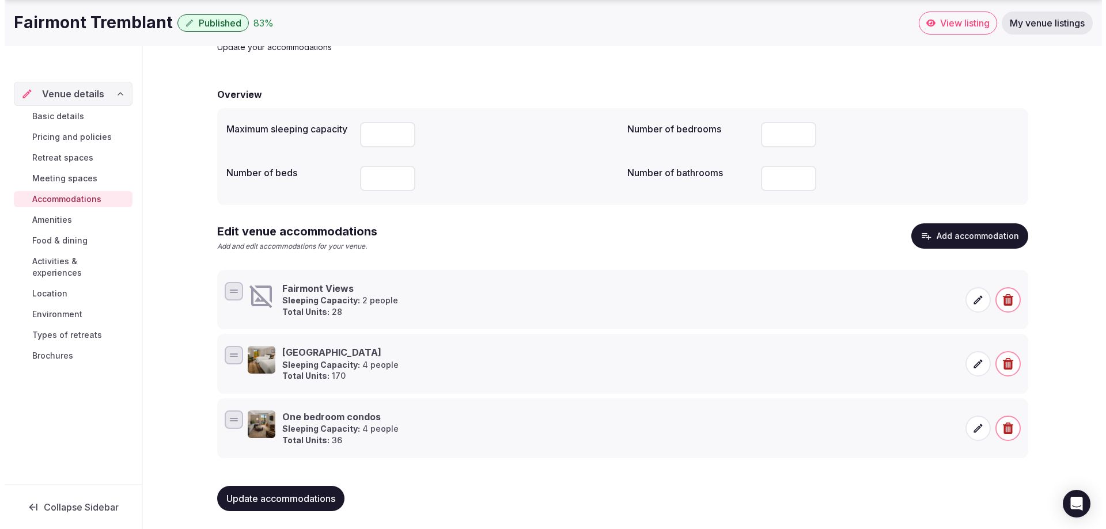
scroll to position [72, 0]
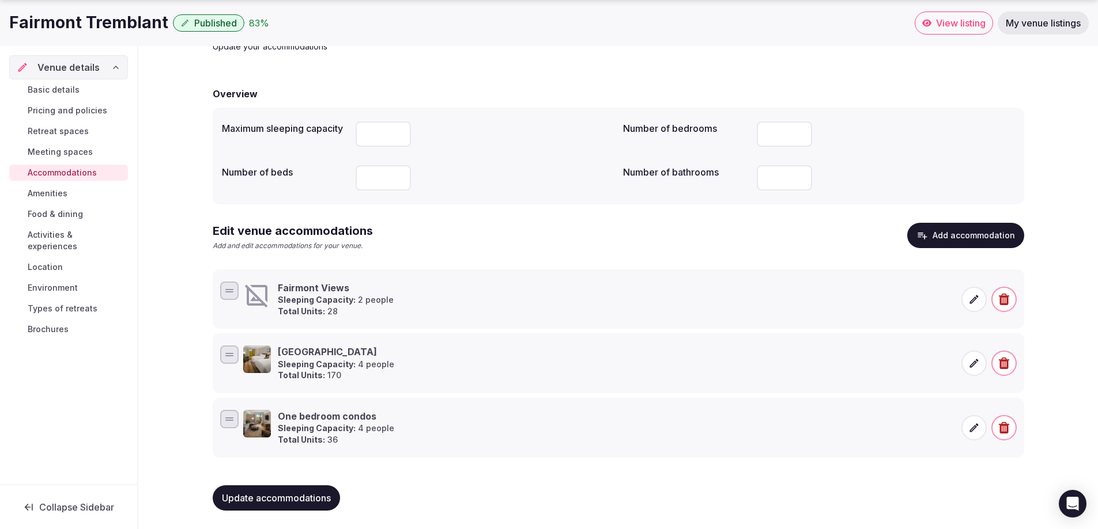
click at [970, 301] on icon at bounding box center [973, 299] width 9 height 9
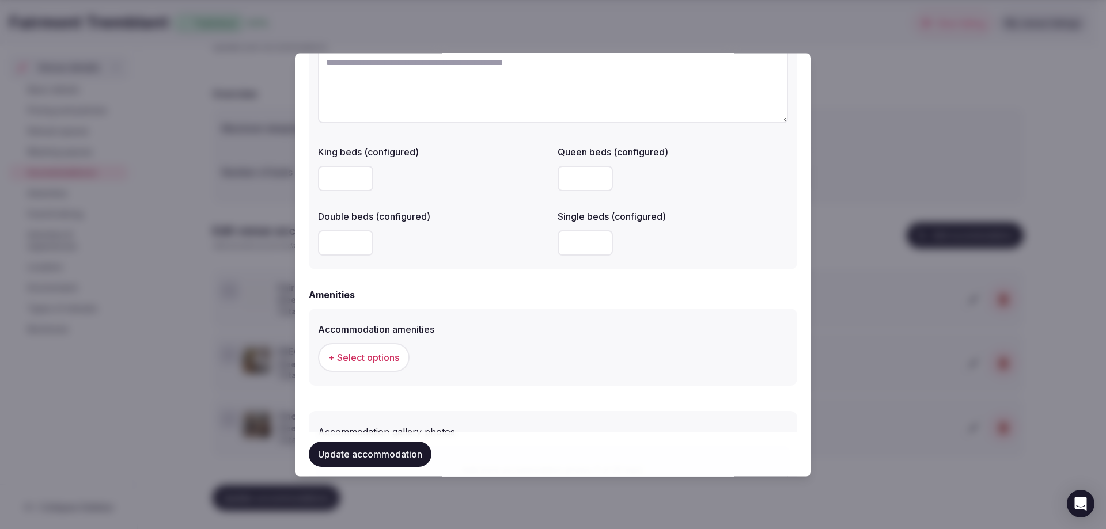
scroll to position [1131, 0]
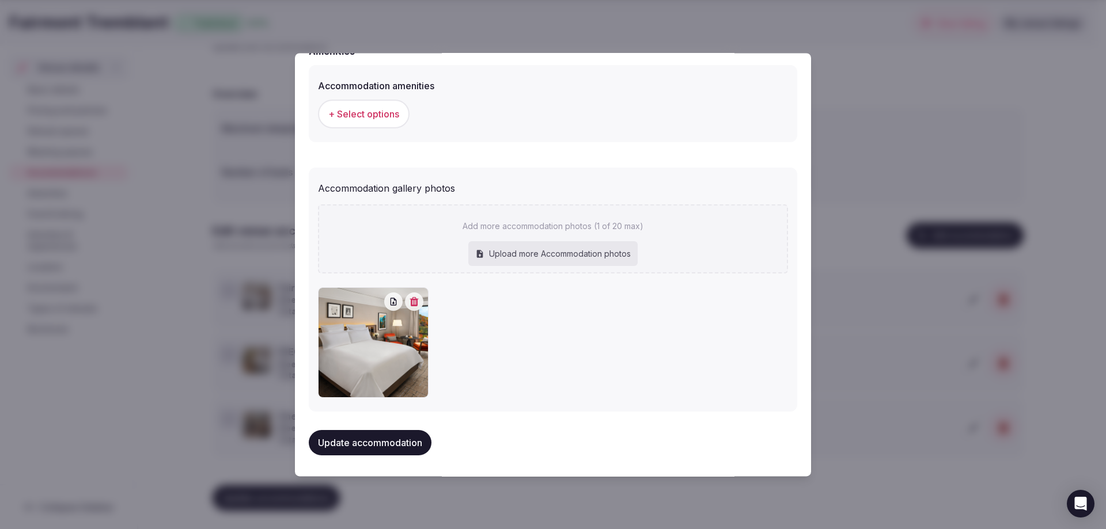
click at [390, 438] on button "Update accommodation" at bounding box center [370, 442] width 123 height 25
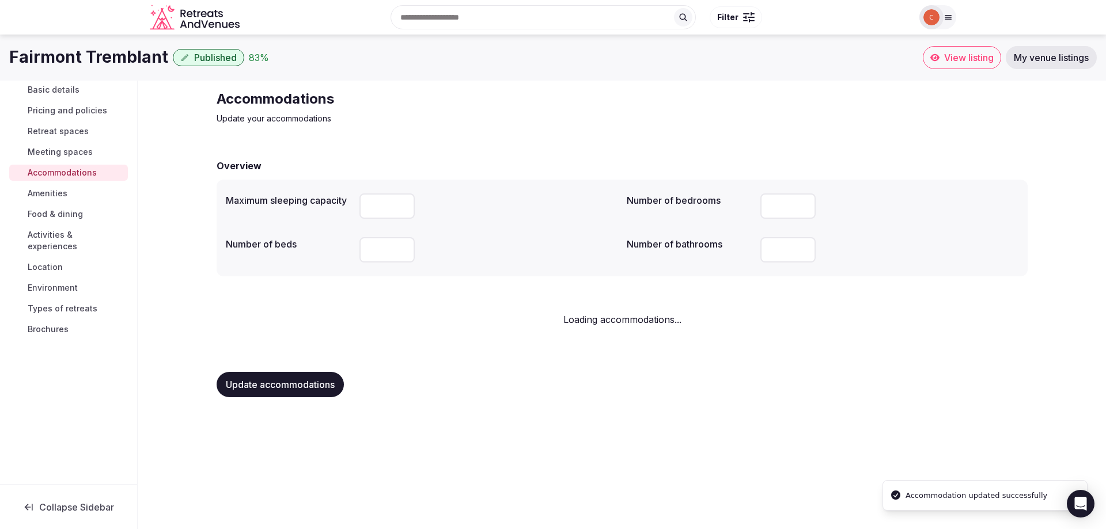
scroll to position [0, 0]
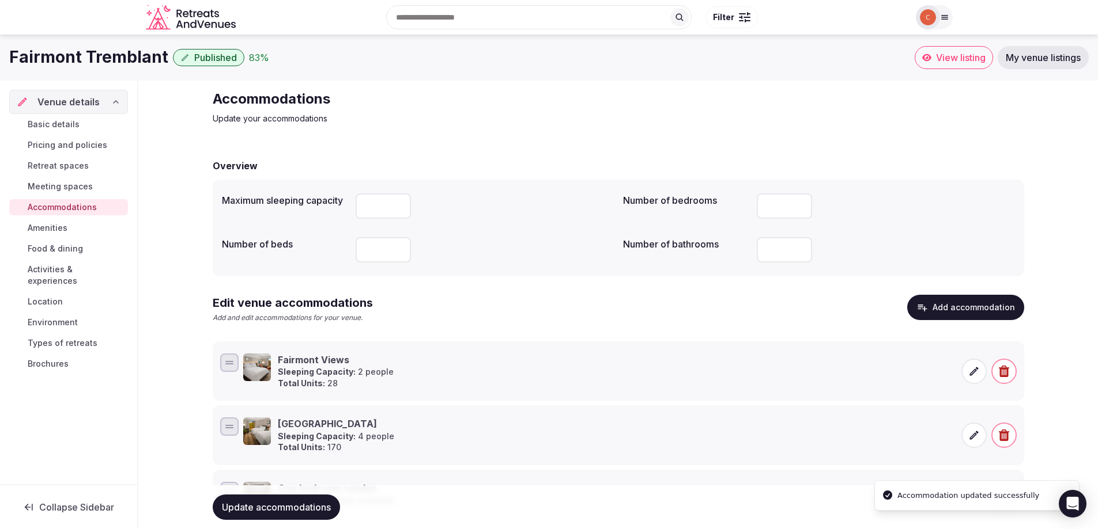
click at [968, 300] on button "Add accommodation" at bounding box center [965, 307] width 117 height 25
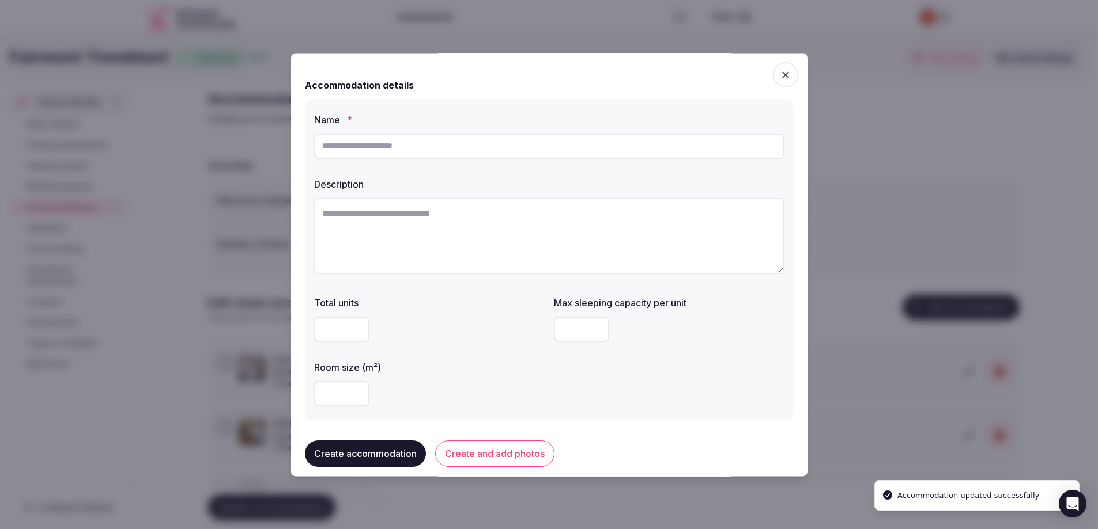
click at [963, 306] on div at bounding box center [549, 264] width 1098 height 529
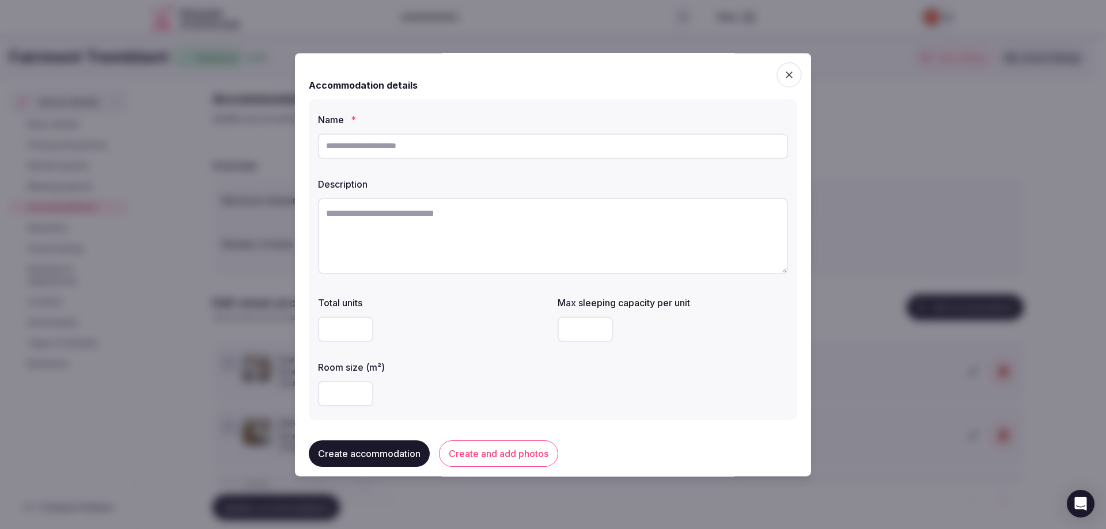
click at [340, 145] on input "text" at bounding box center [553, 146] width 470 height 25
type input "**********"
click at [341, 327] on input "number" at bounding box center [345, 329] width 55 height 25
type input "**"
click at [343, 396] on input "number" at bounding box center [345, 393] width 55 height 25
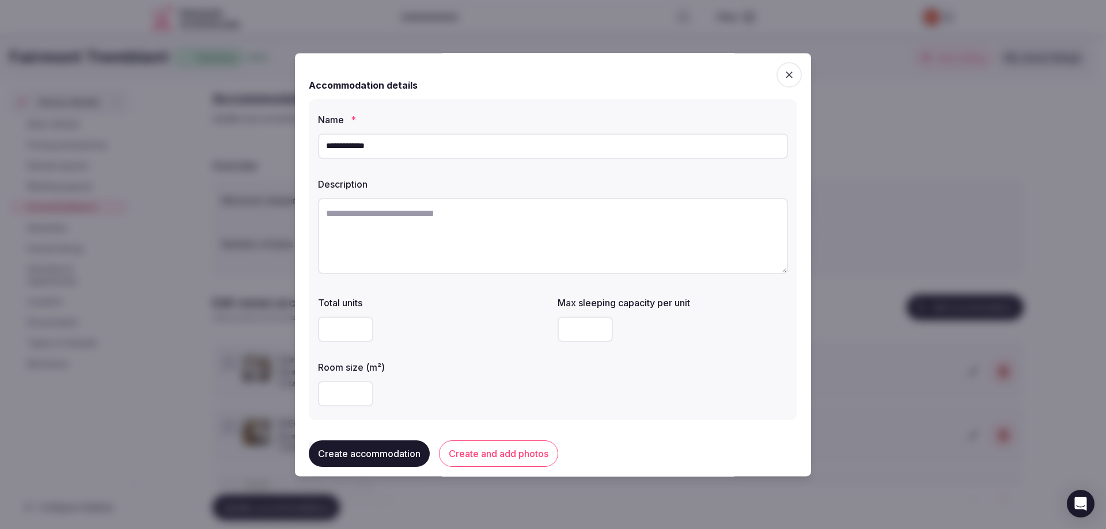
click at [340, 396] on input "number" at bounding box center [345, 393] width 55 height 25
type input "**"
click at [573, 332] on input "number" at bounding box center [585, 329] width 55 height 25
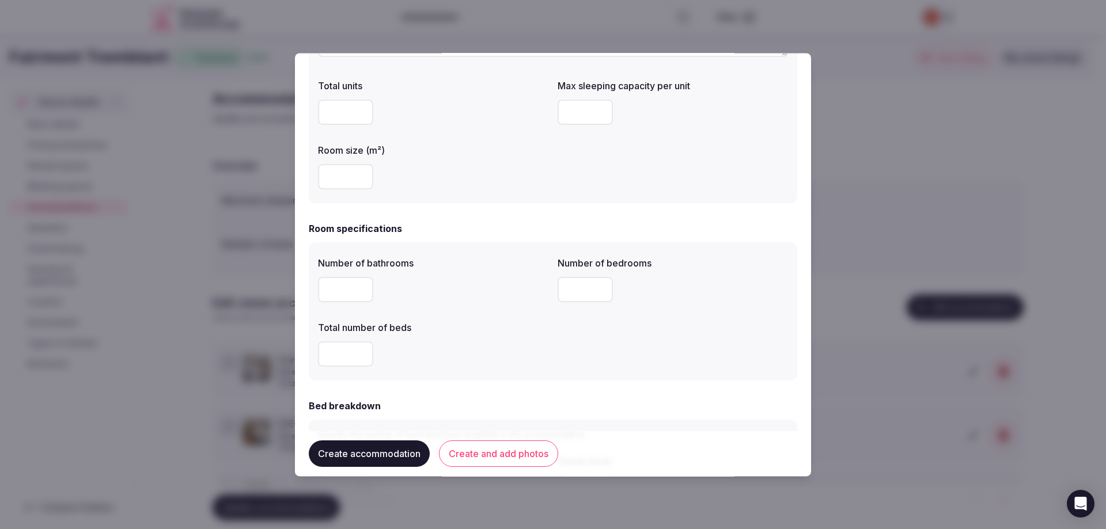
scroll to position [230, 0]
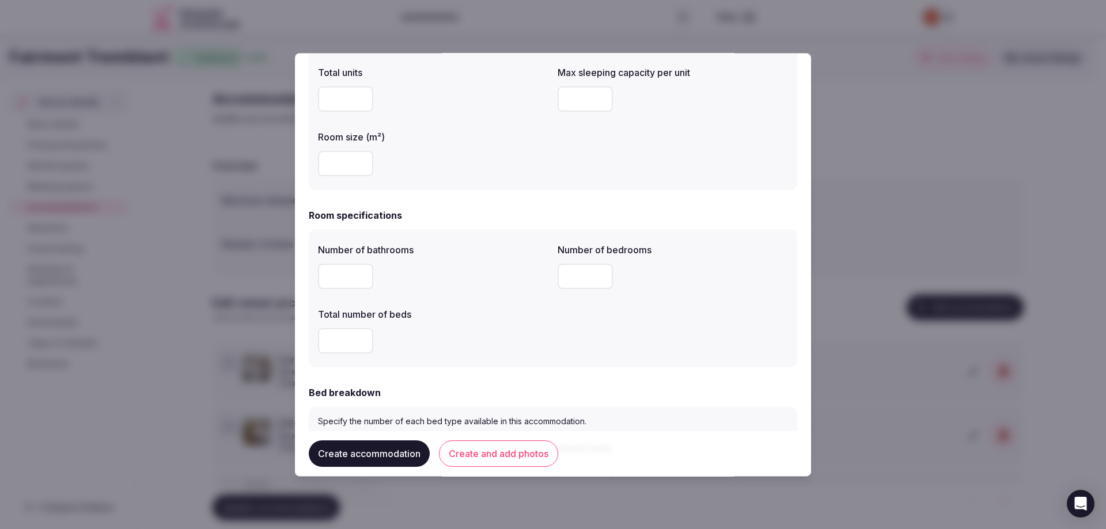
type input "*"
click at [339, 277] on input "number" at bounding box center [345, 276] width 55 height 25
type input "*"
click at [570, 275] on input "number" at bounding box center [585, 276] width 55 height 25
type input "*"
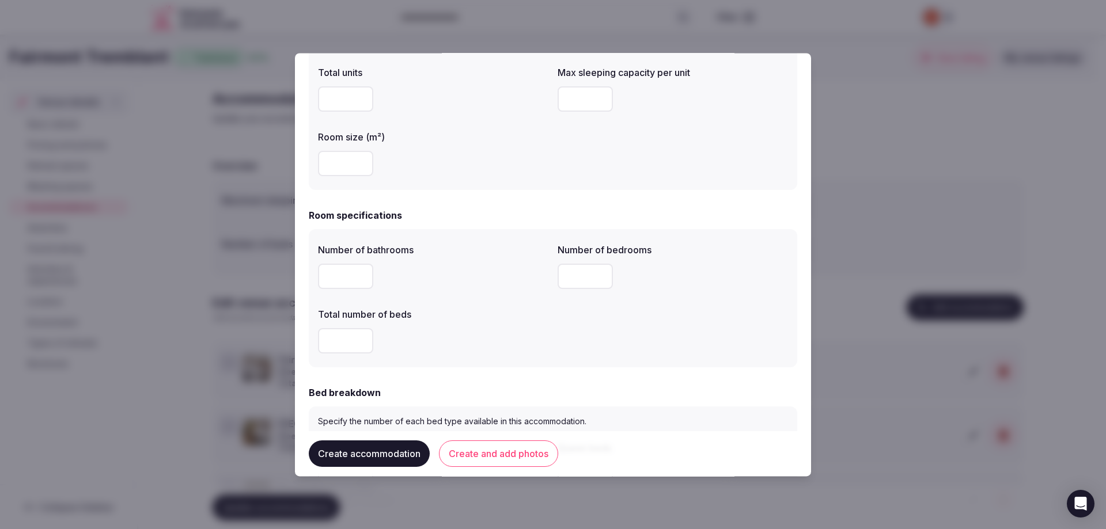
click at [336, 342] on input "number" at bounding box center [345, 340] width 55 height 25
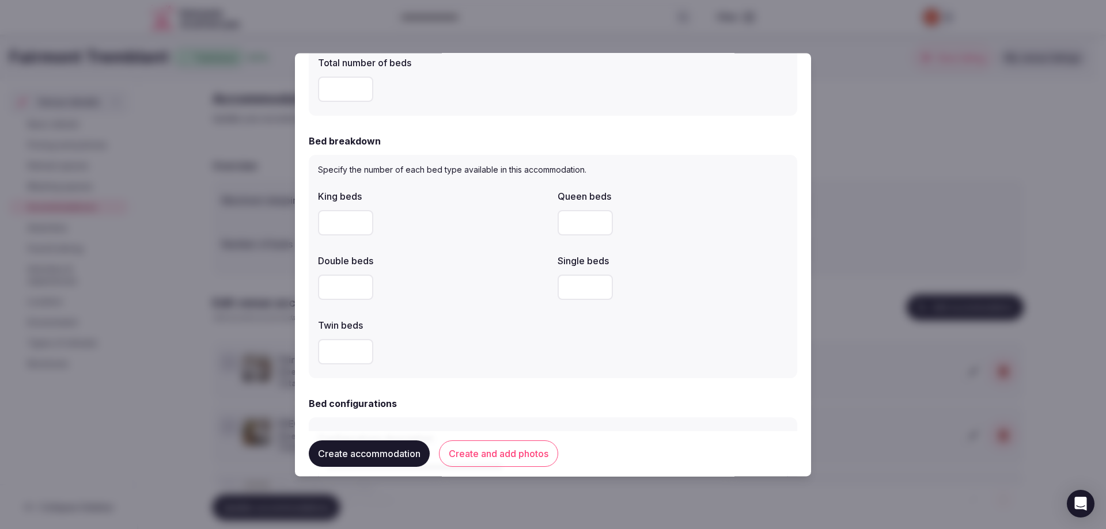
scroll to position [519, 0]
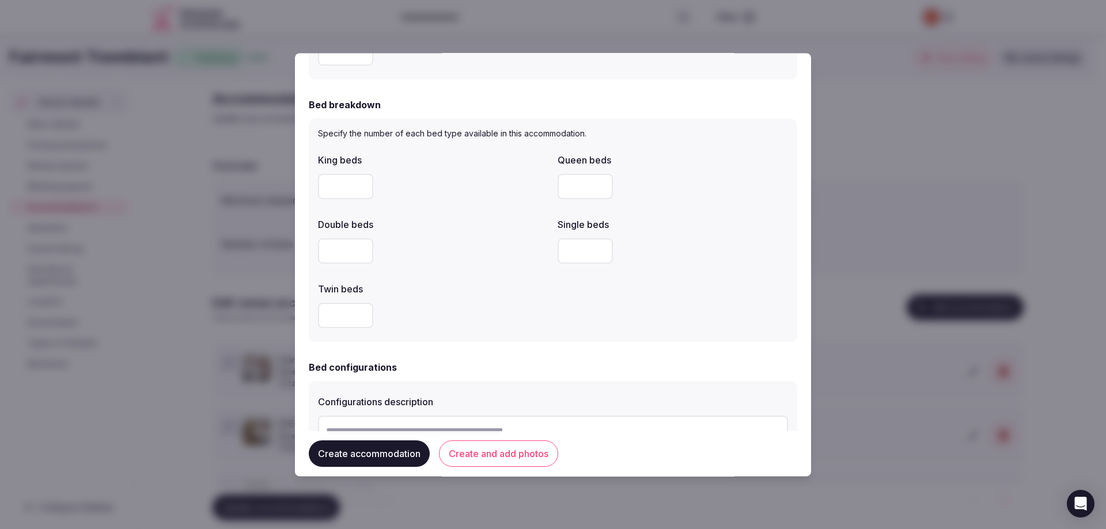
type input "*"
click at [336, 183] on input "number" at bounding box center [345, 186] width 55 height 25
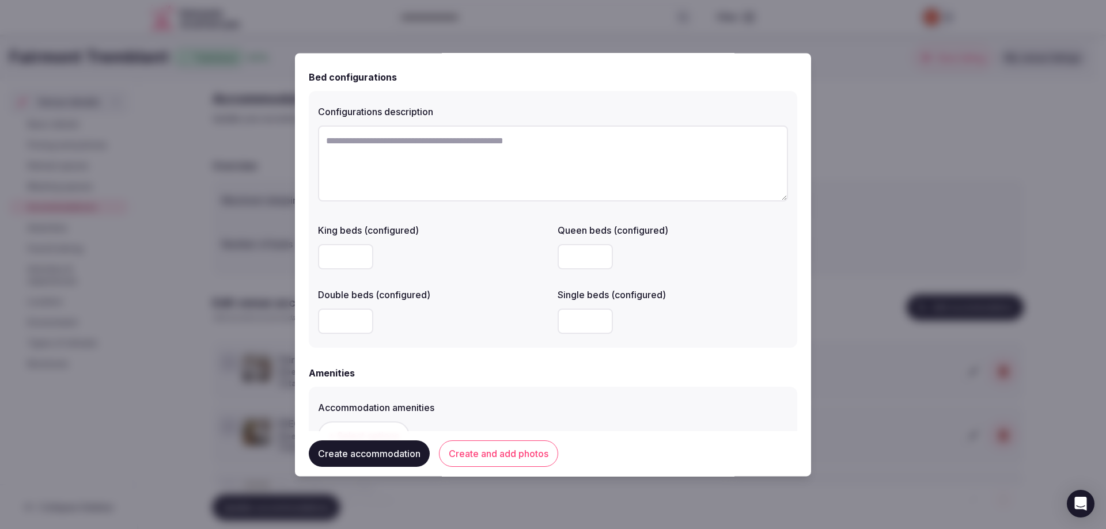
scroll to position [864, 0]
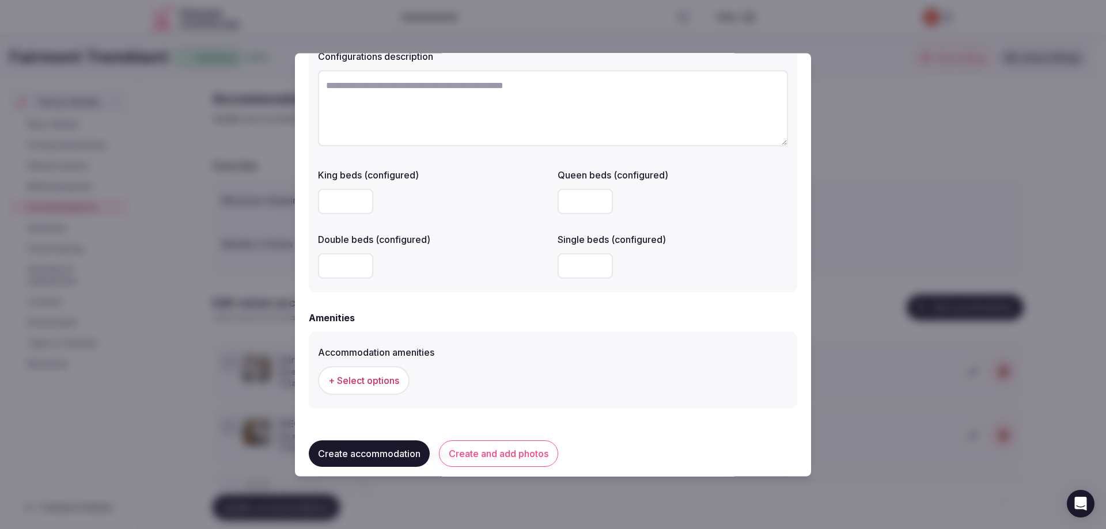
type input "*"
click at [337, 209] on input "number" at bounding box center [345, 201] width 55 height 25
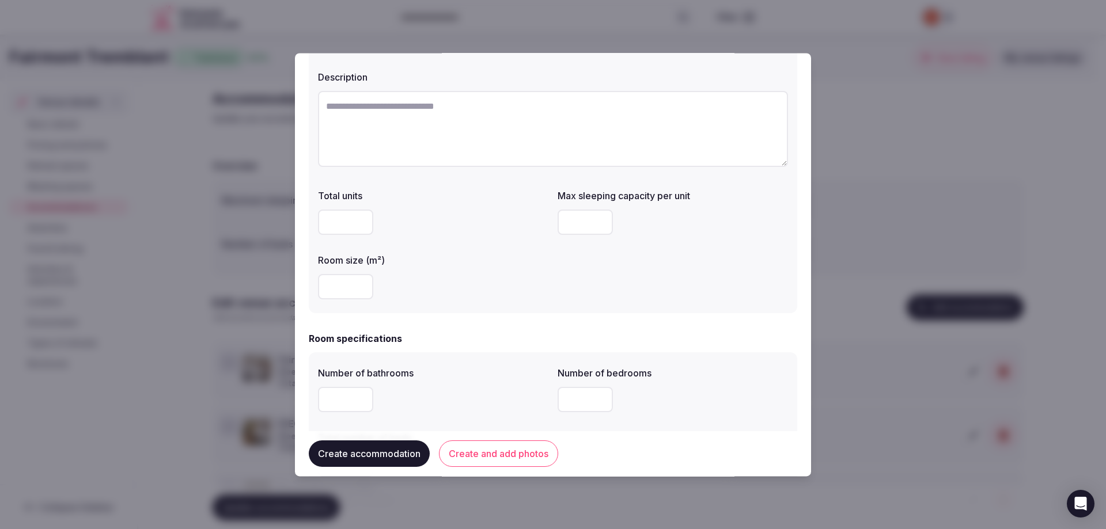
scroll to position [0, 0]
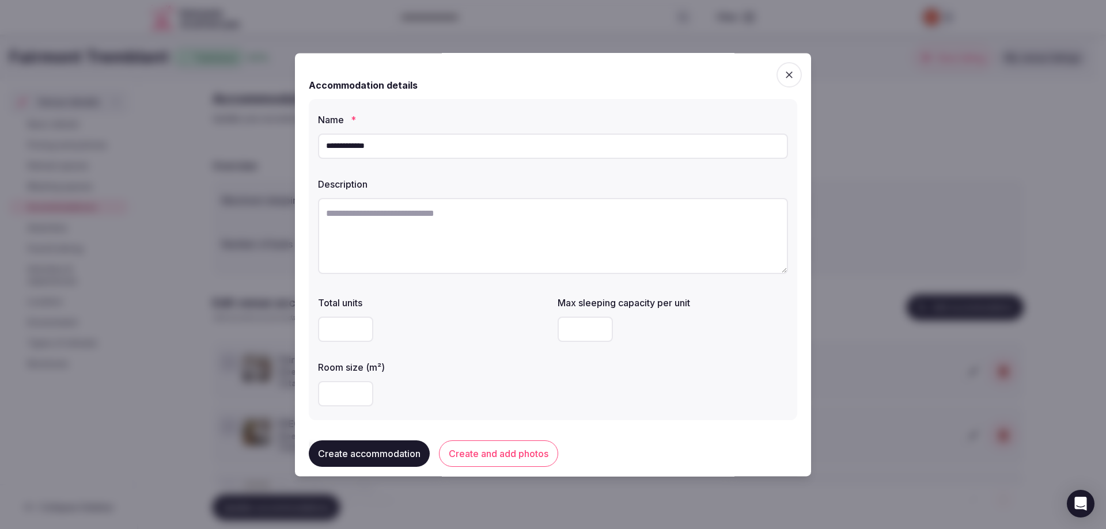
type input "*"
click at [345, 215] on textarea at bounding box center [553, 236] width 470 height 76
click at [346, 215] on textarea at bounding box center [553, 236] width 470 height 76
paste textarea "**********"
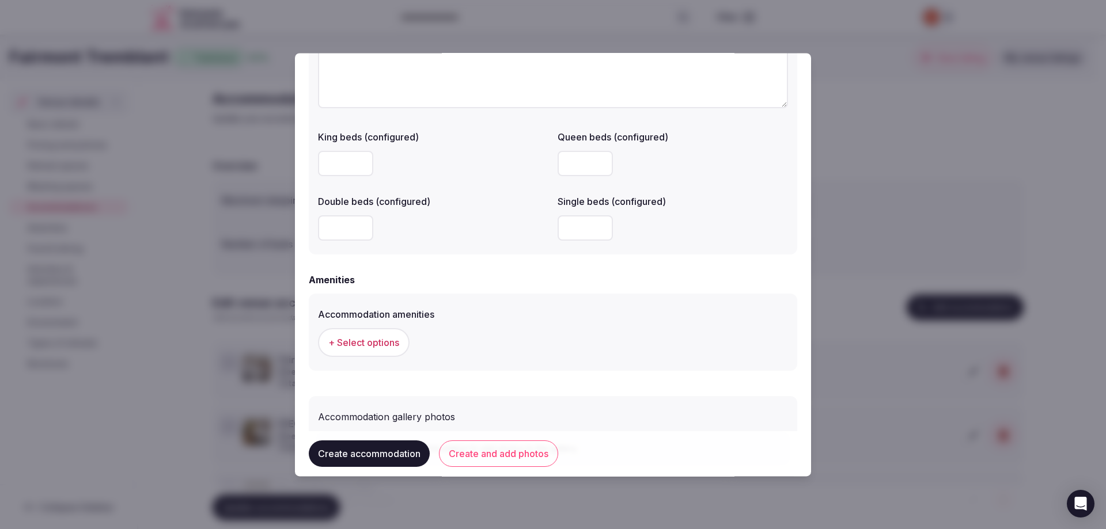
scroll to position [971, 0]
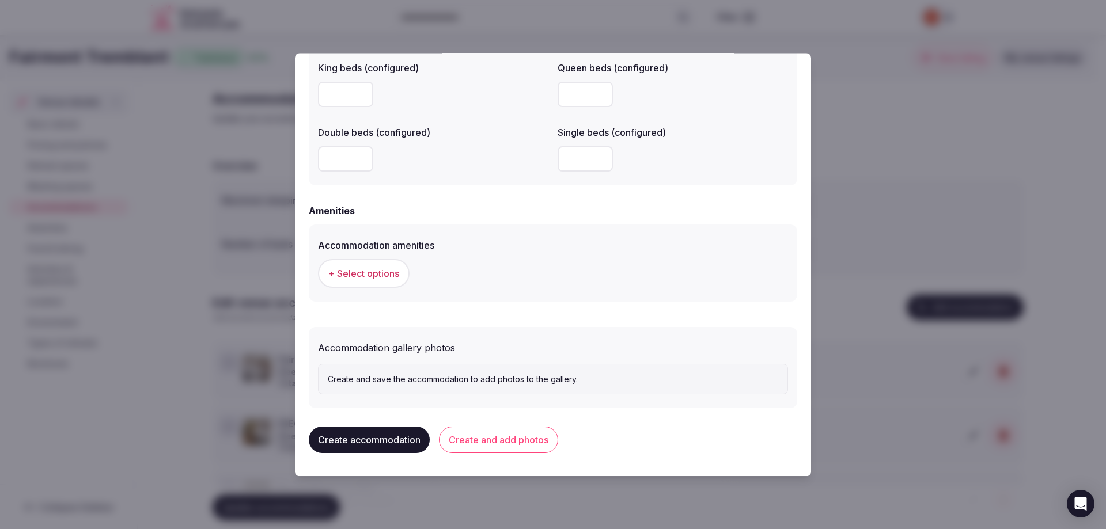
type textarea "**********"
click at [534, 444] on button "Create and add photos" at bounding box center [498, 440] width 119 height 27
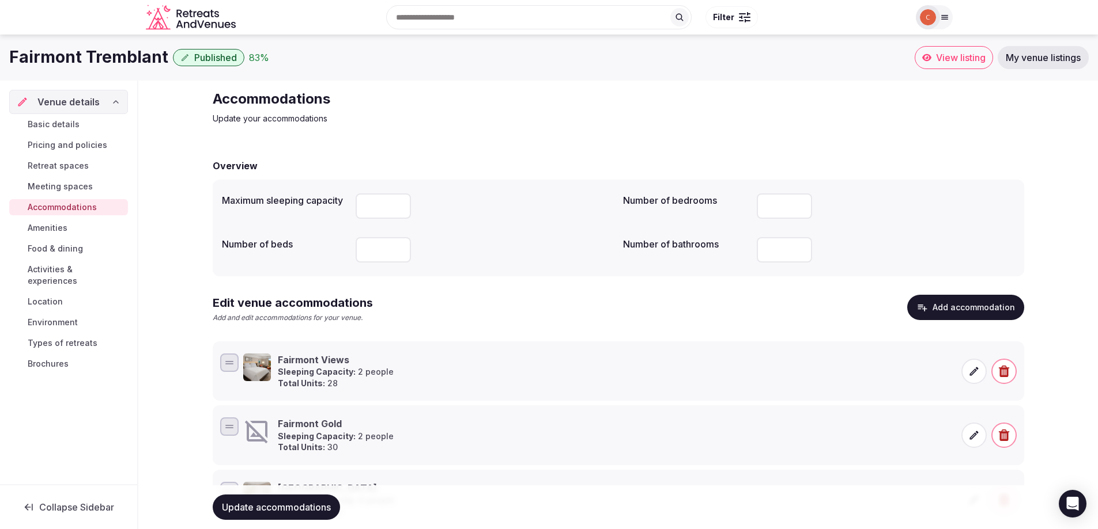
click at [977, 434] on icon at bounding box center [974, 436] width 12 height 12
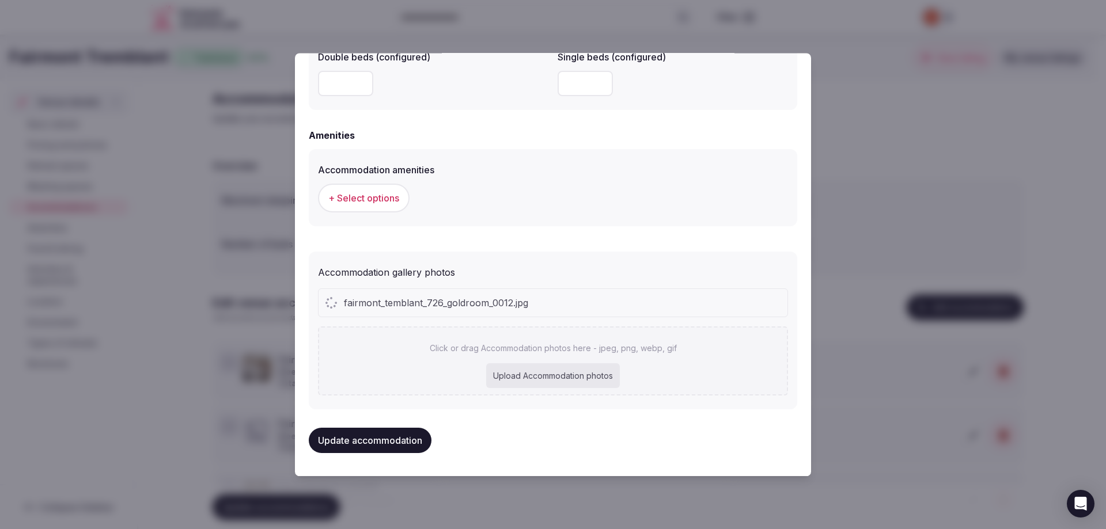
scroll to position [1075, 0]
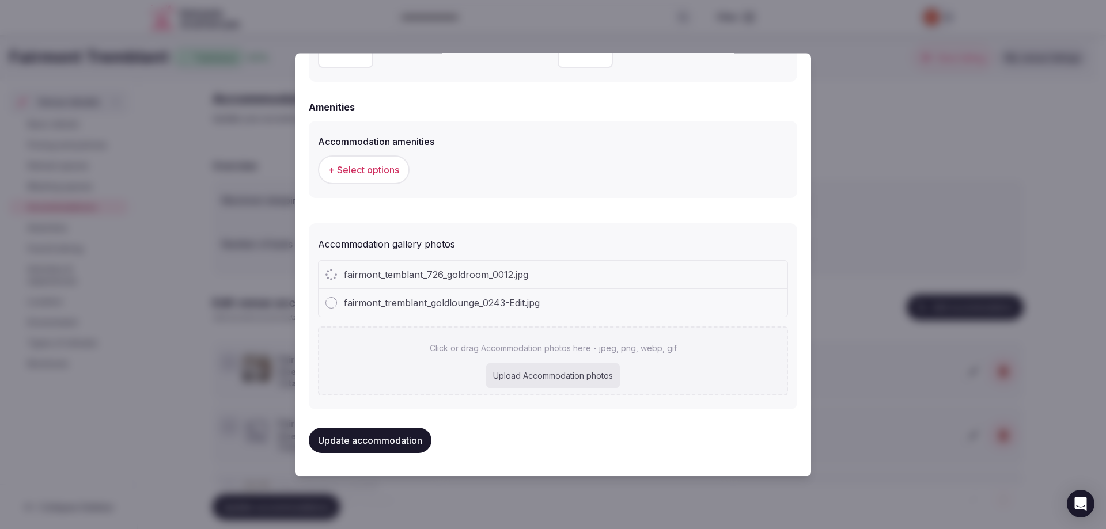
click at [396, 444] on button "Update accommodation" at bounding box center [370, 440] width 123 height 25
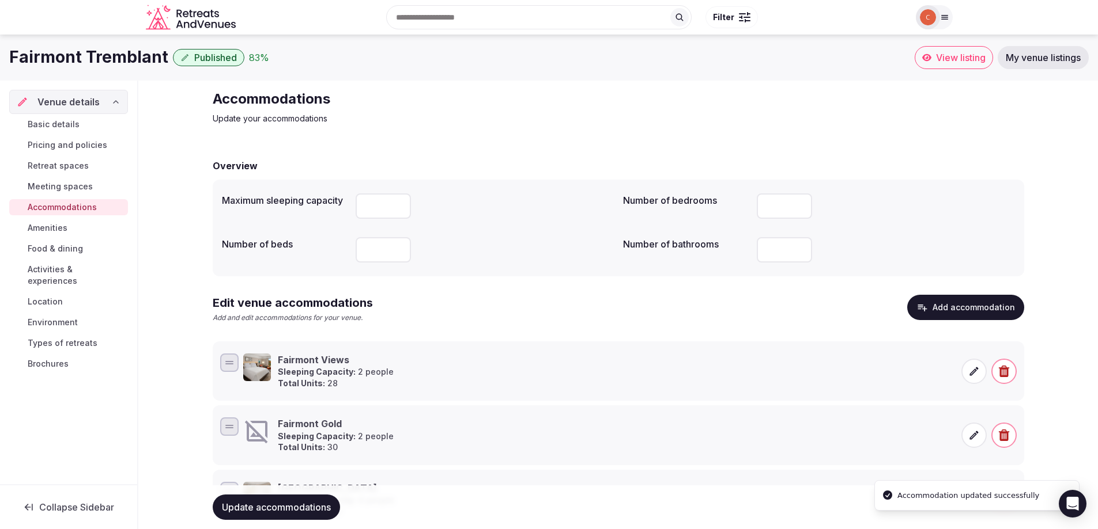
click at [962, 308] on button "Add accommodation" at bounding box center [965, 307] width 117 height 25
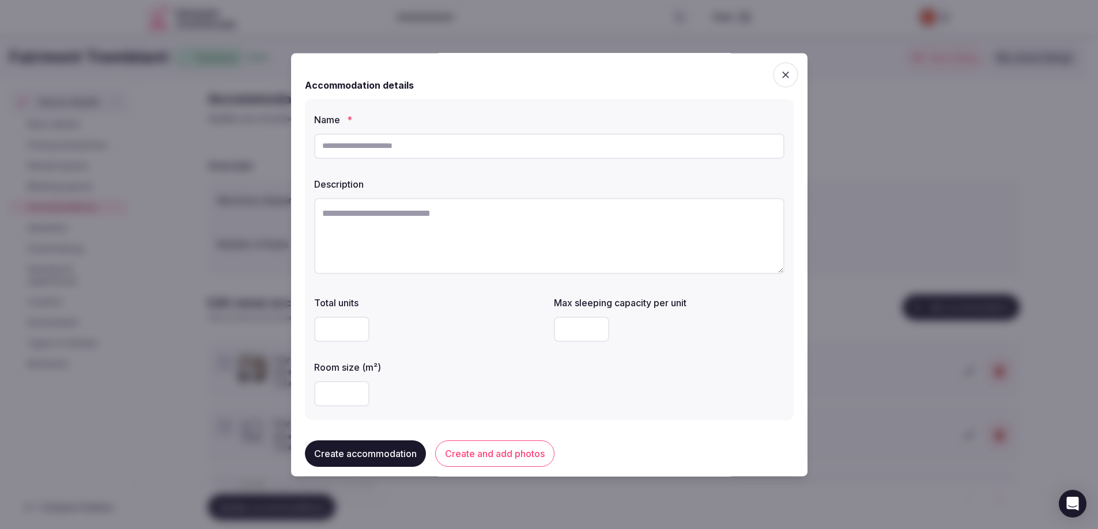
click at [973, 308] on div at bounding box center [549, 264] width 1098 height 529
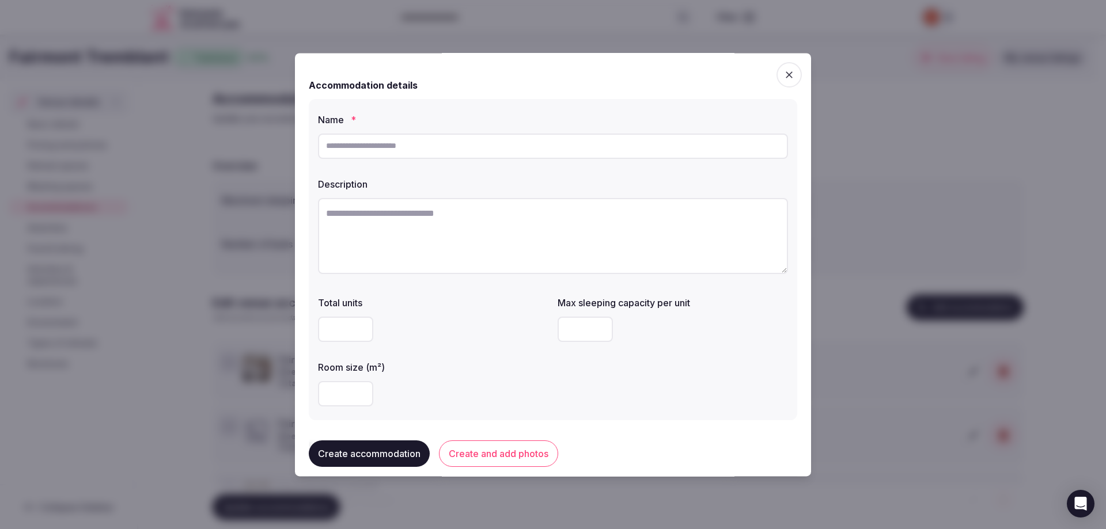
click at [975, 311] on button "Add accommodation" at bounding box center [965, 307] width 117 height 25
click at [343, 149] on input "text" at bounding box center [553, 146] width 470 height 25
type input "**********"
click at [336, 328] on input "number" at bounding box center [345, 329] width 55 height 25
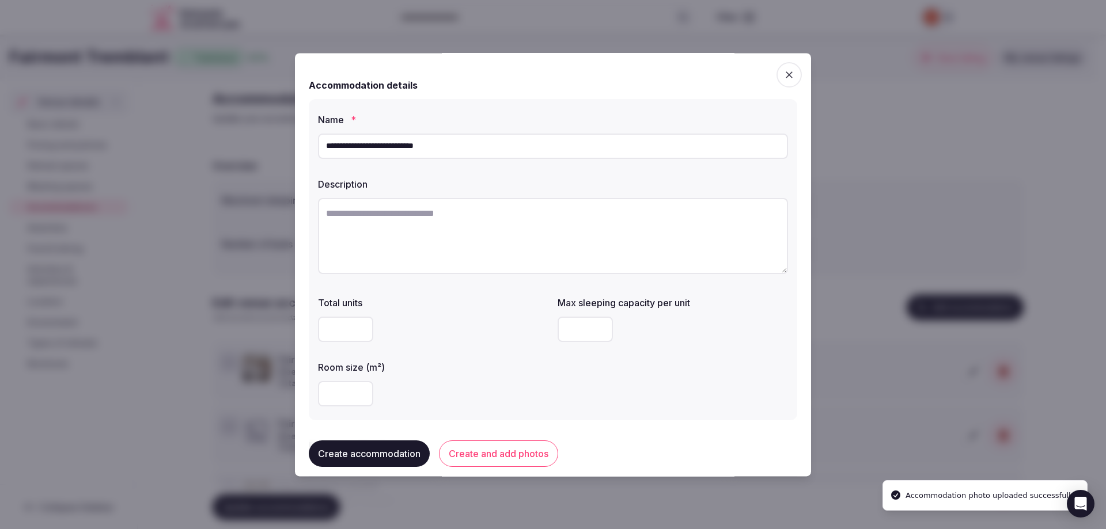
type input "*"
click at [577, 331] on input "number" at bounding box center [585, 329] width 55 height 25
type input "*"
click at [331, 396] on input "number" at bounding box center [345, 393] width 55 height 25
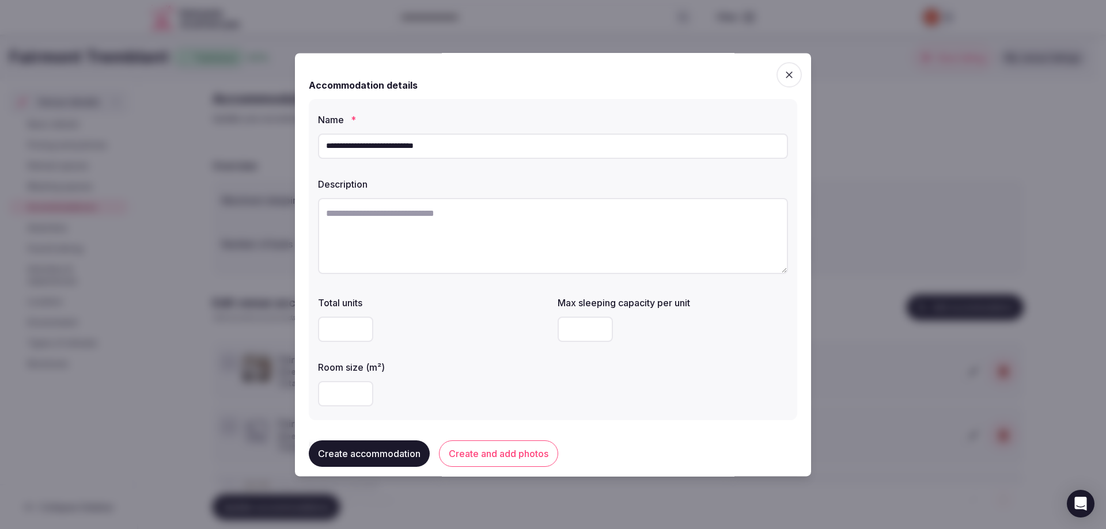
click at [343, 218] on textarea at bounding box center [553, 236] width 470 height 76
paste textarea "**********"
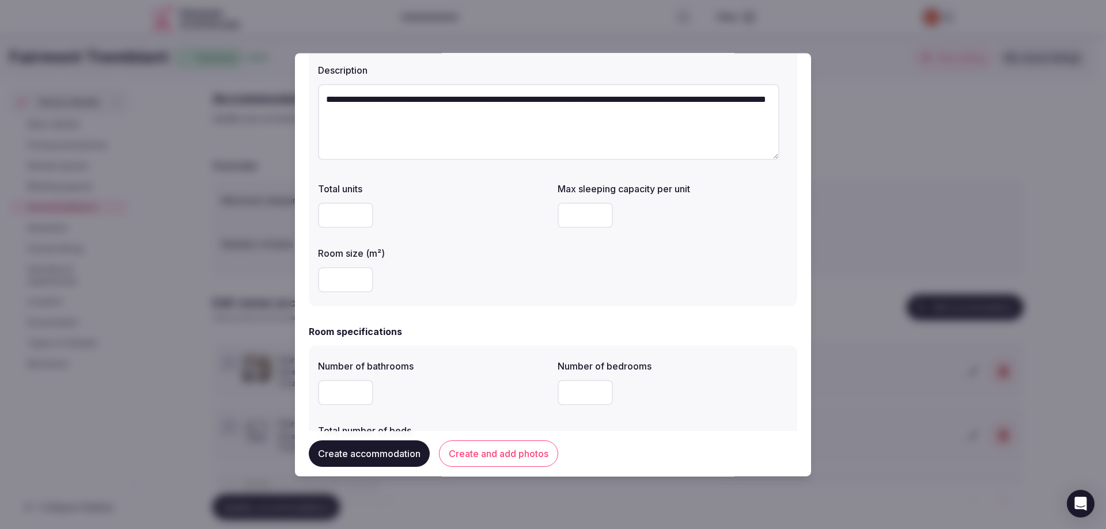
scroll to position [115, 0]
type textarea "**********"
click at [320, 278] on input "number" at bounding box center [345, 278] width 55 height 25
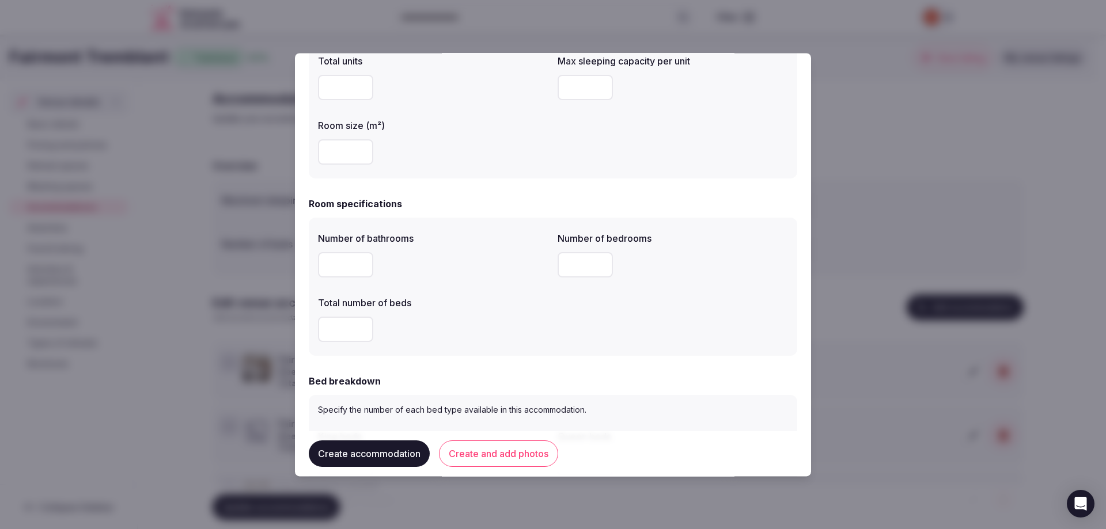
scroll to position [288, 0]
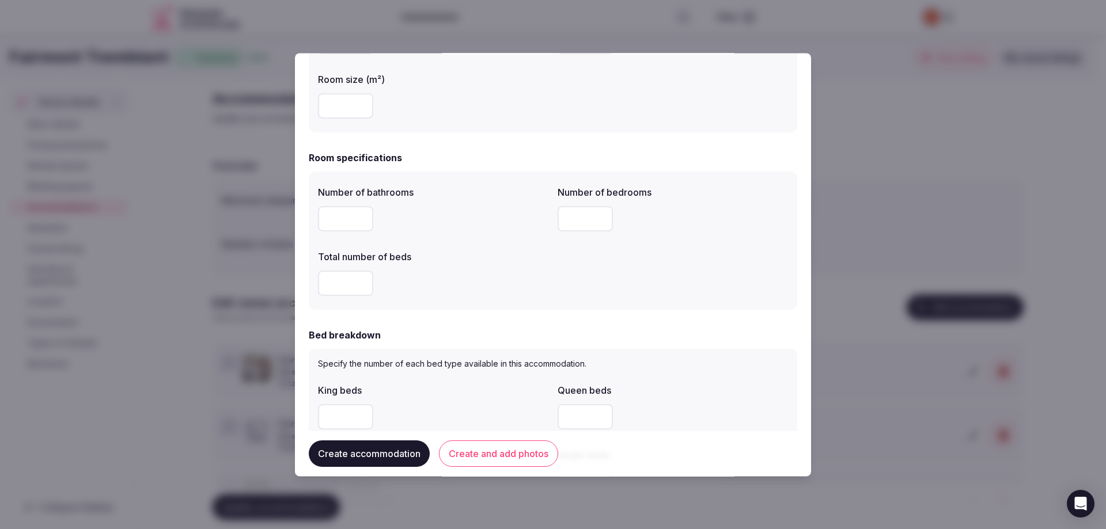
type input "**"
click at [339, 216] on input "number" at bounding box center [345, 218] width 55 height 25
type input "*"
click at [570, 219] on input "number" at bounding box center [585, 218] width 55 height 25
type input "*"
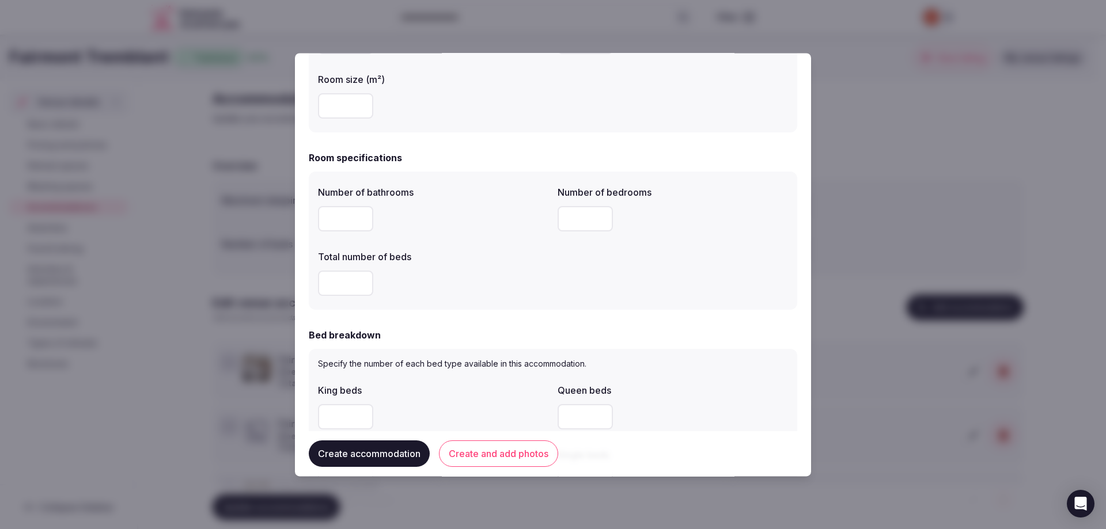
click at [340, 285] on input "number" at bounding box center [345, 283] width 55 height 25
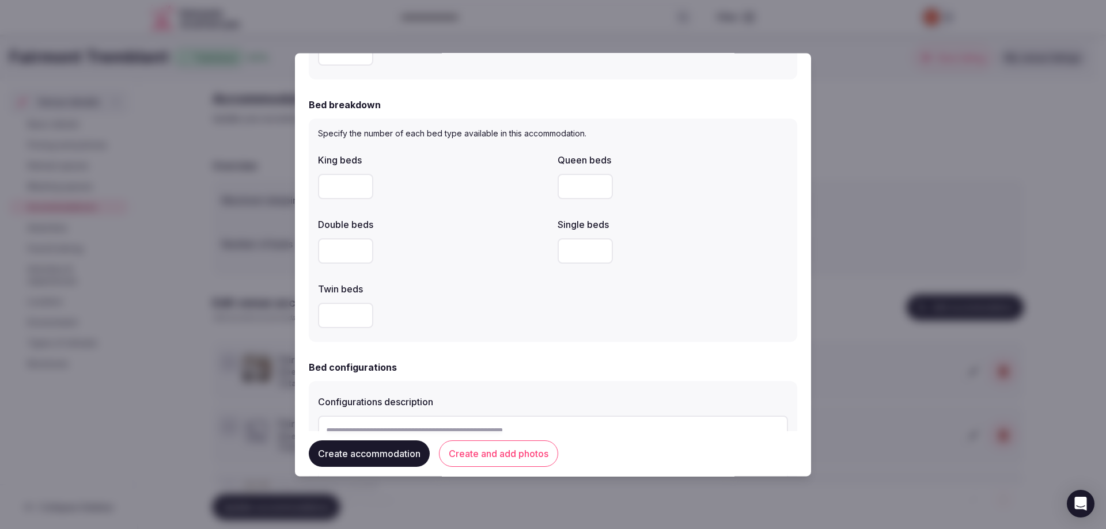
scroll to position [576, 0]
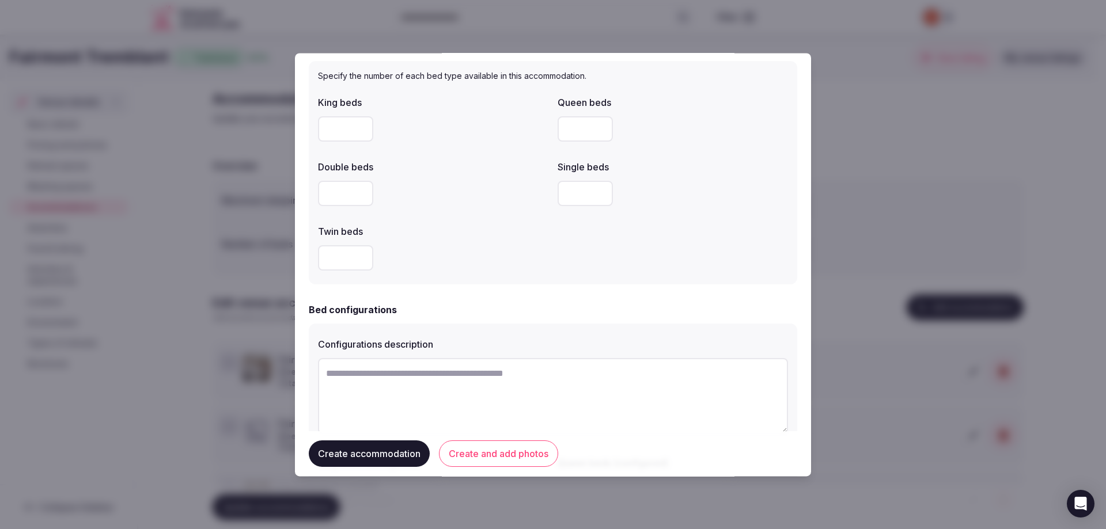
type input "*"
click at [336, 130] on input "number" at bounding box center [345, 128] width 55 height 25
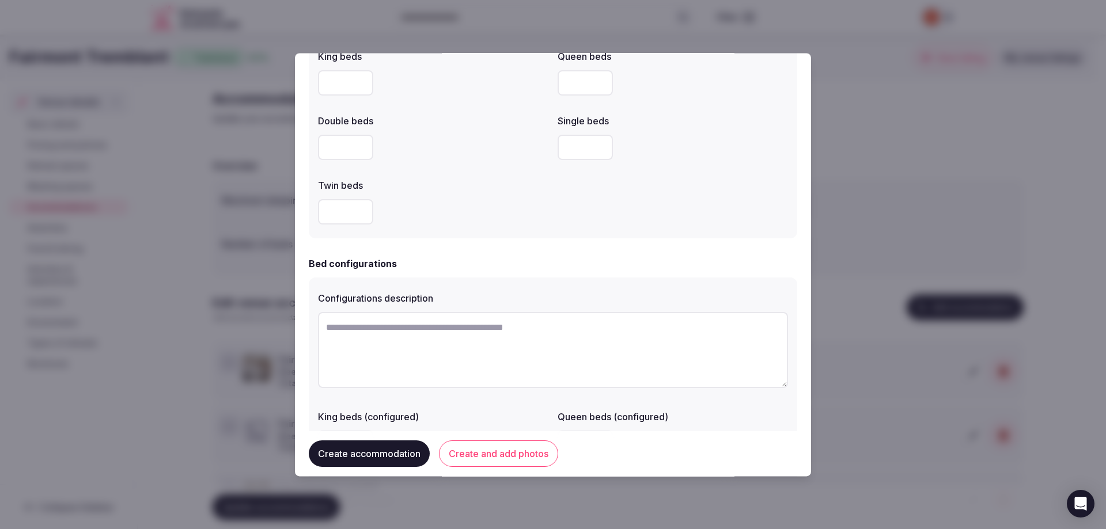
scroll to position [691, 0]
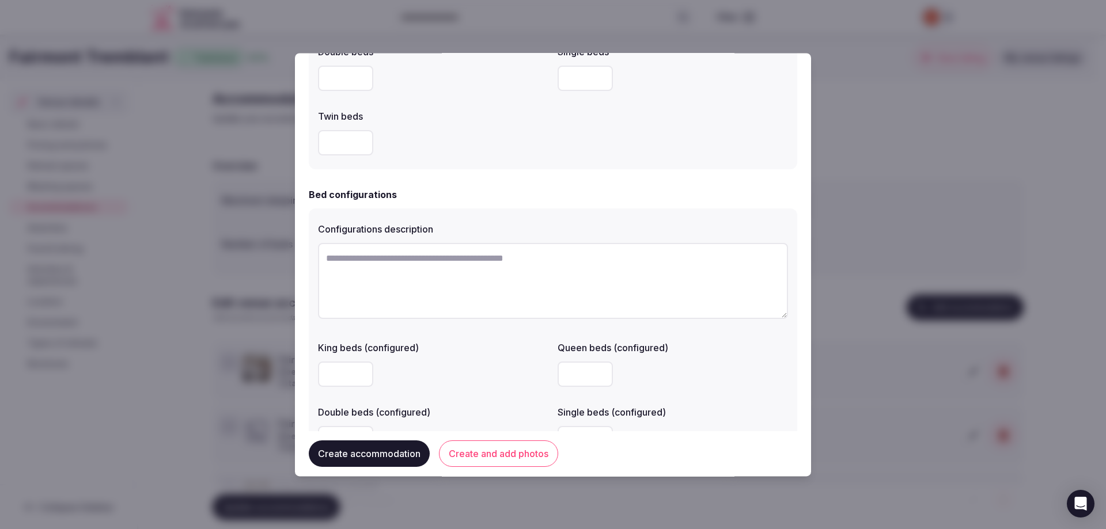
type input "*"
click at [339, 261] on textarea at bounding box center [553, 281] width 470 height 76
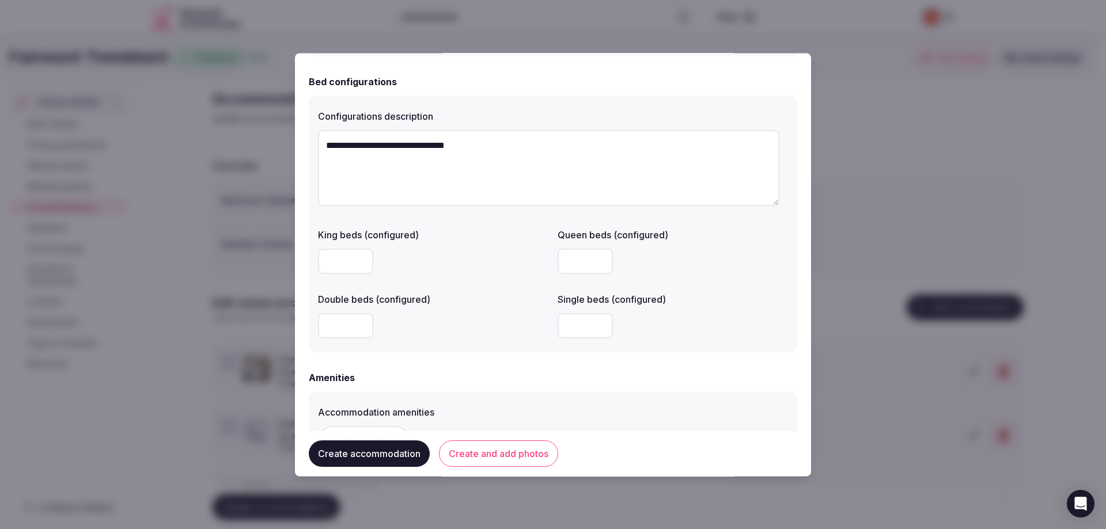
scroll to position [807, 0]
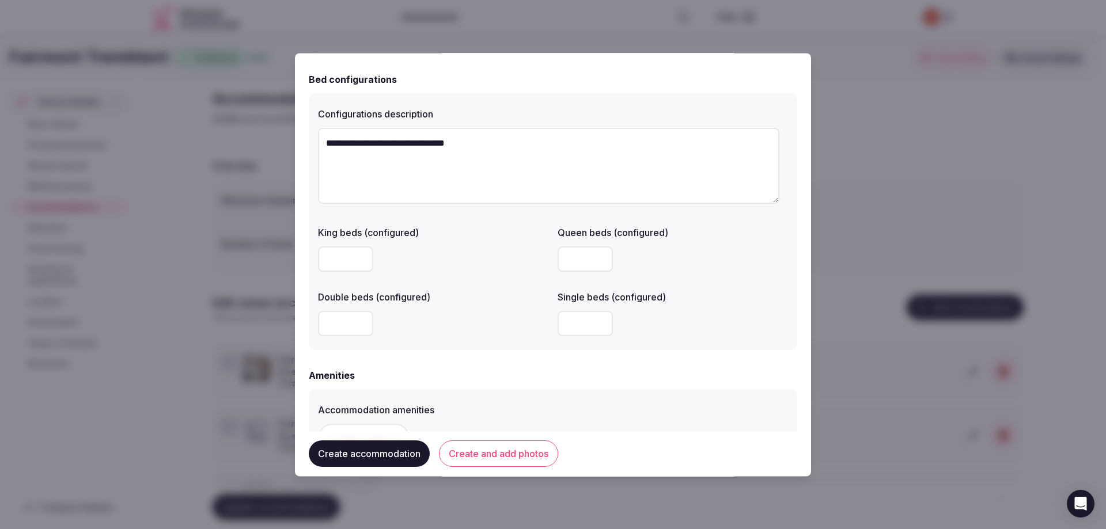
type textarea "**********"
click at [328, 260] on input "number" at bounding box center [345, 259] width 55 height 25
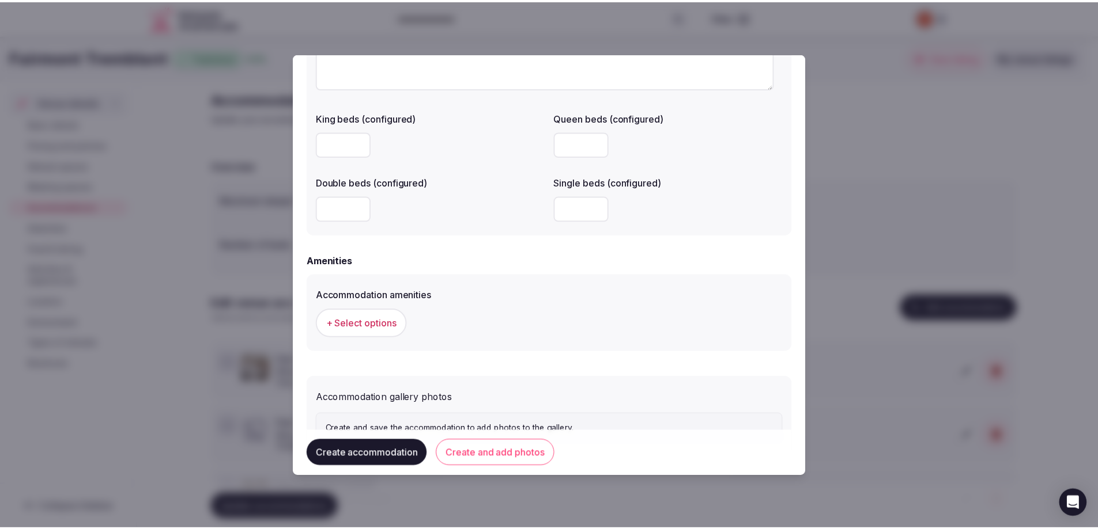
scroll to position [971, 0]
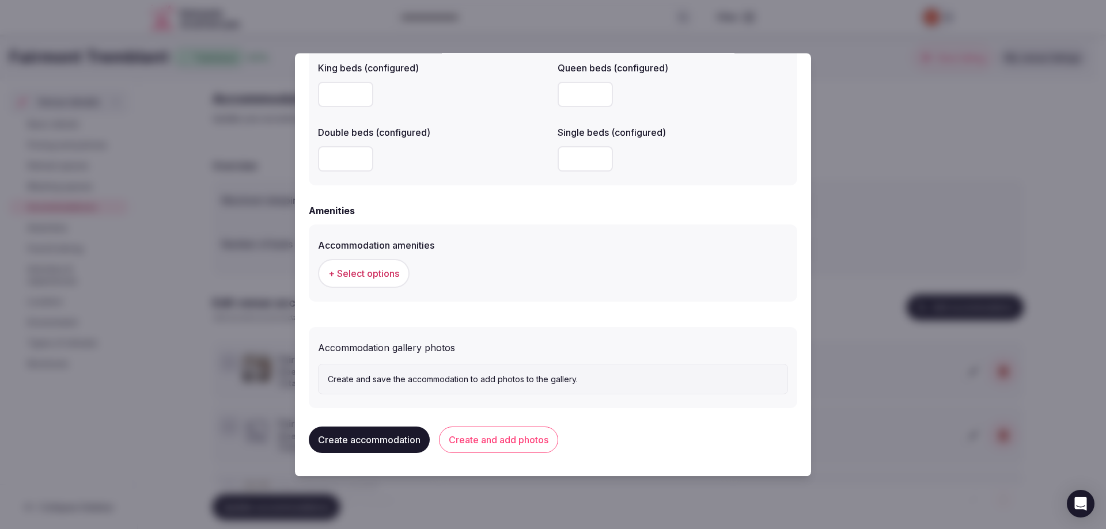
type input "*"
click at [523, 445] on button "Create and add photos" at bounding box center [498, 440] width 119 height 27
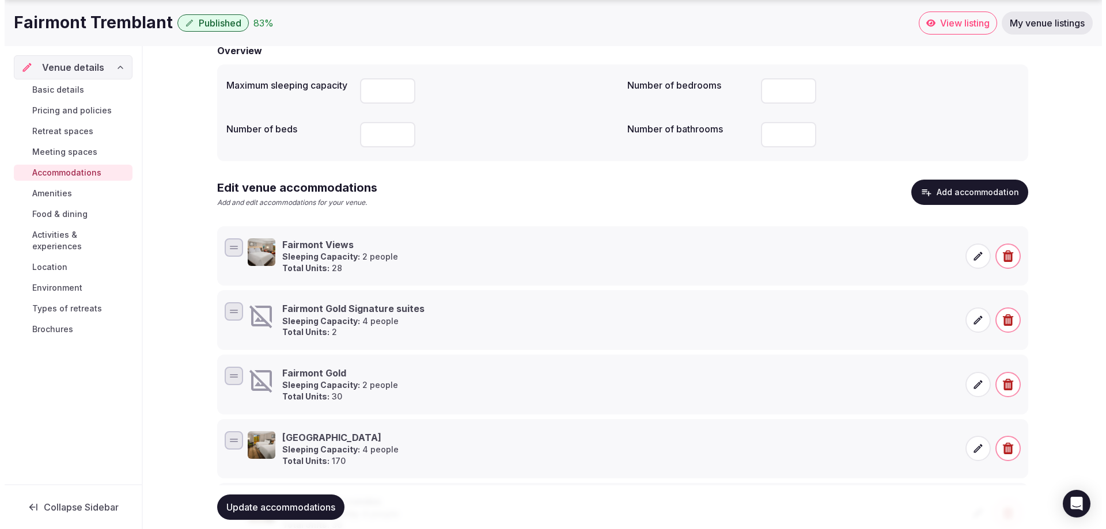
scroll to position [173, 0]
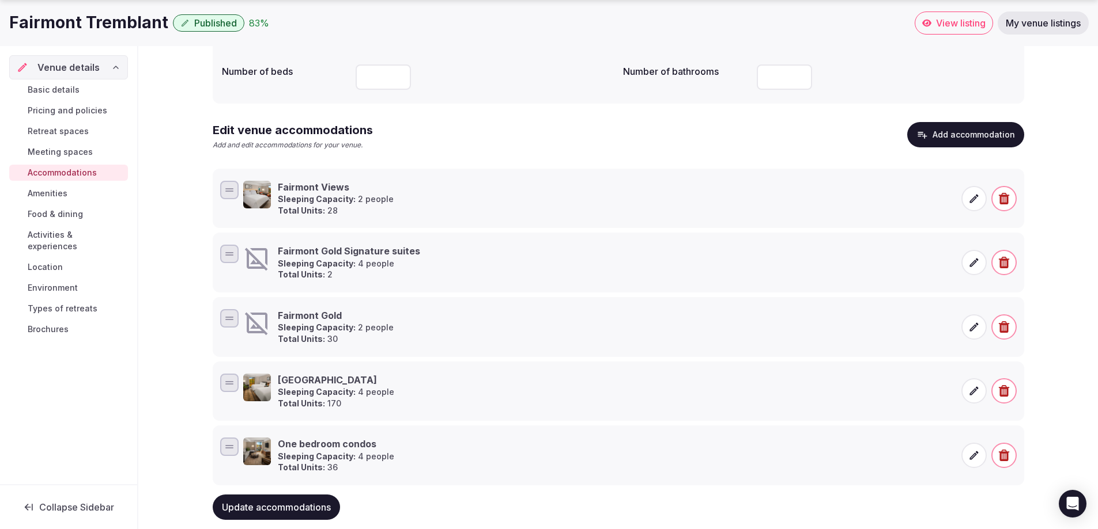
click at [974, 263] on icon at bounding box center [974, 263] width 12 height 12
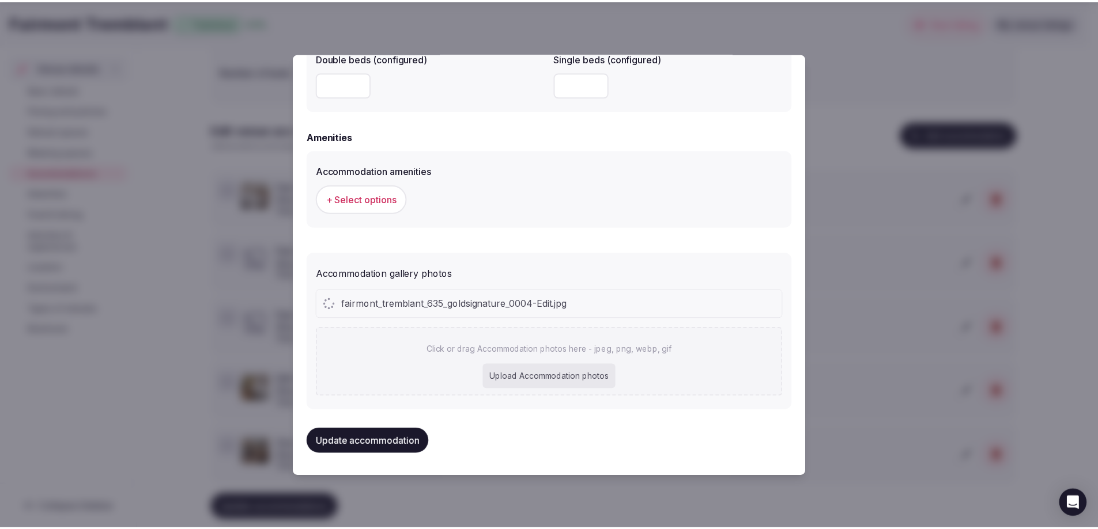
scroll to position [1047, 0]
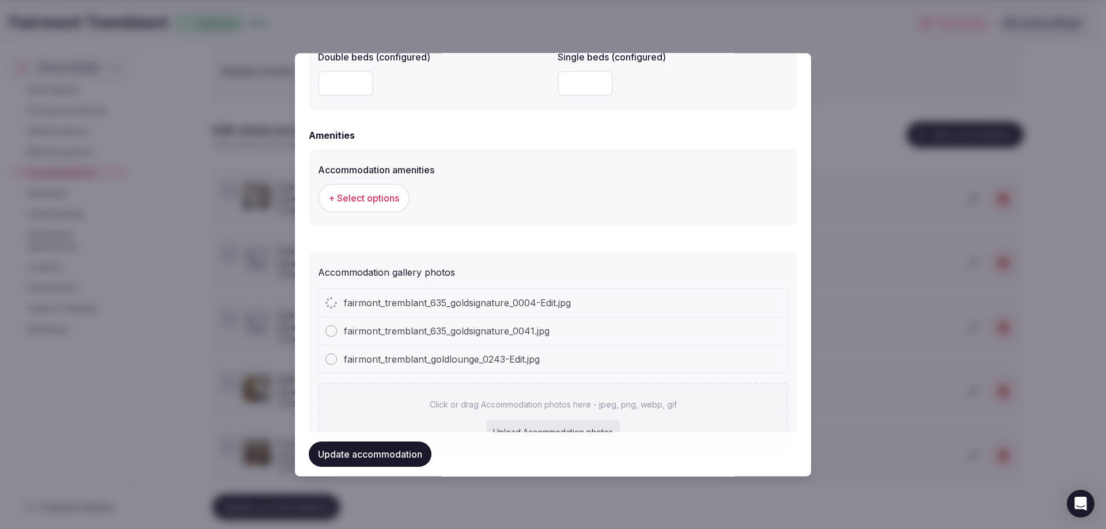
click at [379, 459] on button "Update accommodation" at bounding box center [370, 454] width 123 height 25
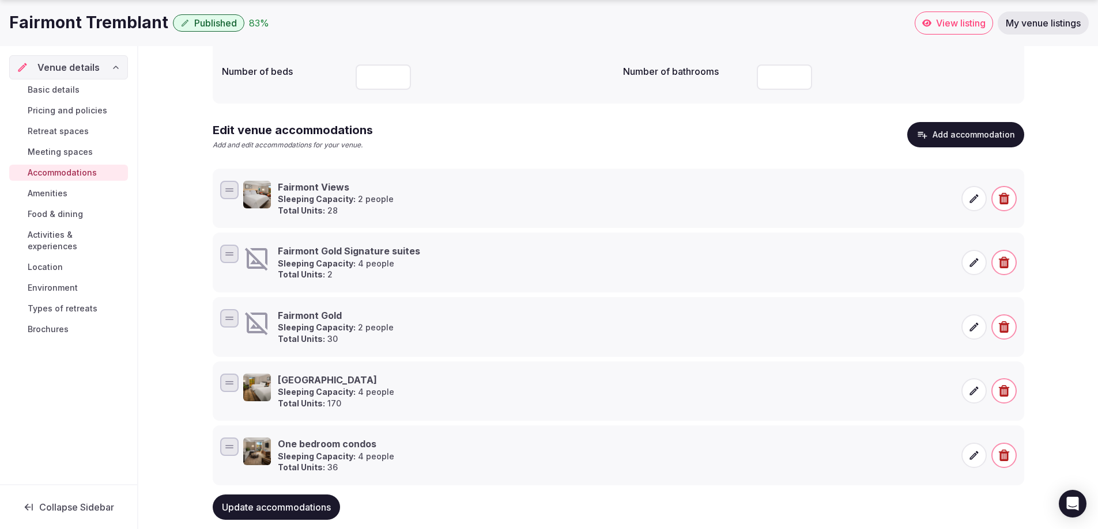
click at [54, 147] on span "Meeting spaces" at bounding box center [60, 152] width 65 height 12
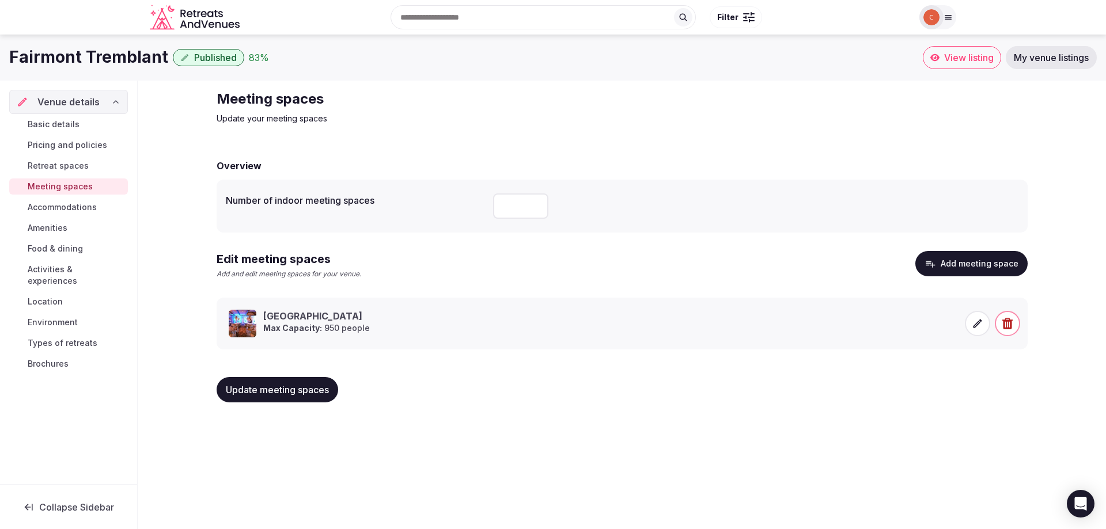
click at [979, 327] on icon at bounding box center [978, 324] width 12 height 12
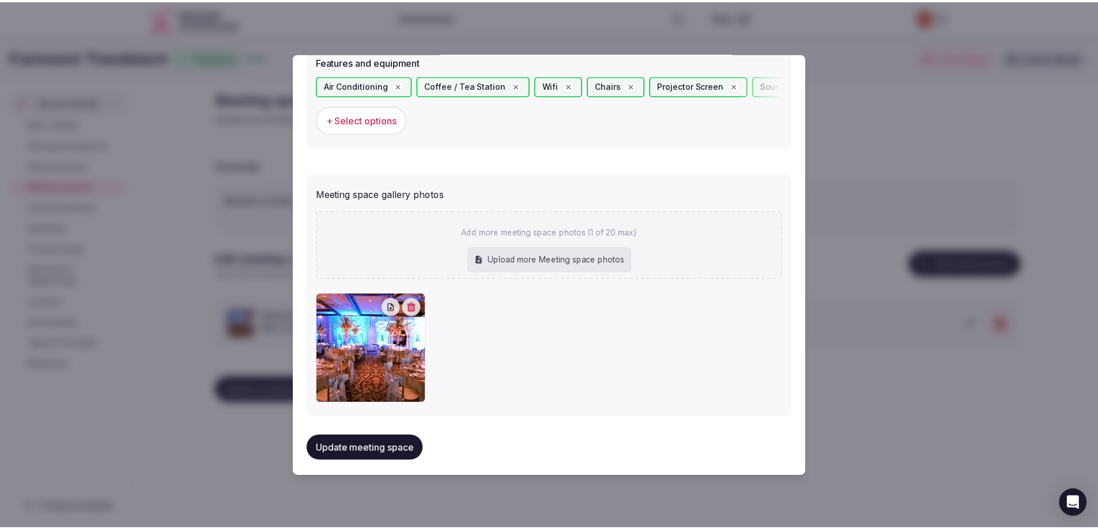
scroll to position [749, 0]
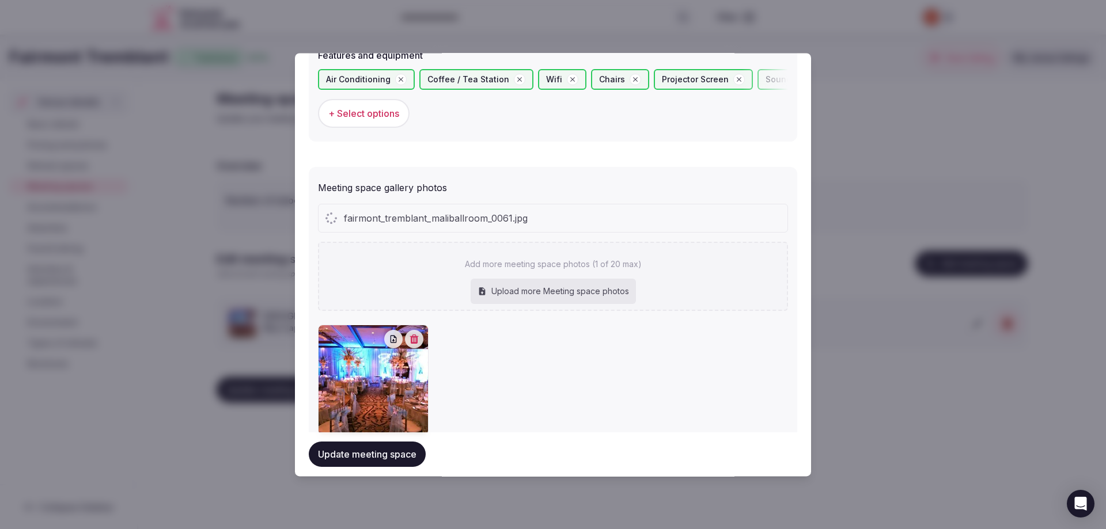
click at [382, 456] on button "Update meeting space" at bounding box center [367, 454] width 117 height 25
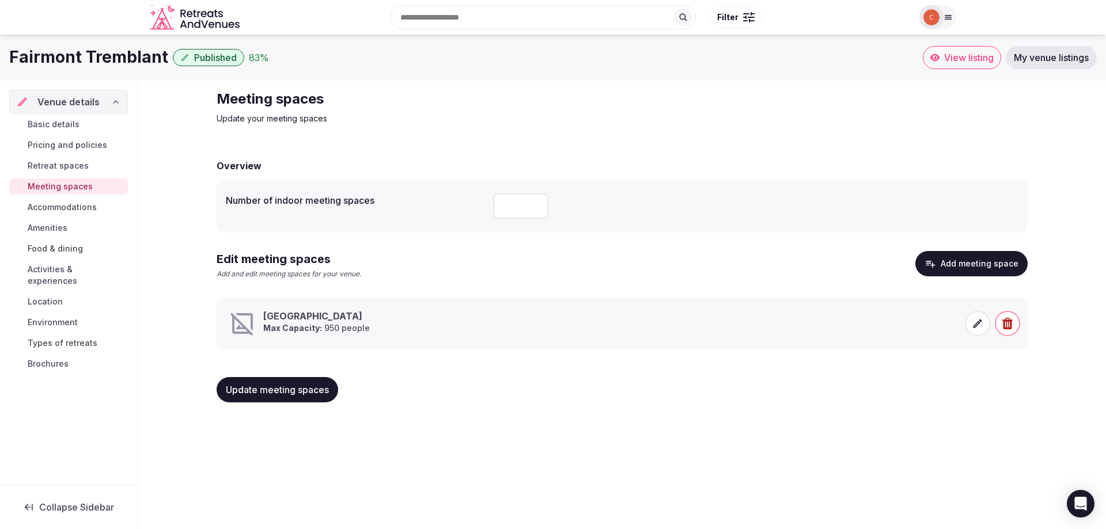
click at [63, 206] on span "Accommodations" at bounding box center [62, 208] width 69 height 12
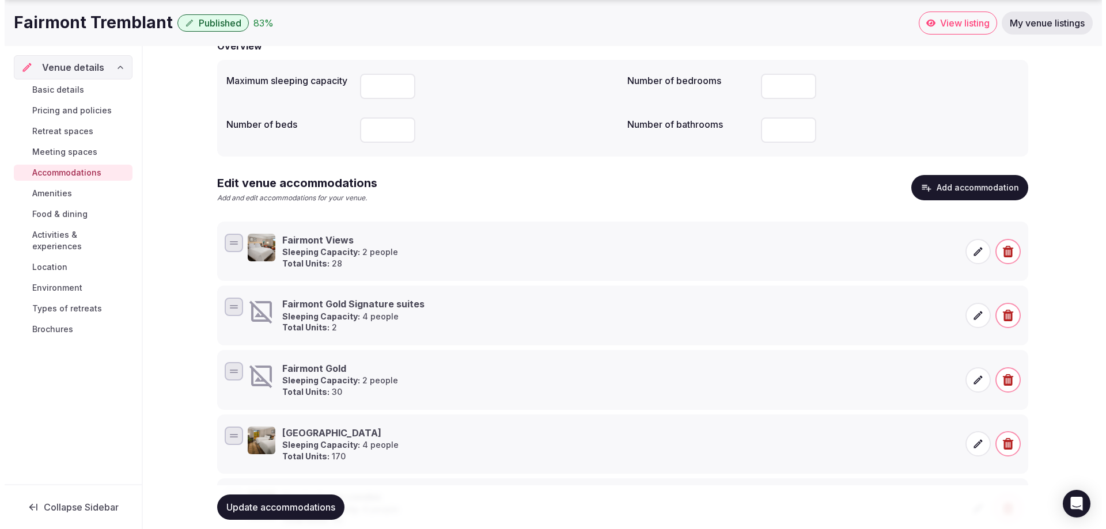
scroll to position [200, 0]
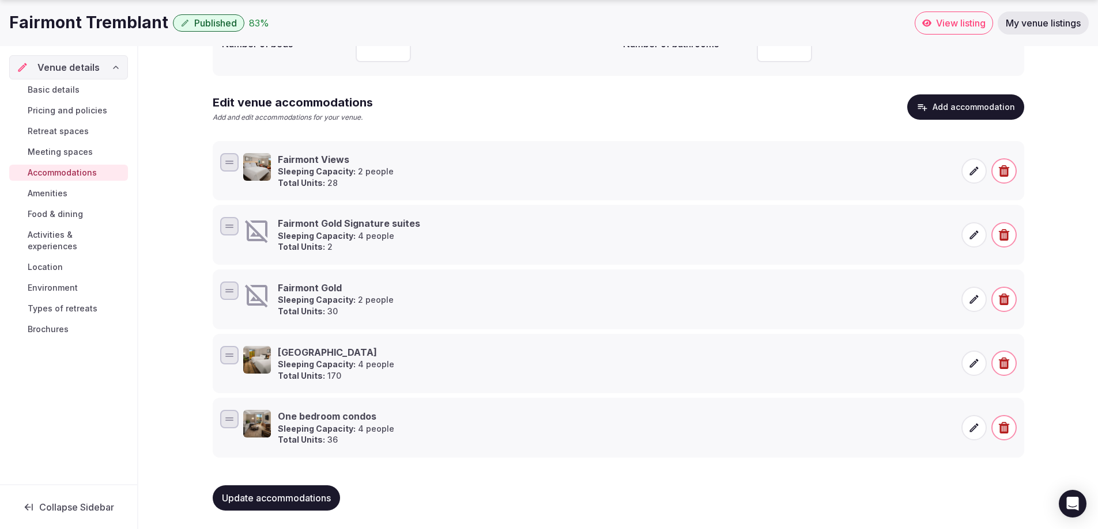
click at [973, 304] on icon at bounding box center [974, 300] width 12 height 12
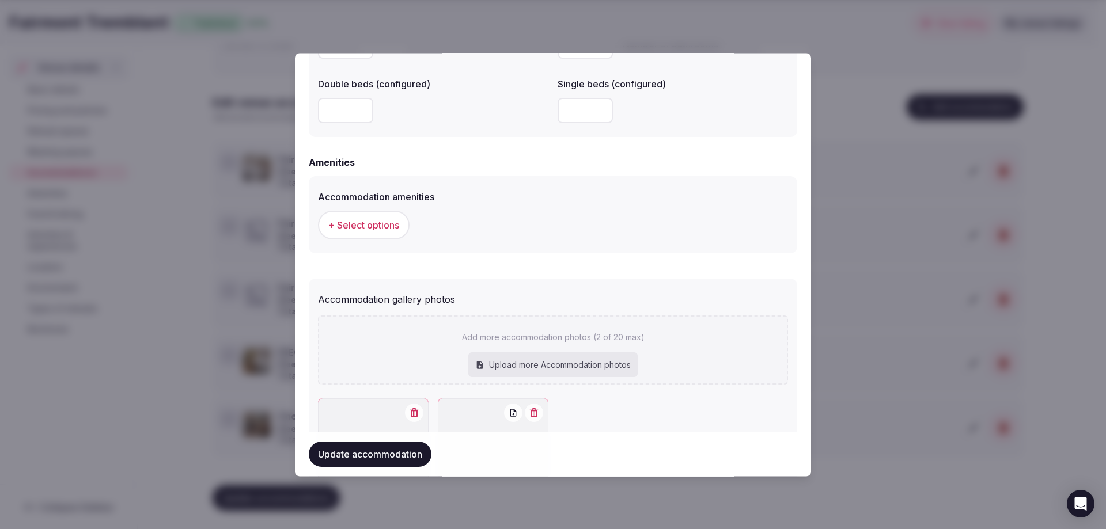
scroll to position [1131, 0]
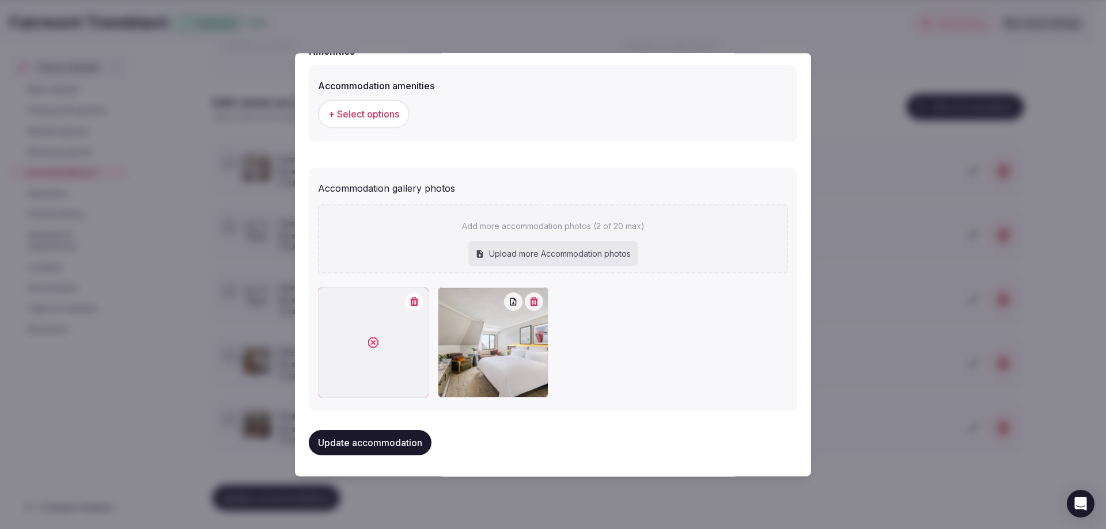
click at [416, 304] on icon "button" at bounding box center [414, 301] width 9 height 9
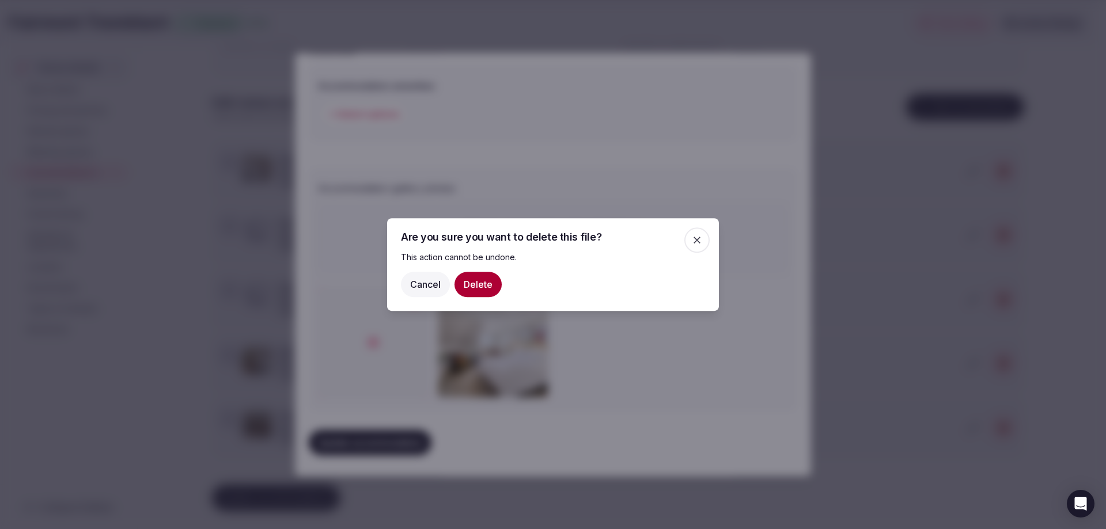
click at [478, 283] on button "Delete" at bounding box center [478, 284] width 47 height 25
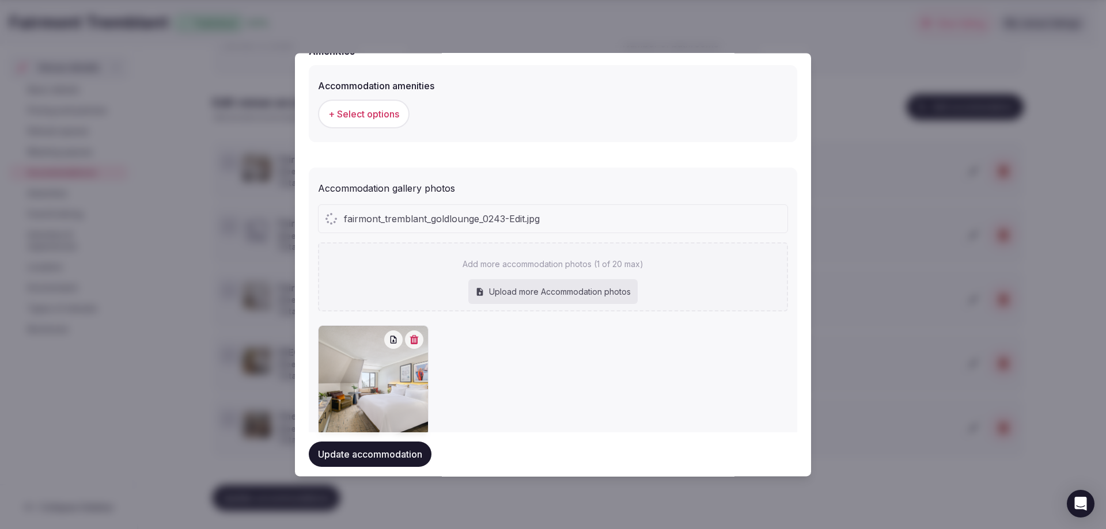
click at [400, 450] on button "Update accommodation" at bounding box center [370, 454] width 123 height 25
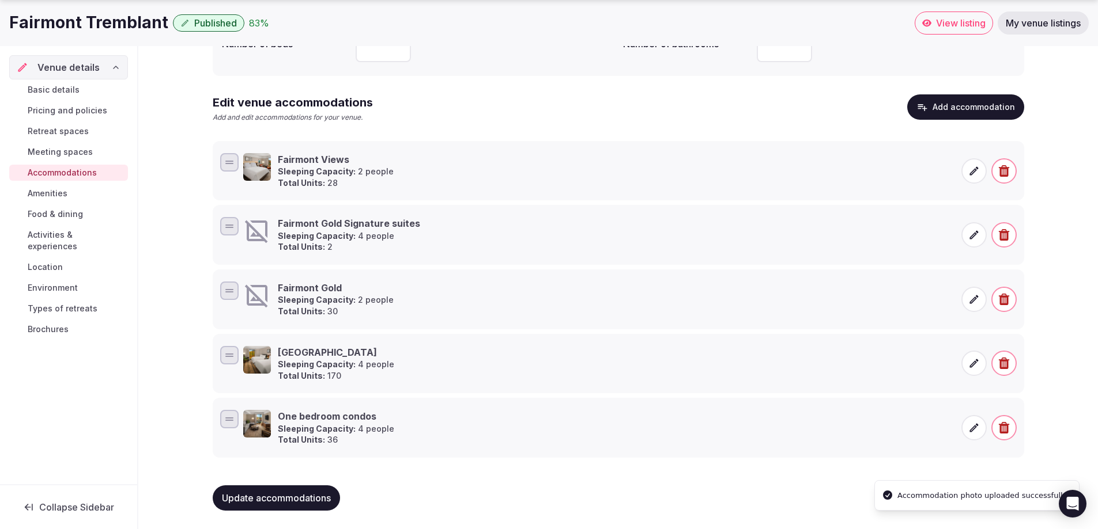
click at [975, 235] on icon at bounding box center [973, 235] width 9 height 9
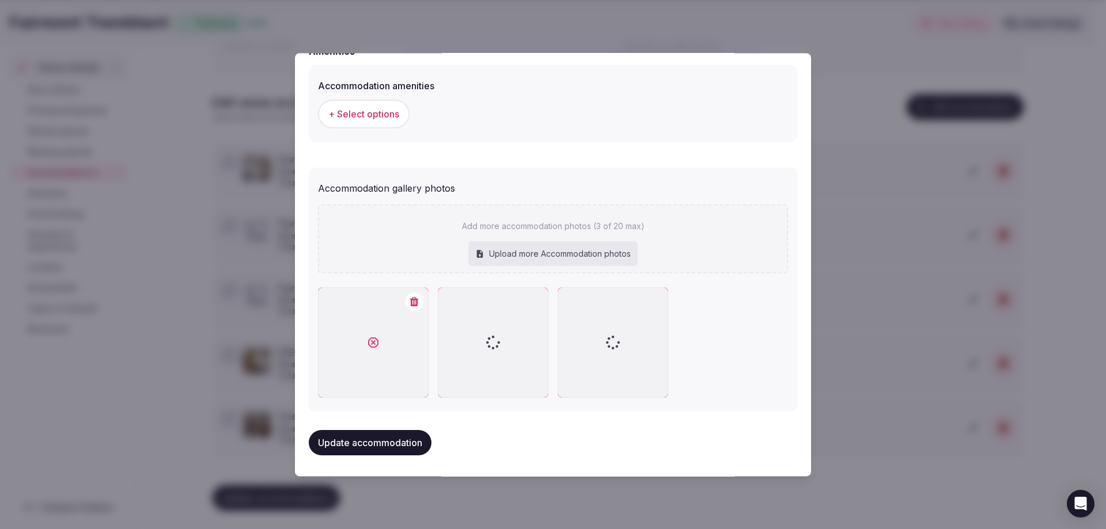
click at [410, 304] on icon "button" at bounding box center [414, 301] width 9 height 9
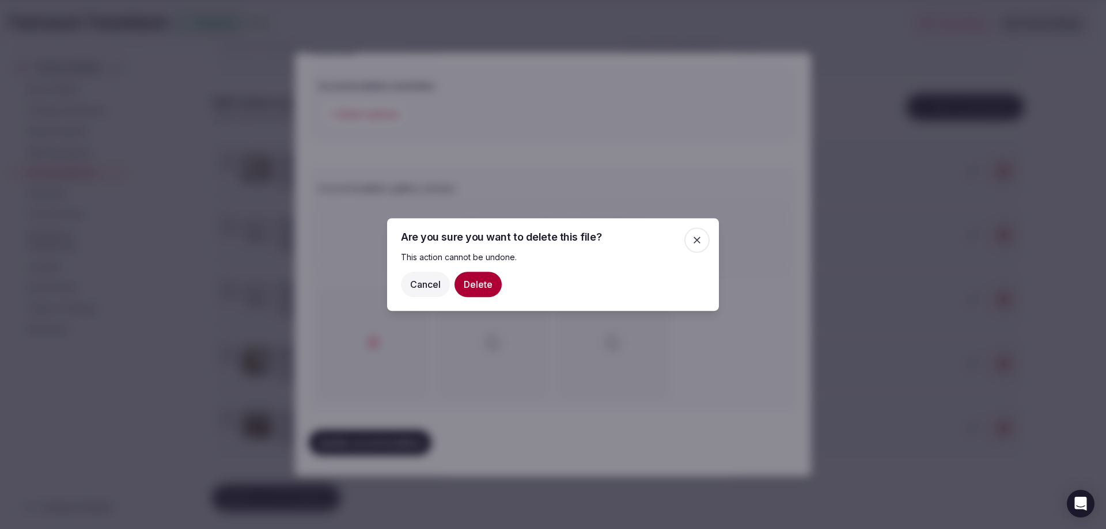
click at [487, 287] on button "Delete" at bounding box center [478, 284] width 47 height 25
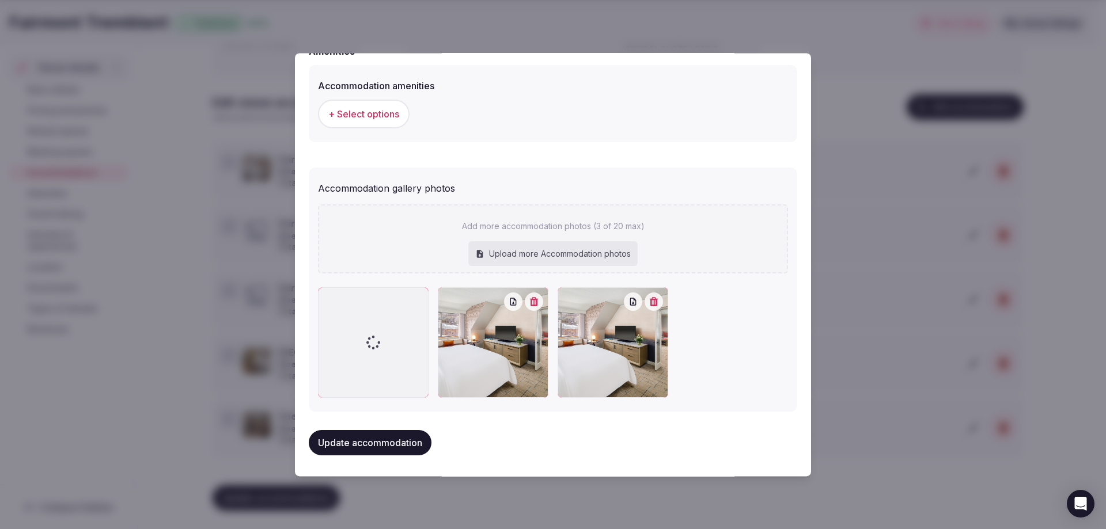
click at [398, 443] on button "Update accommodation" at bounding box center [370, 442] width 123 height 25
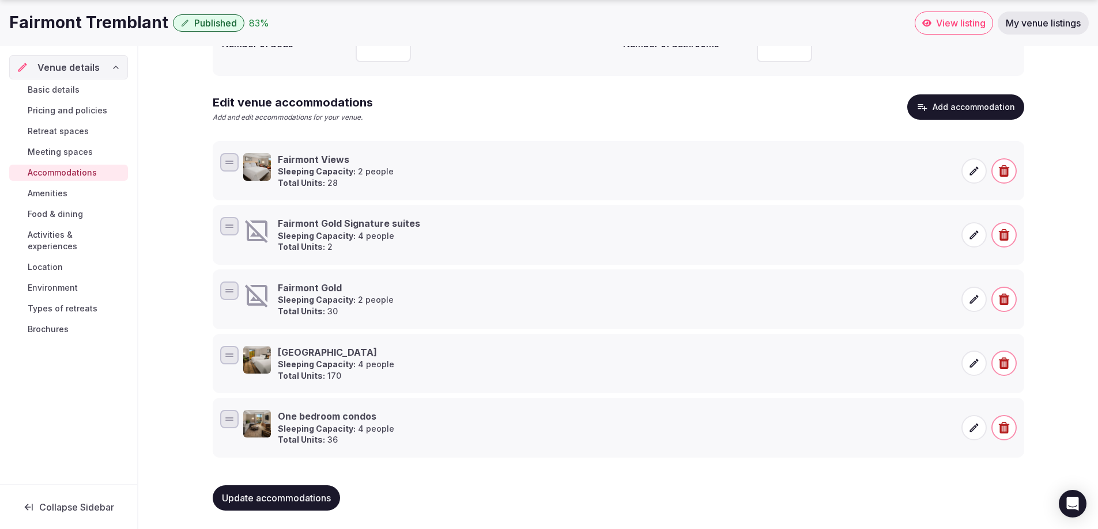
click at [78, 149] on span "Meeting spaces" at bounding box center [60, 152] width 65 height 12
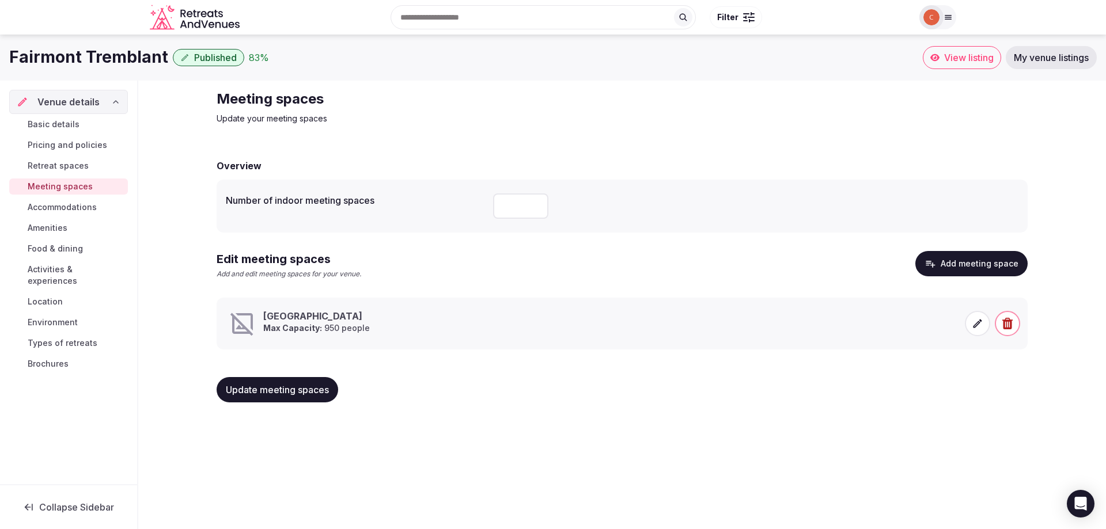
click at [977, 323] on icon at bounding box center [978, 323] width 9 height 9
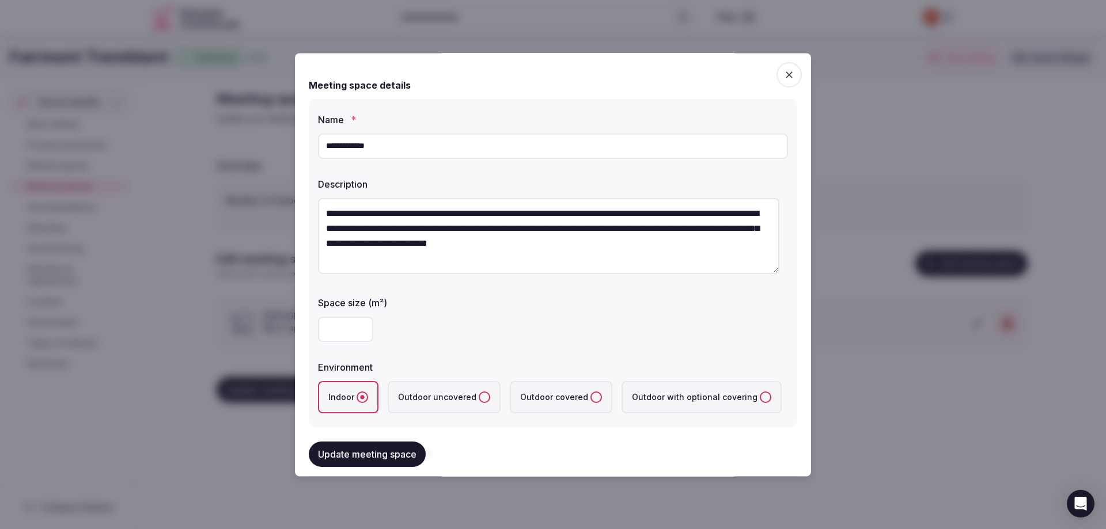
drag, startPoint x: 346, startPoint y: 327, endPoint x: 313, endPoint y: 330, distance: 33.5
click at [313, 330] on div "**********" at bounding box center [553, 263] width 489 height 328
type input "***"
click at [389, 455] on button "Update meeting space" at bounding box center [367, 454] width 117 height 25
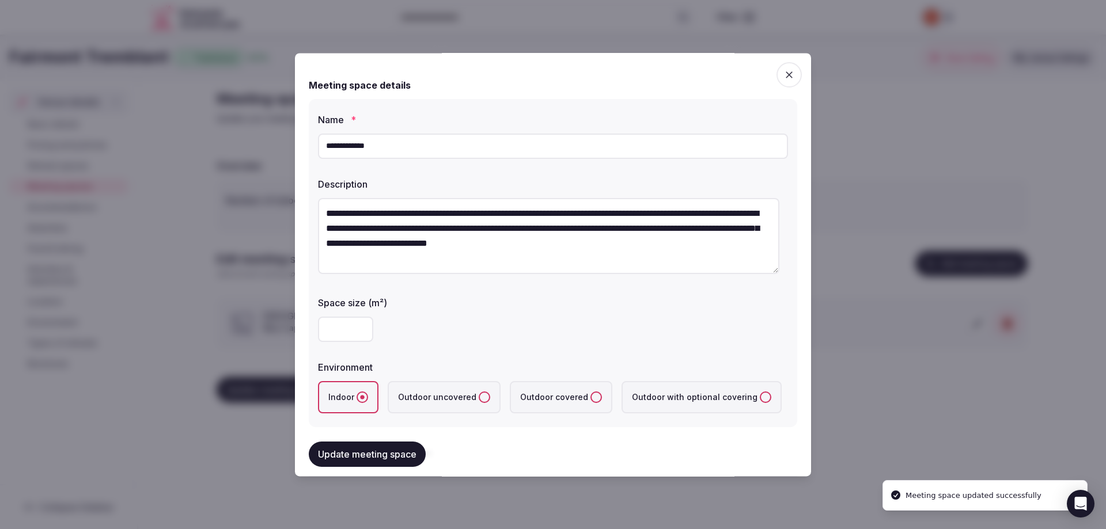
scroll to position [346, 0]
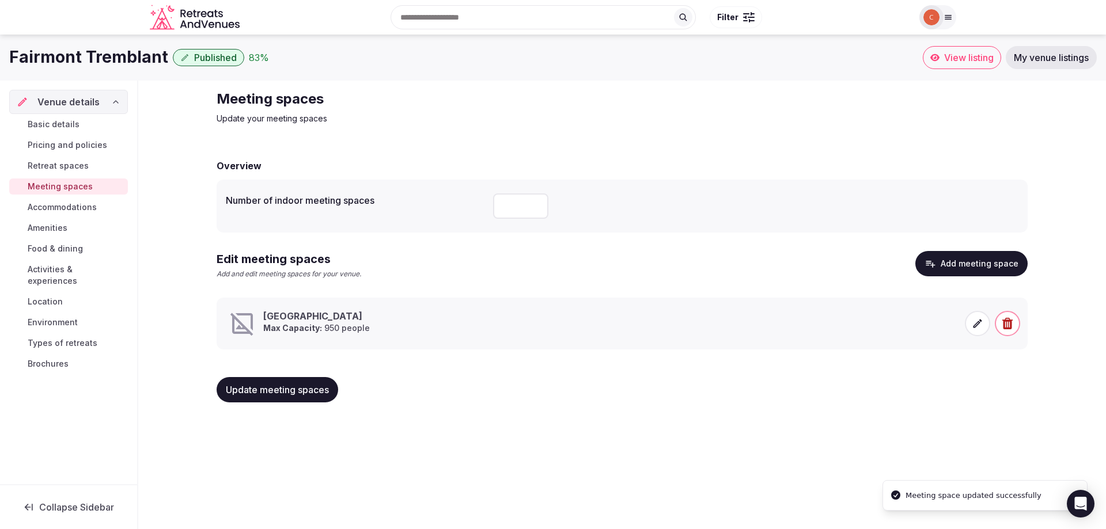
click at [980, 328] on icon at bounding box center [978, 324] width 12 height 12
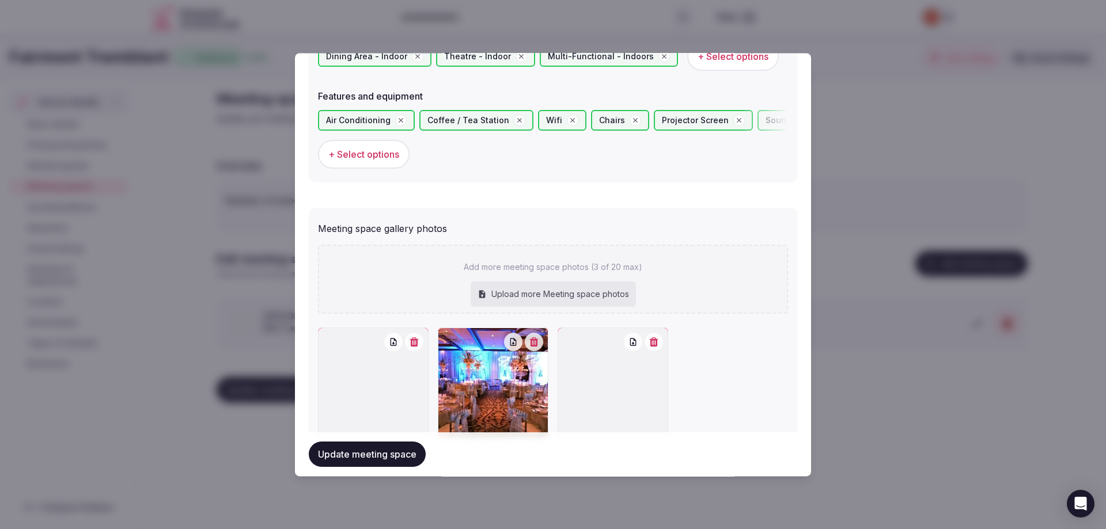
scroll to position [749, 0]
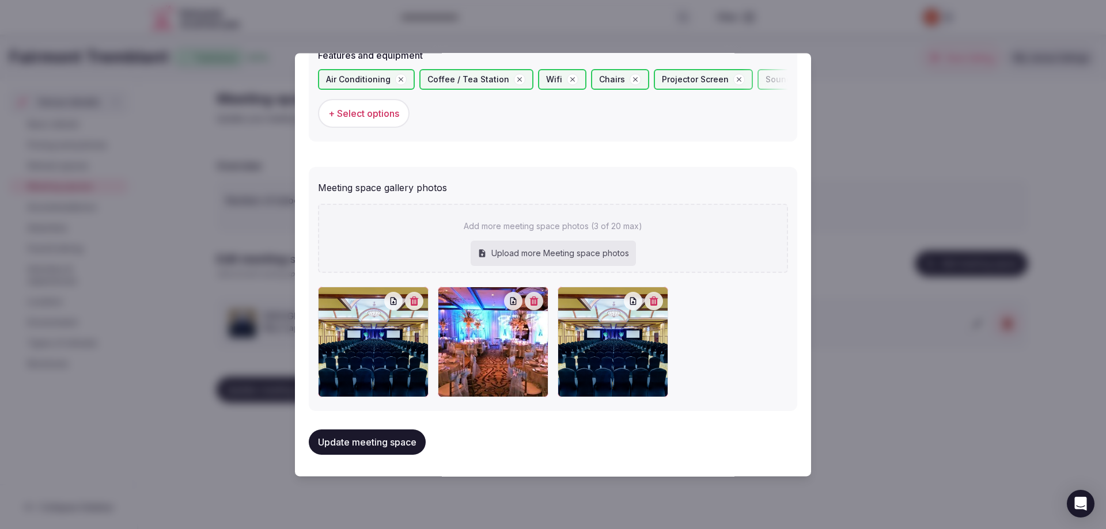
click at [645, 300] on button "button" at bounding box center [654, 302] width 18 height 18
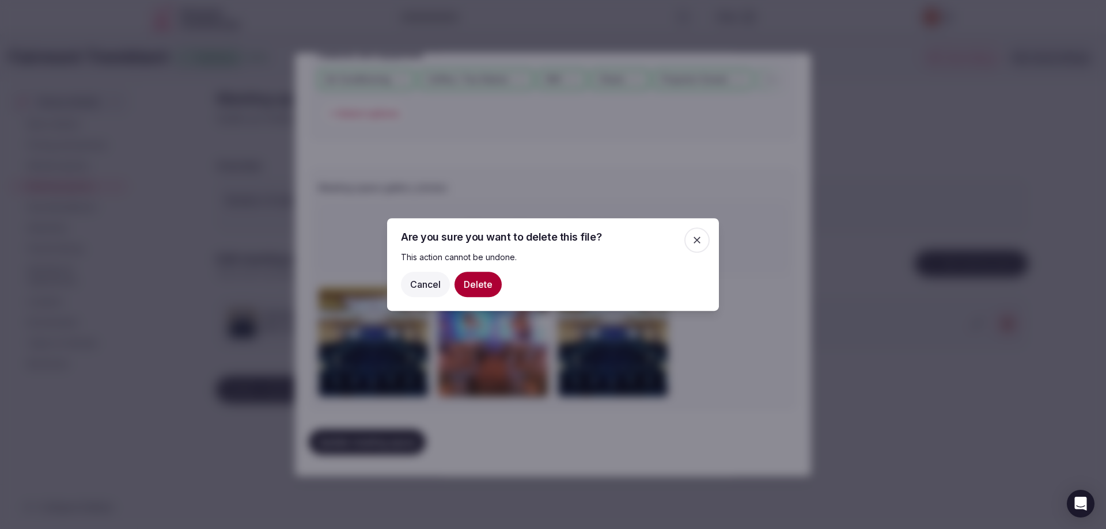
click at [489, 287] on button "Delete" at bounding box center [478, 284] width 47 height 25
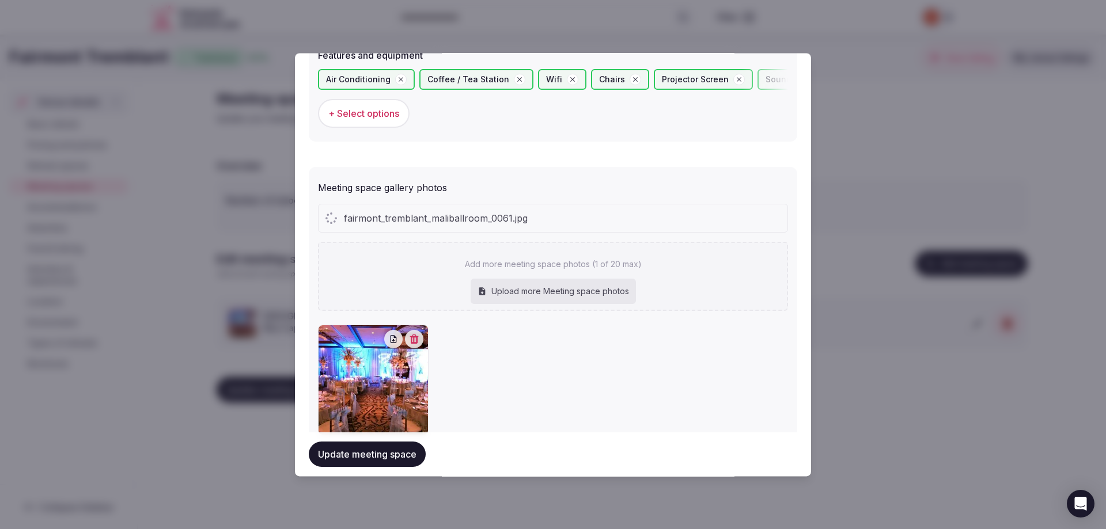
scroll to position [519, 0]
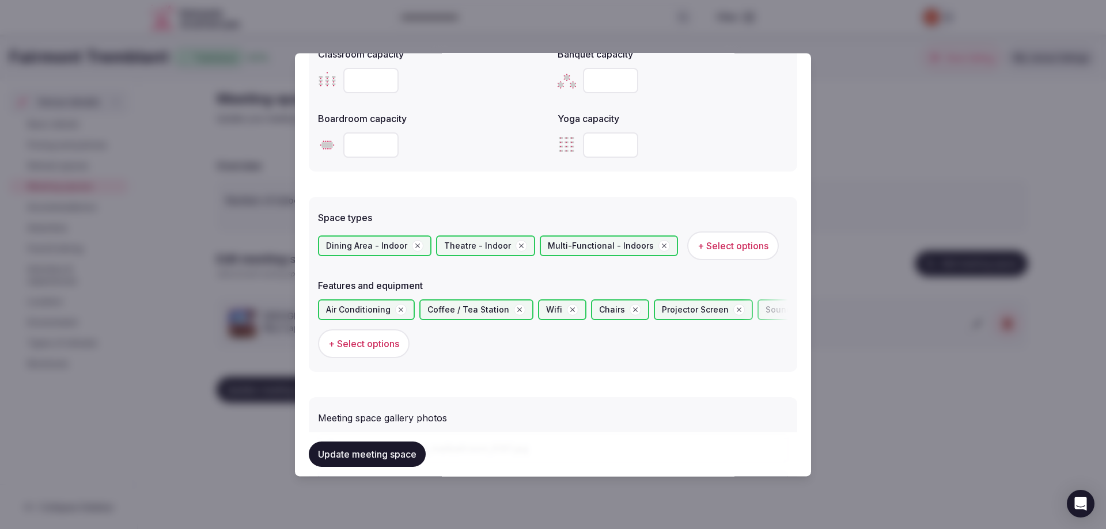
click at [376, 449] on button "Update meeting space" at bounding box center [367, 454] width 117 height 25
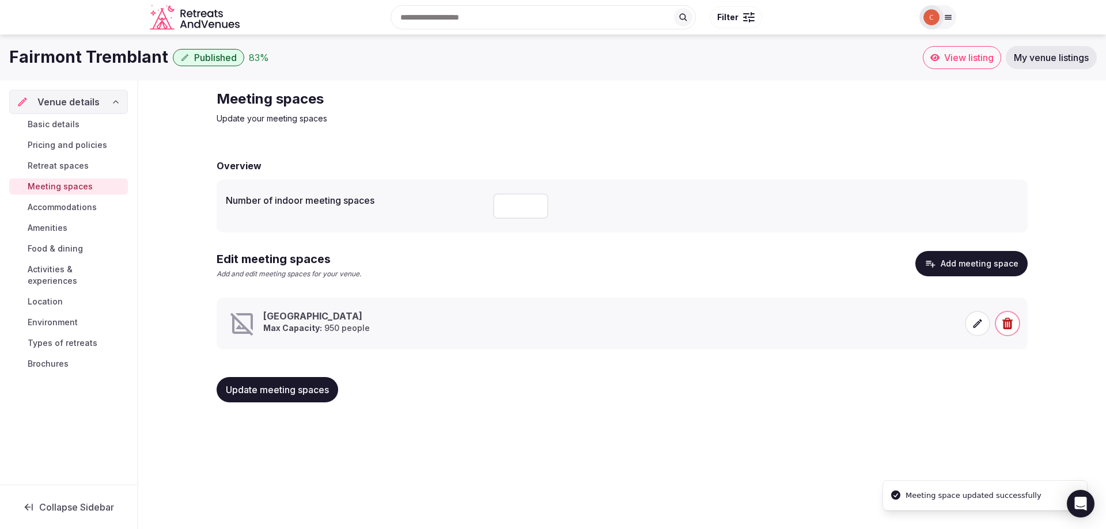
click at [67, 207] on span "Accommodations" at bounding box center [62, 208] width 69 height 12
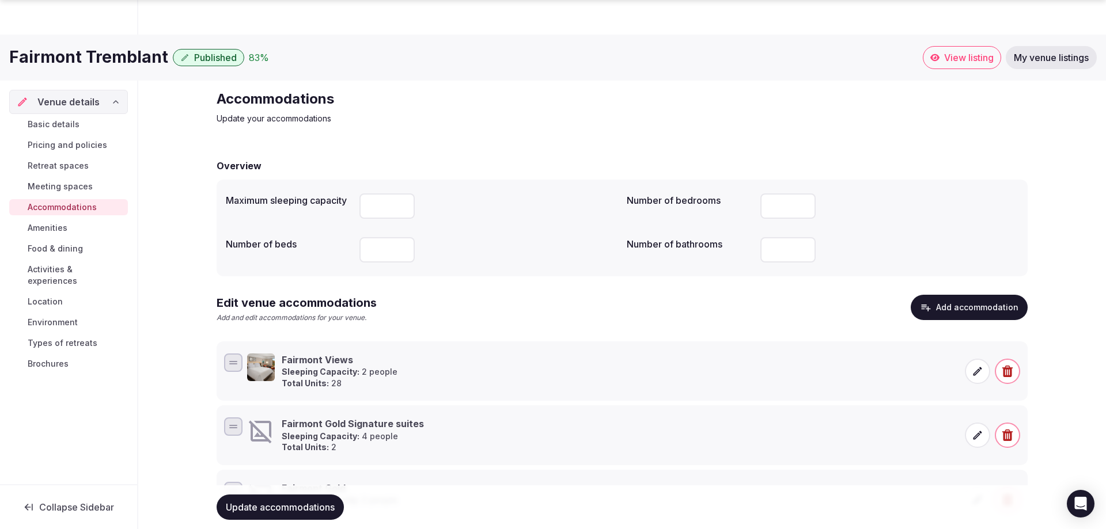
click at [977, 430] on icon at bounding box center [978, 436] width 12 height 12
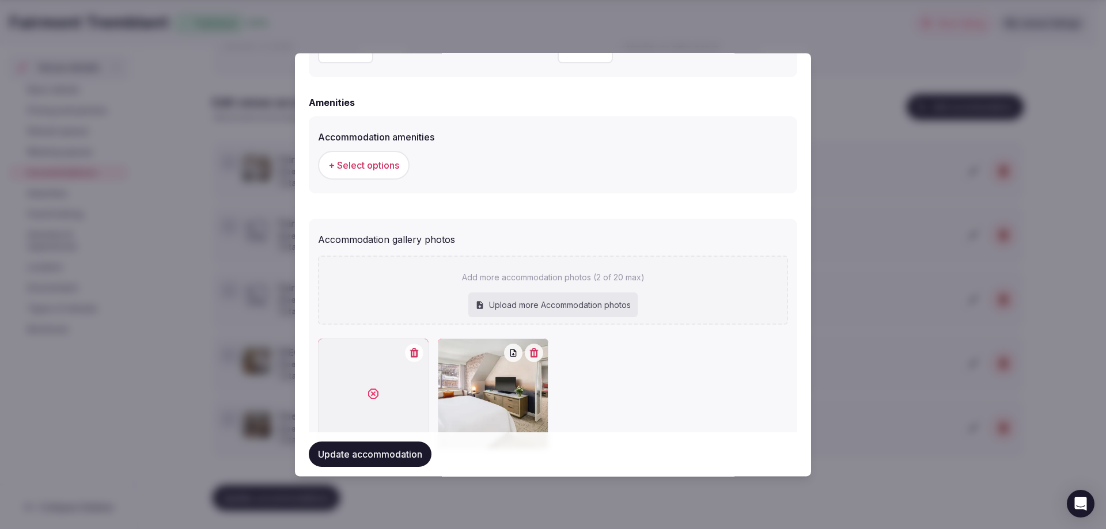
scroll to position [1131, 0]
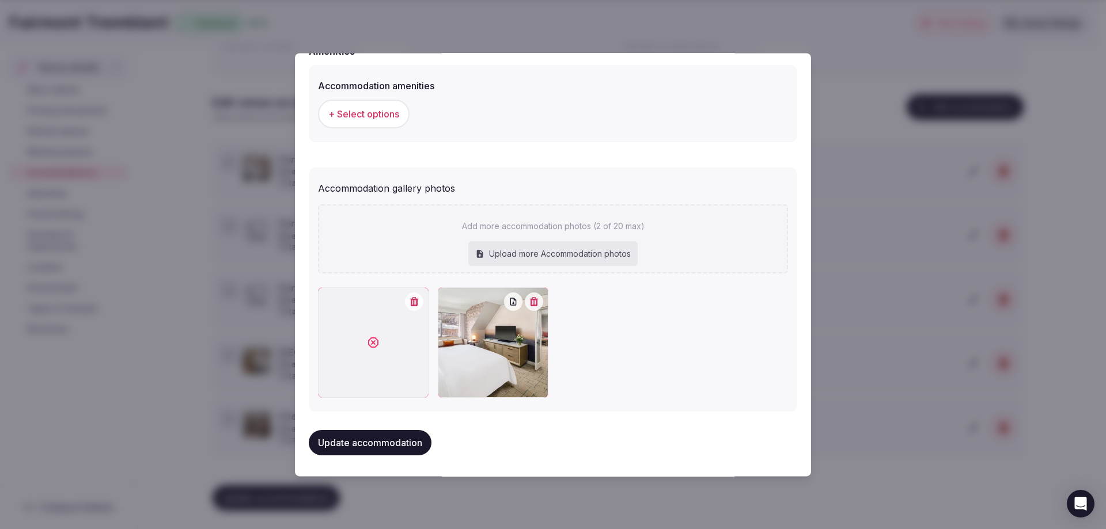
click at [413, 305] on icon "button" at bounding box center [414, 301] width 9 height 9
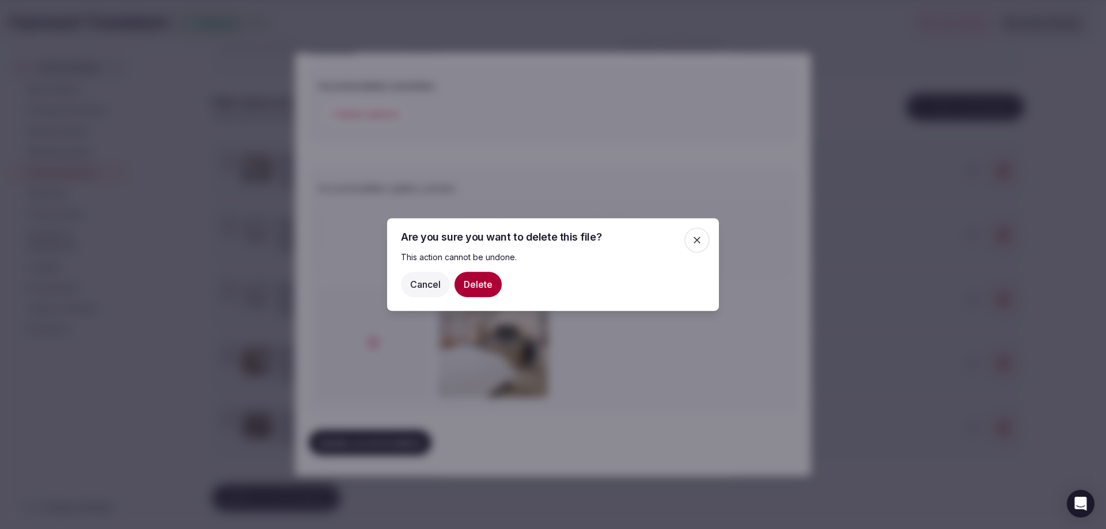
click at [488, 289] on button "Delete" at bounding box center [478, 284] width 47 height 25
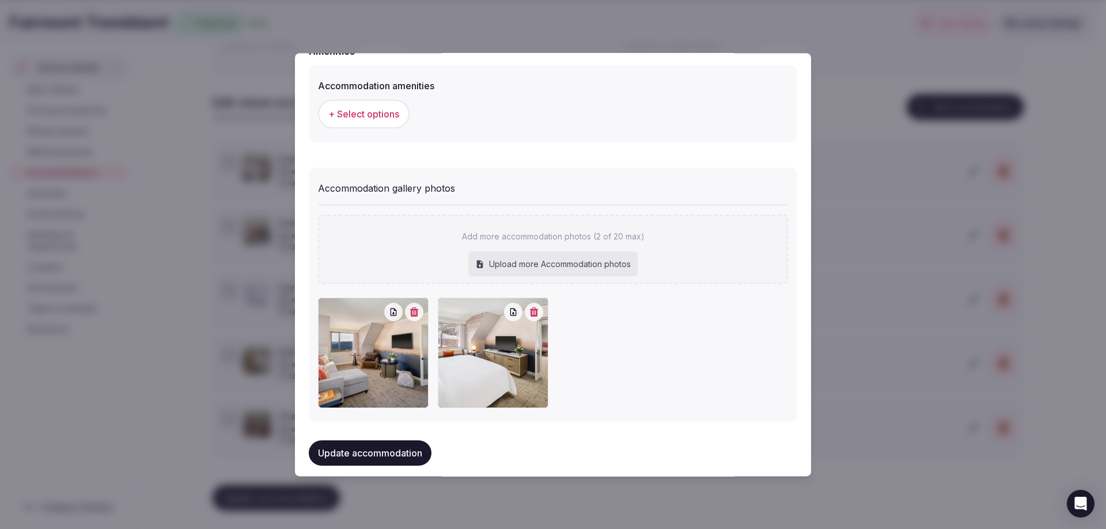
click at [387, 450] on button "Update accommodation" at bounding box center [370, 453] width 123 height 25
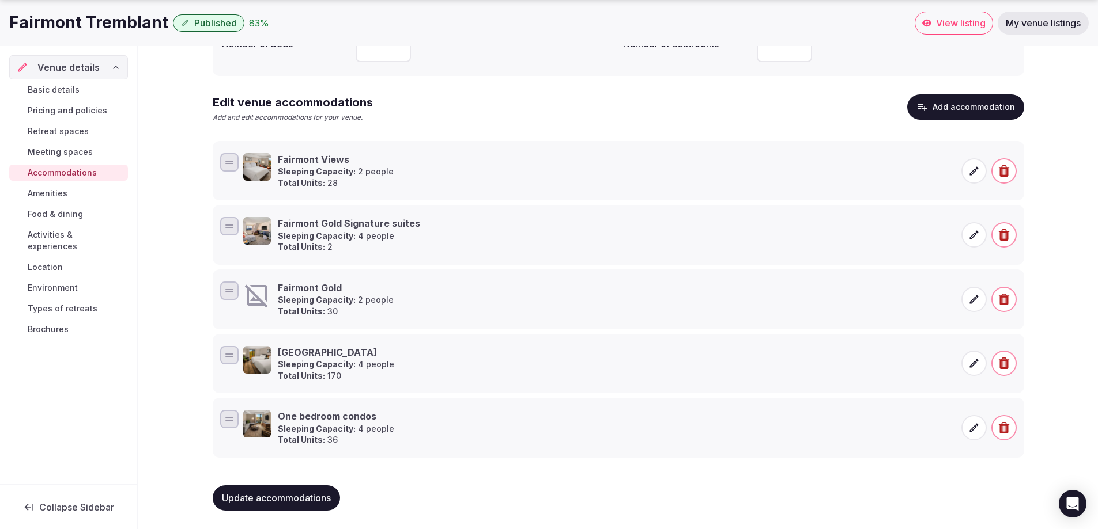
click at [975, 300] on icon at bounding box center [973, 299] width 9 height 9
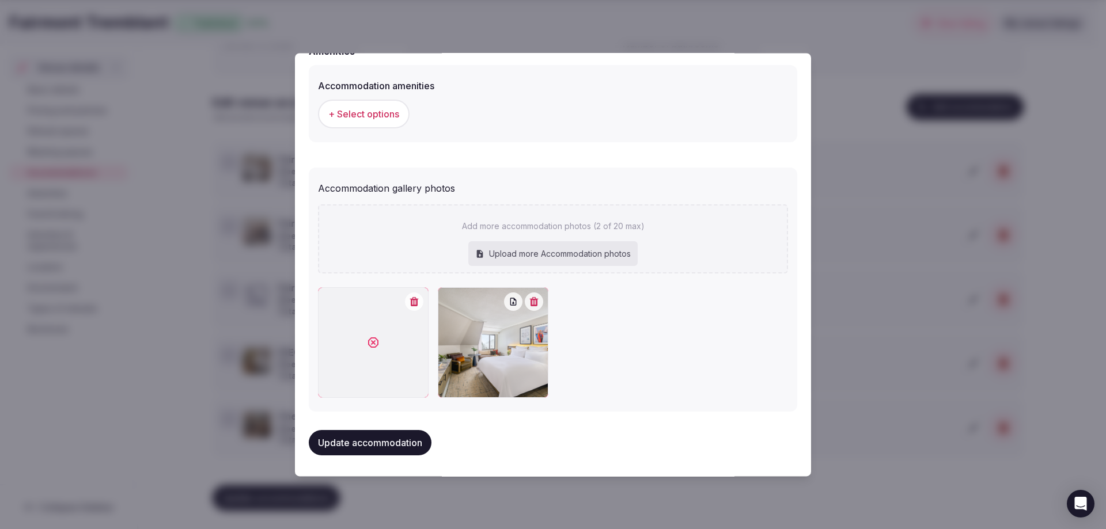
click at [415, 301] on icon "button" at bounding box center [414, 301] width 9 height 9
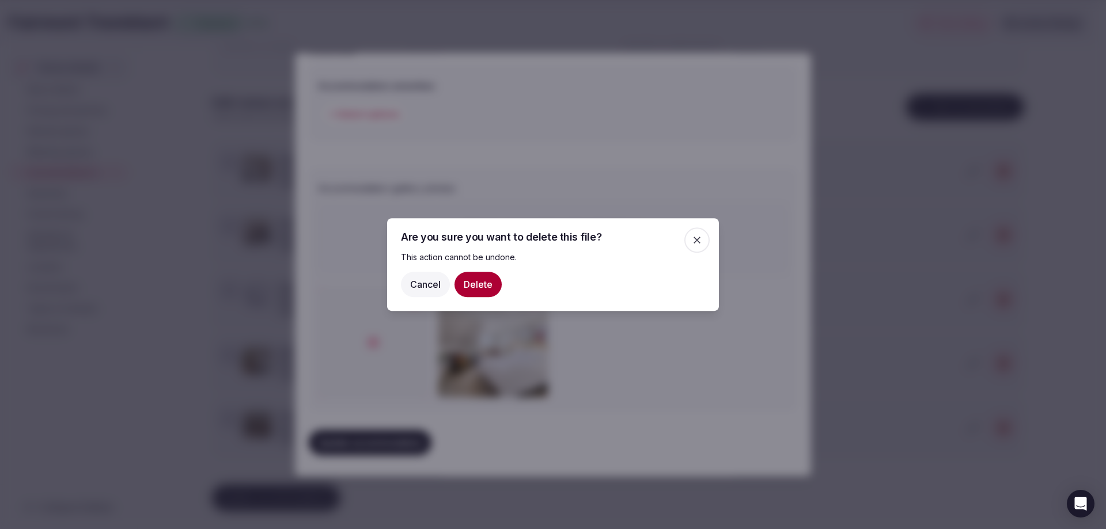
click at [486, 283] on button "Delete" at bounding box center [478, 284] width 47 height 25
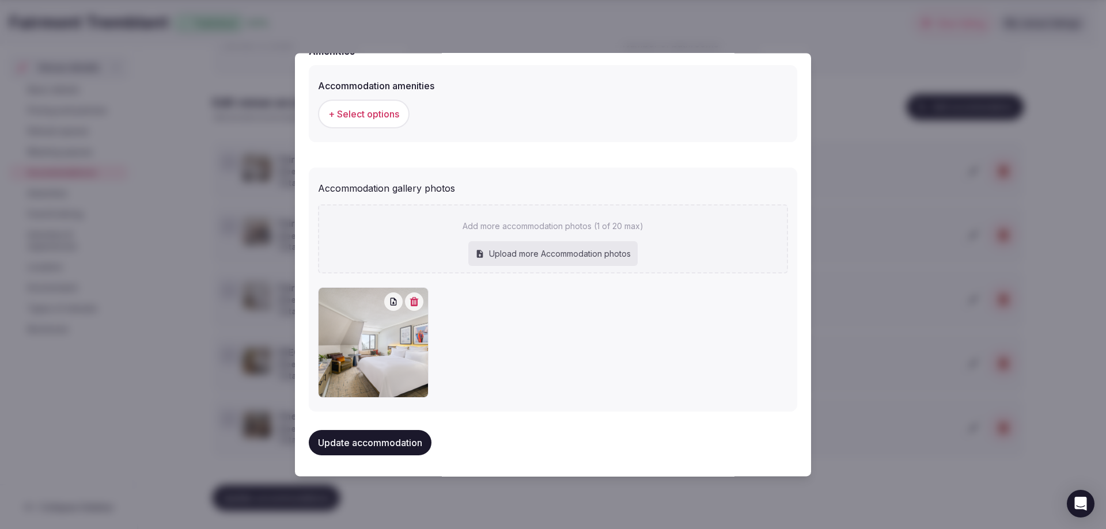
click at [395, 440] on button "Update accommodation" at bounding box center [370, 442] width 123 height 25
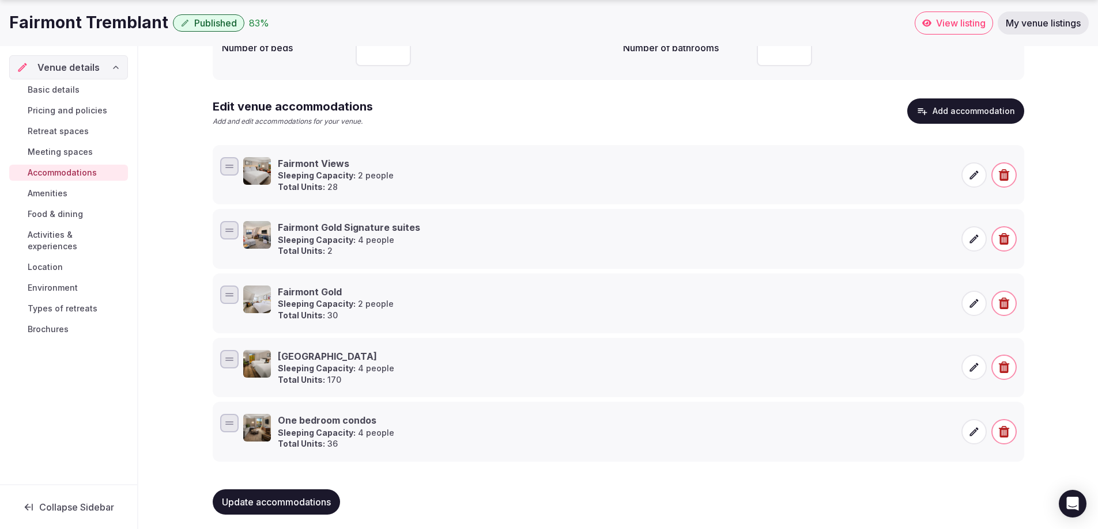
scroll to position [200, 0]
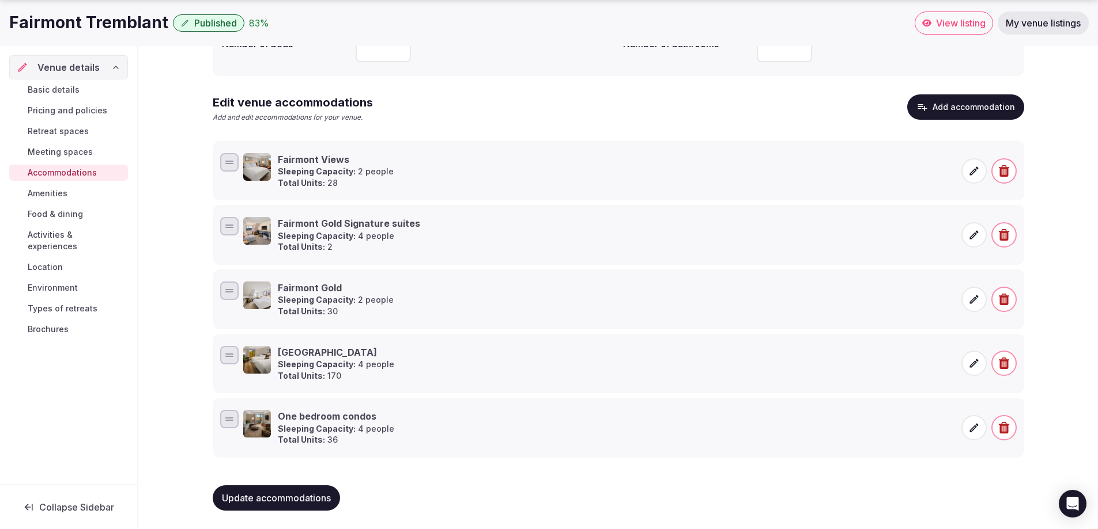
click at [76, 153] on span "Meeting spaces" at bounding box center [60, 152] width 65 height 12
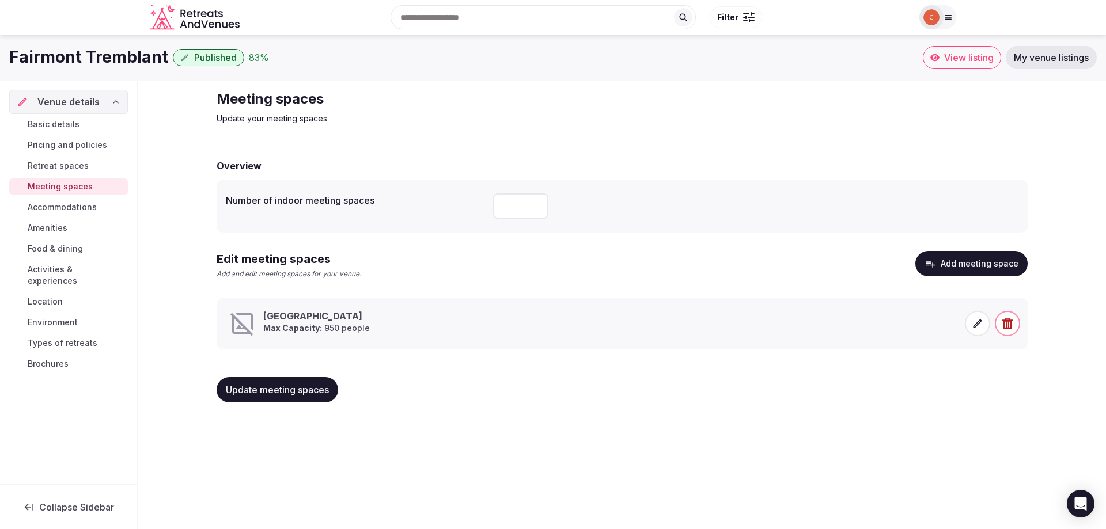
click at [58, 150] on span "Pricing and policies" at bounding box center [68, 145] width 80 height 12
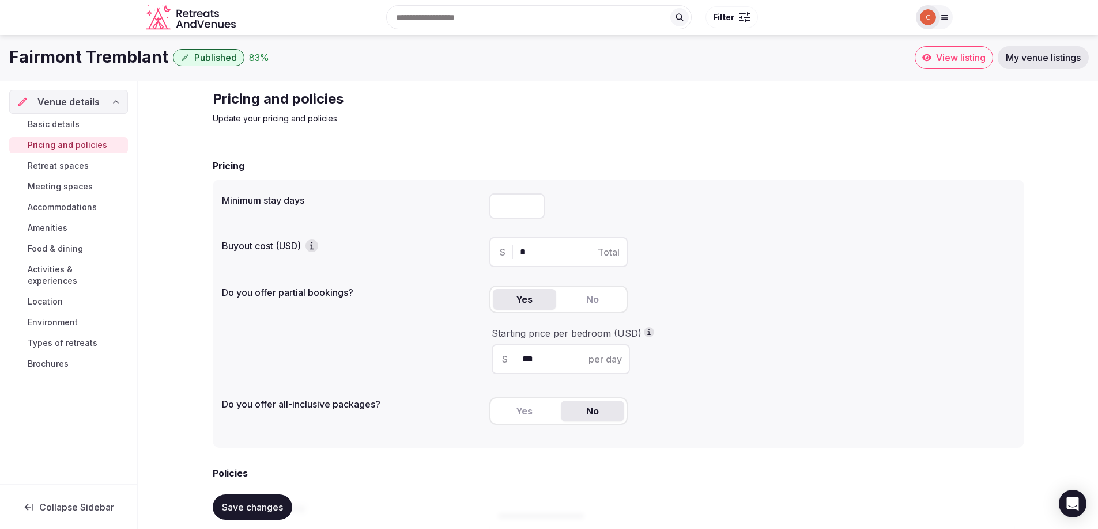
click at [67, 167] on span "Retreat spaces" at bounding box center [58, 166] width 61 height 12
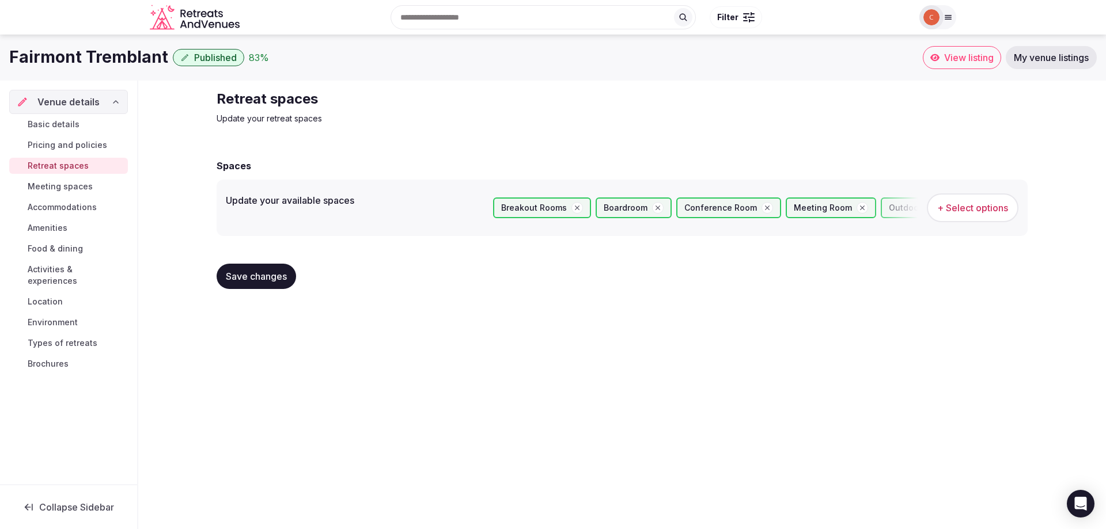
click at [73, 183] on span "Meeting spaces" at bounding box center [60, 187] width 65 height 12
